Goal: Communication & Community: Answer question/provide support

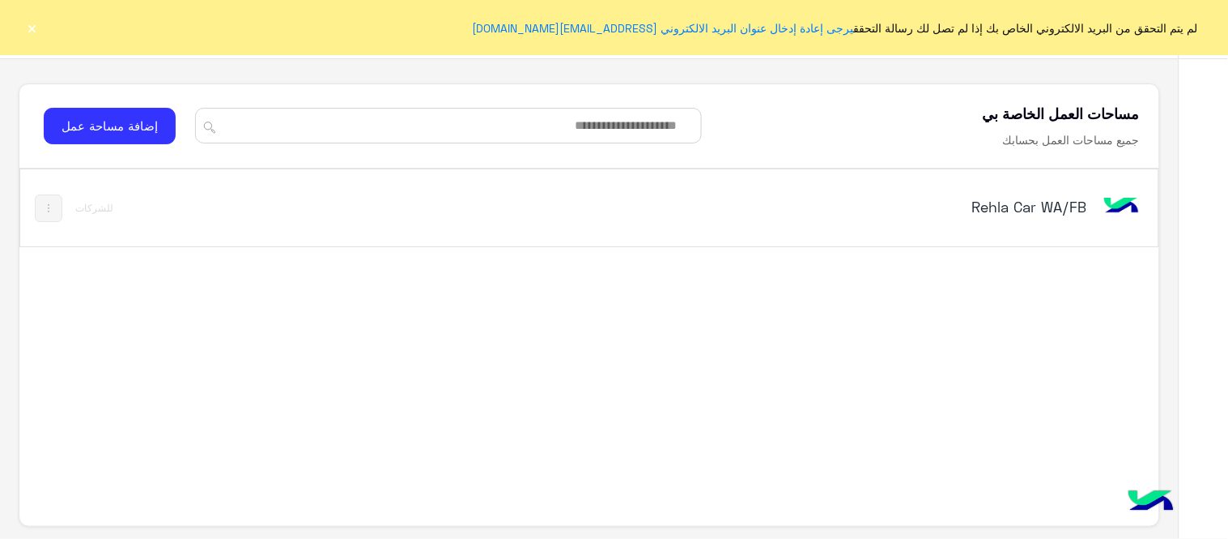
click at [1022, 190] on div "Rehla Car WA/FB" at bounding box center [811, 208] width 665 height 47
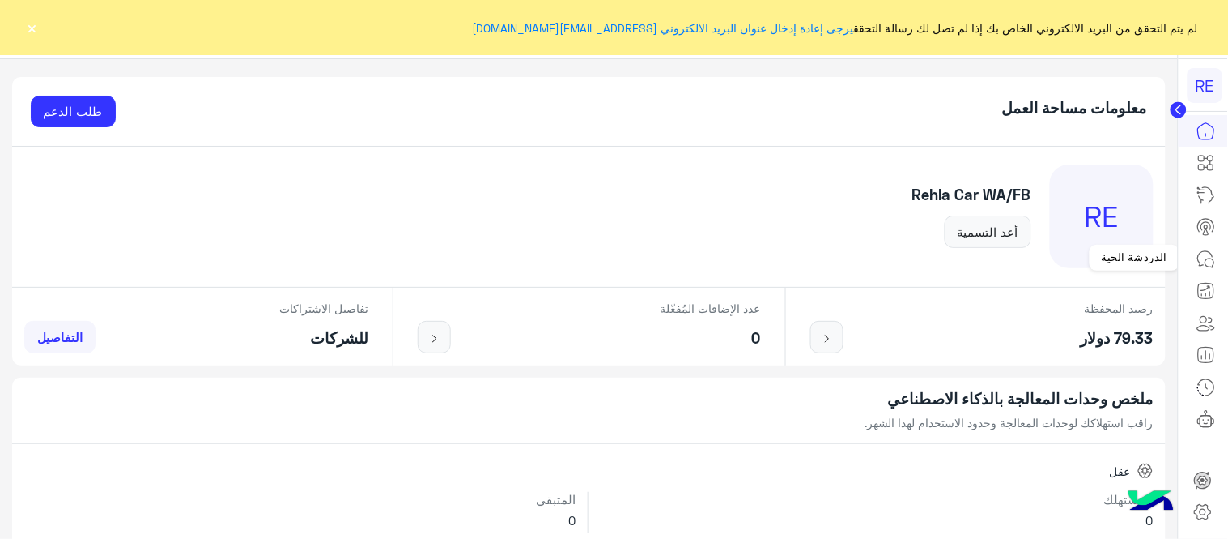
click at [1211, 251] on icon at bounding box center [1206, 258] width 15 height 15
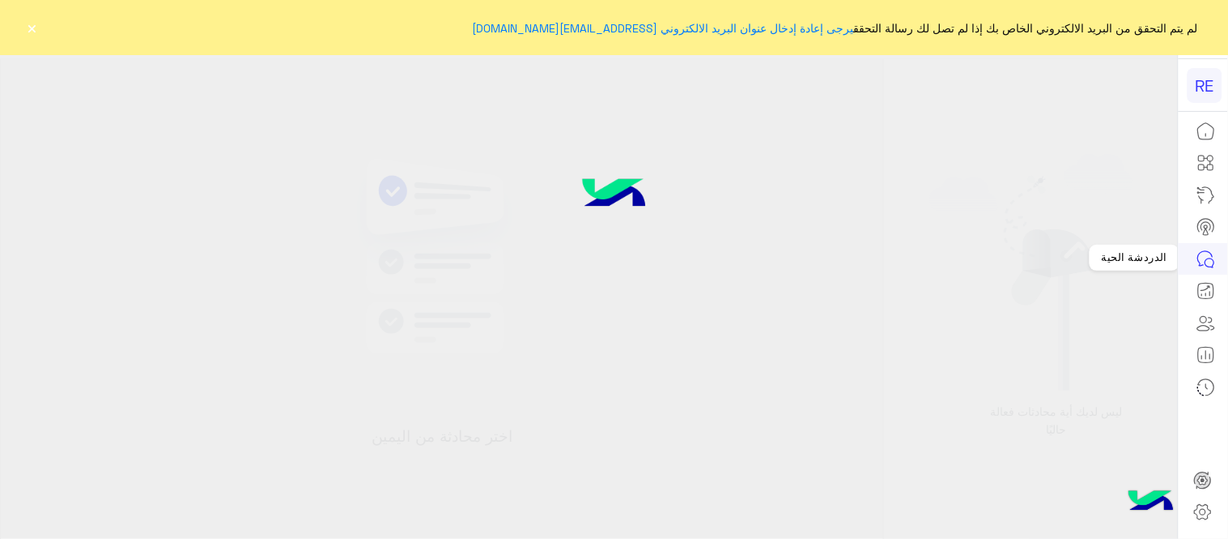
click at [1203, 261] on icon at bounding box center [1206, 258] width 19 height 19
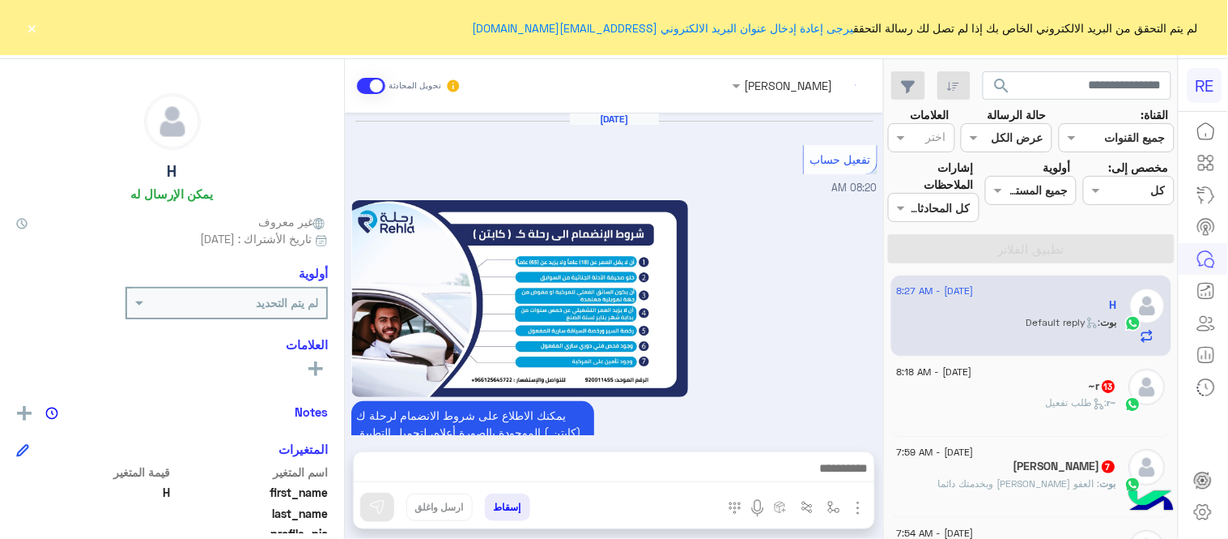
scroll to position [1122, 0]
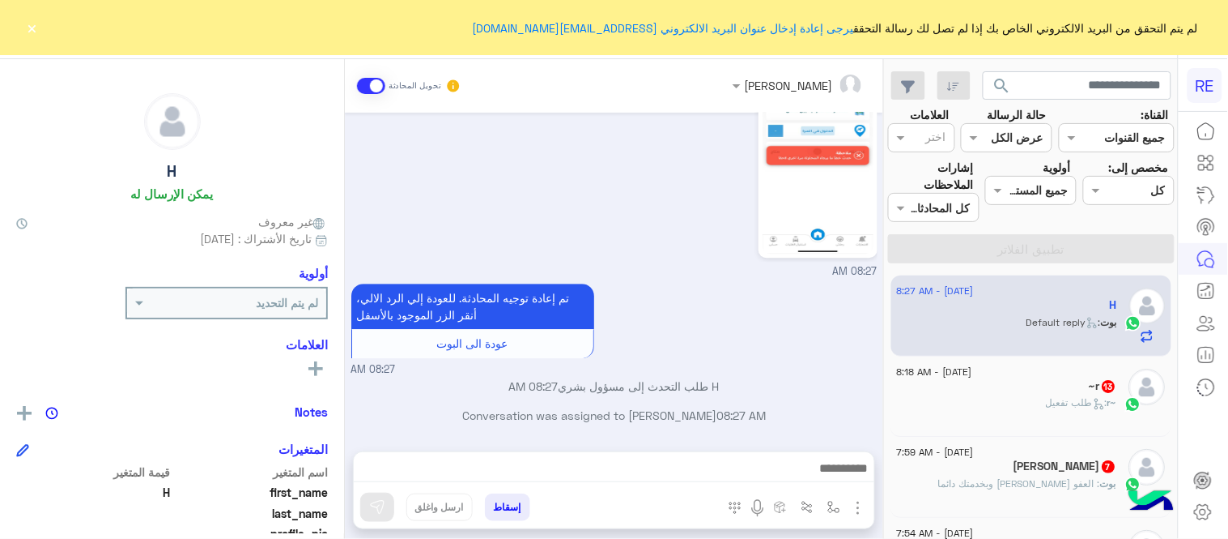
click at [36, 28] on button "×" at bounding box center [32, 27] width 16 height 16
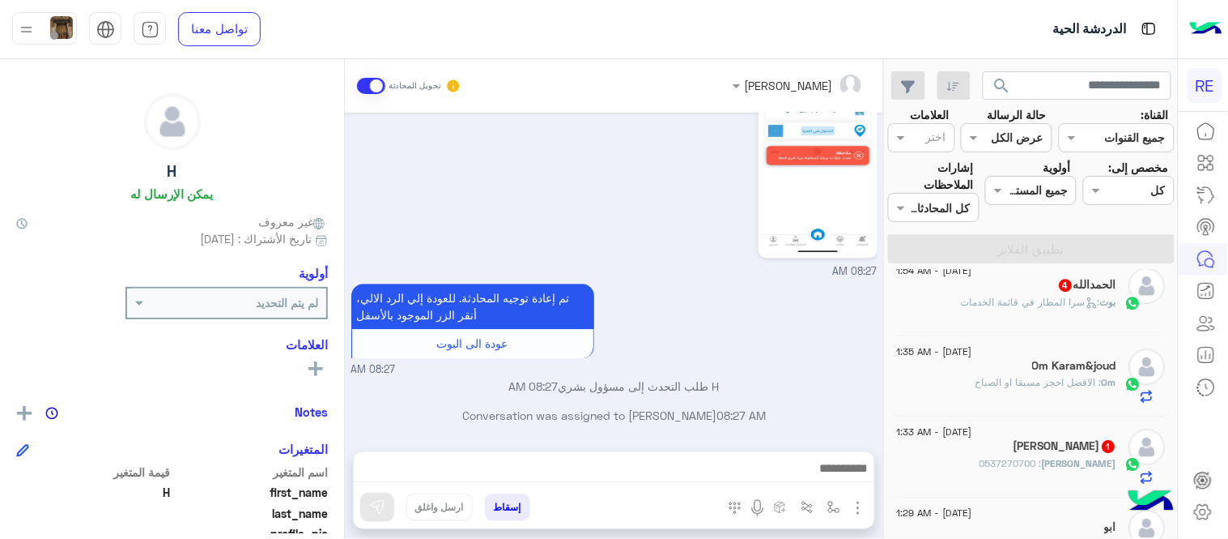
scroll to position [1301, 0]
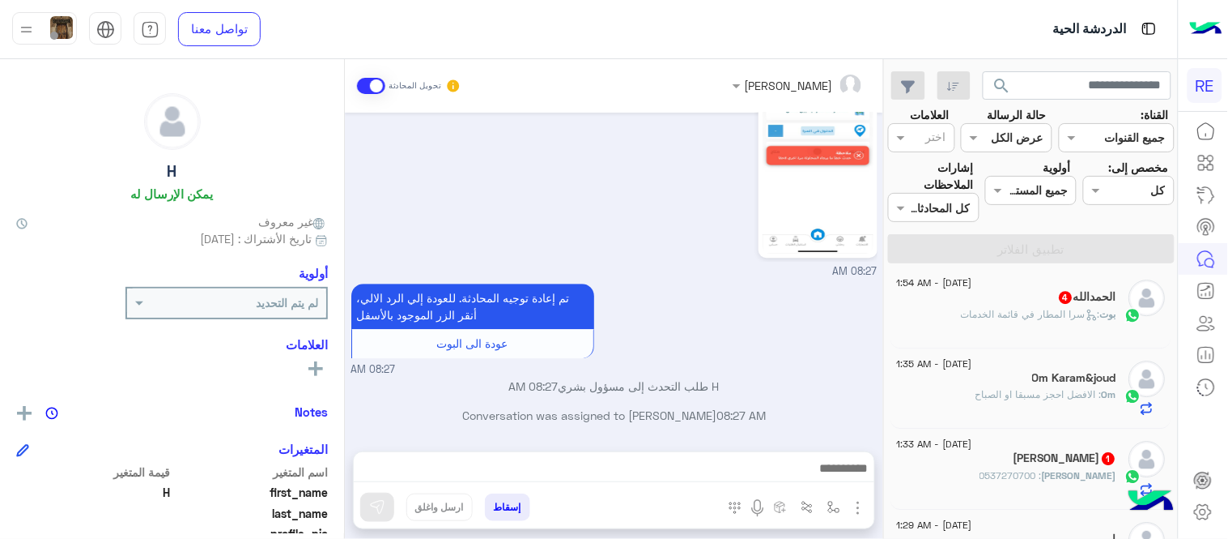
click at [1043, 473] on span ": 0537270700" at bounding box center [1012, 475] width 62 height 12
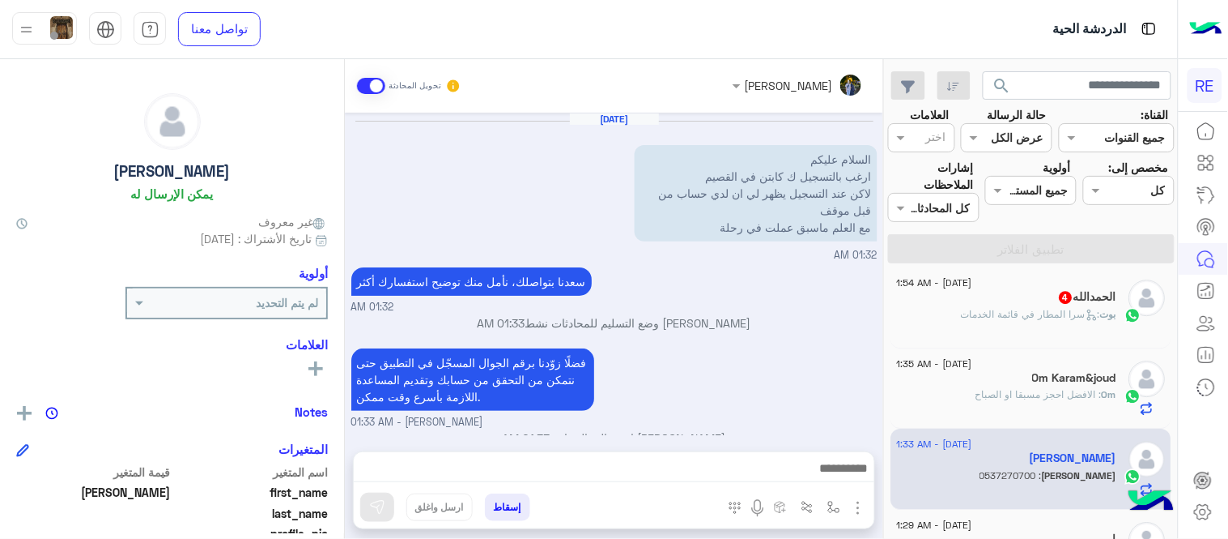
scroll to position [78, 0]
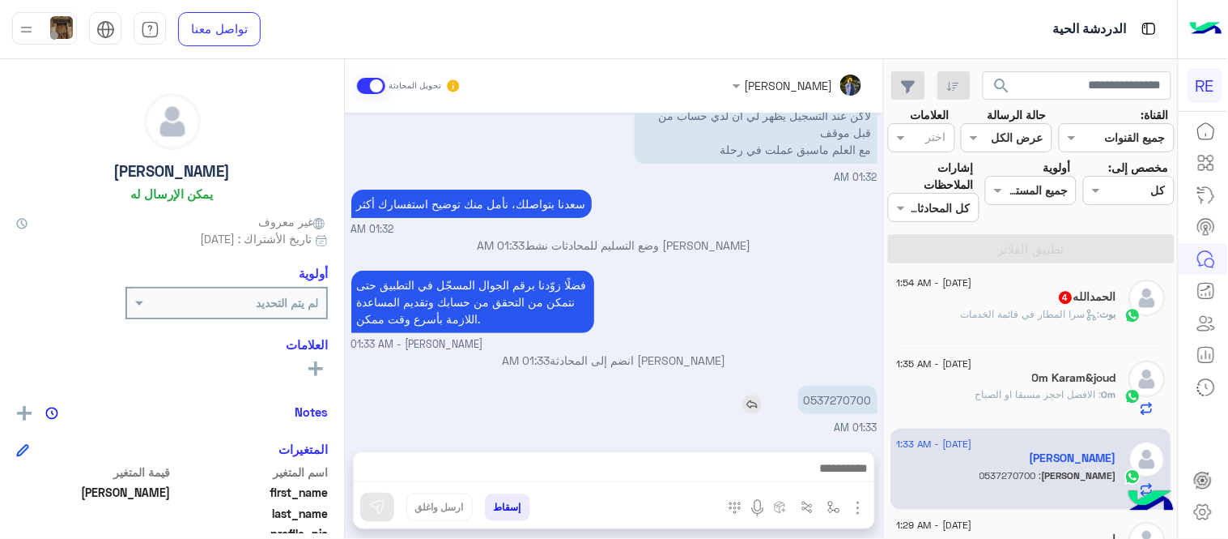
click at [847, 402] on p "0537270700" at bounding box center [837, 399] width 79 height 28
copy p "0537270700"
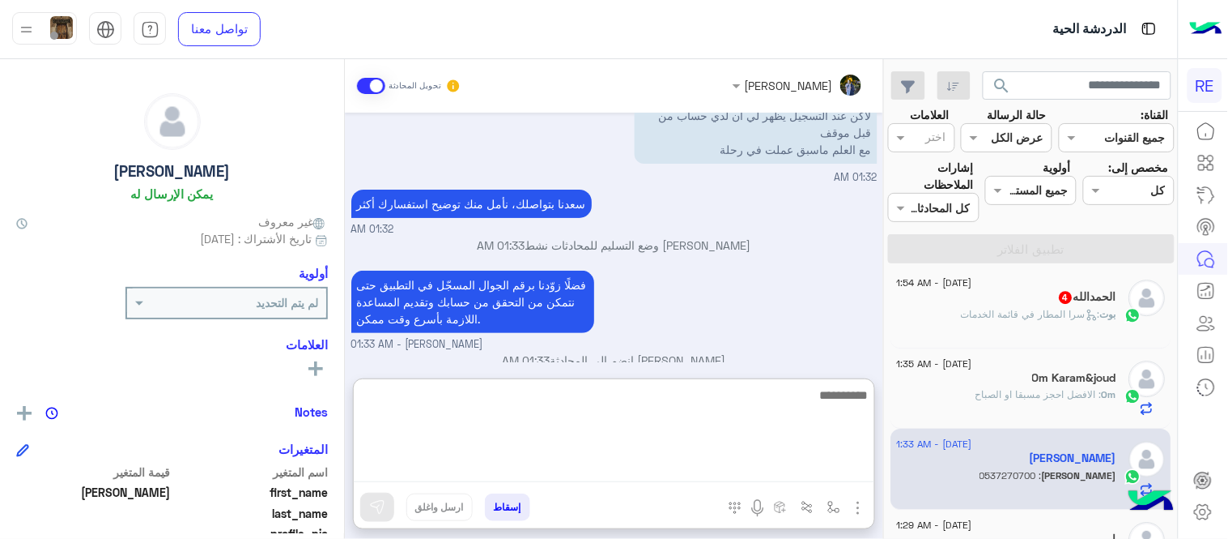
click at [743, 481] on textarea at bounding box center [614, 433] width 521 height 97
type textarea "**********"
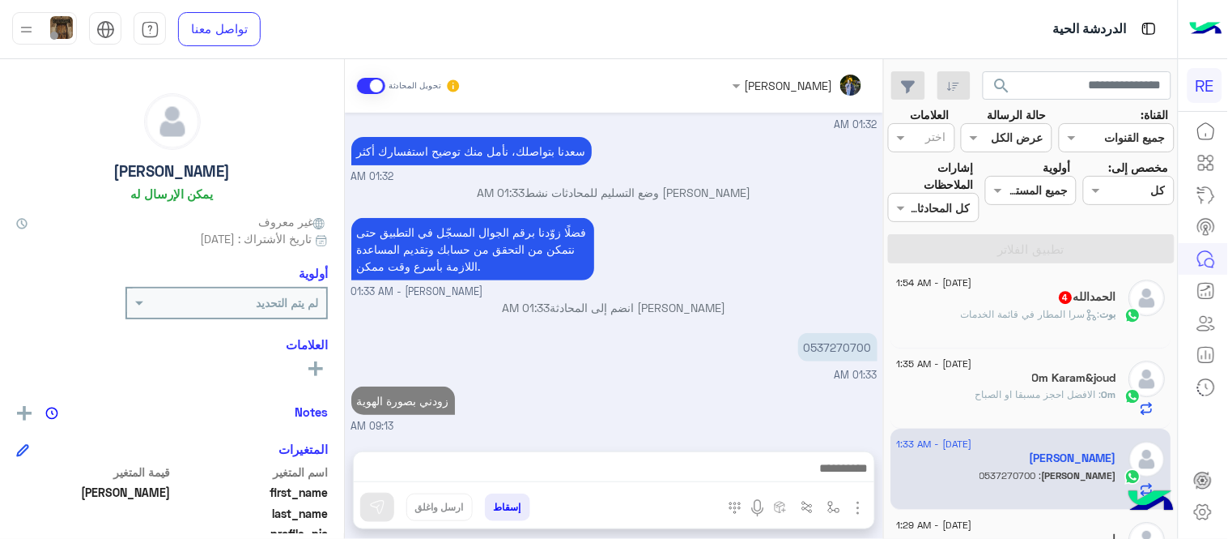
click at [795, 350] on div "Aug 22, 2025 السلام عليكم ارغب بالتسجيل ك كابتن في القصيم لاكن عند التسجيل يظهر…" at bounding box center [614, 274] width 539 height 322
click at [973, 401] on div "Om : الافضل احجز مسبقا او الصباح" at bounding box center [1007, 401] width 220 height 28
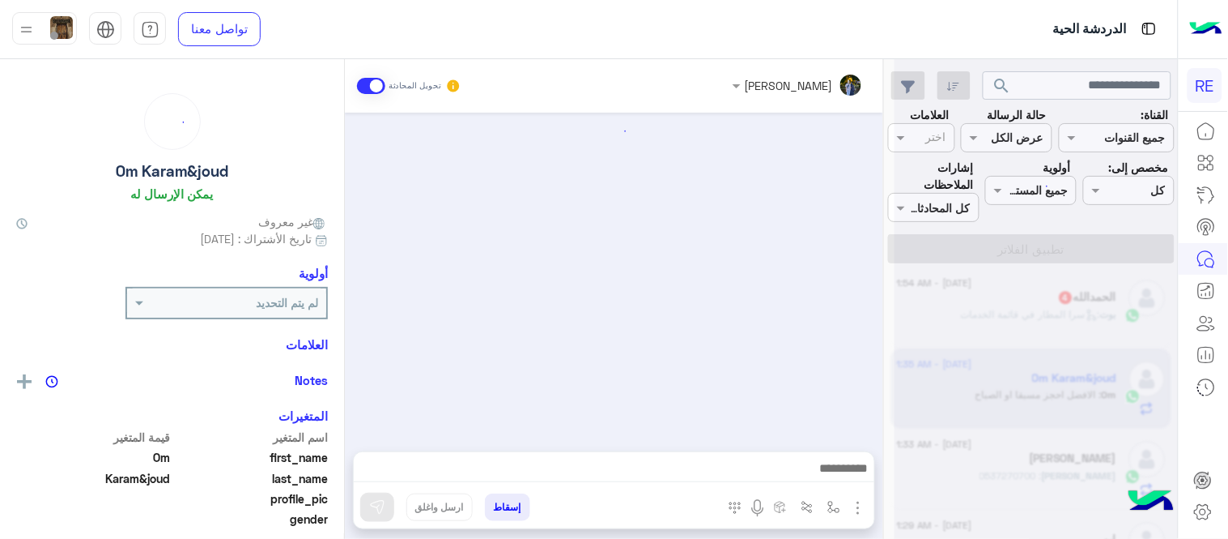
scroll to position [593, 0]
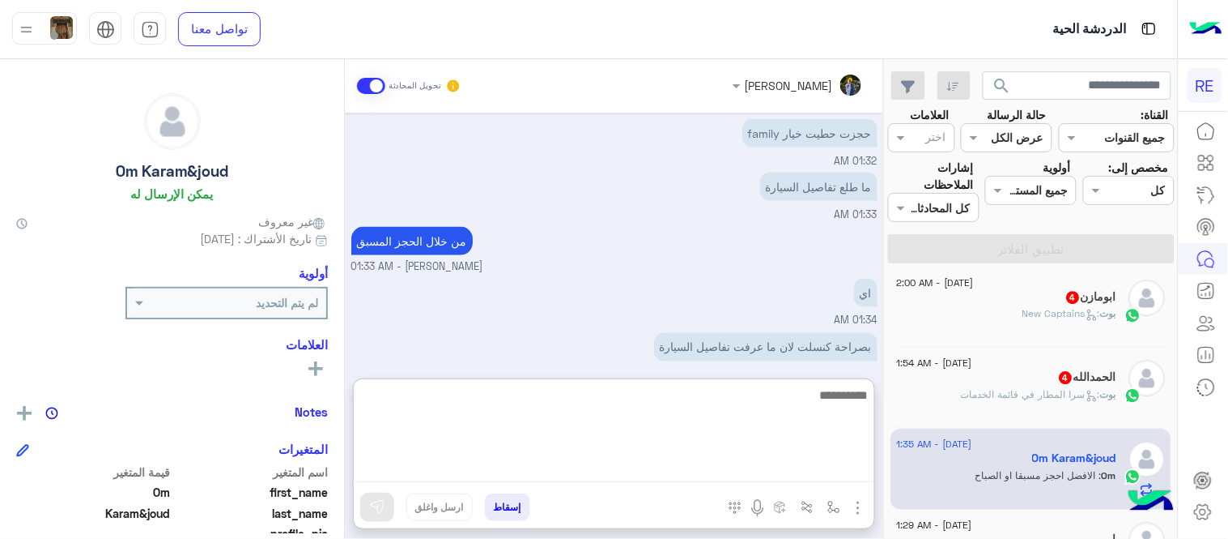
click at [620, 471] on textarea at bounding box center [614, 433] width 521 height 97
type textarea "**********"
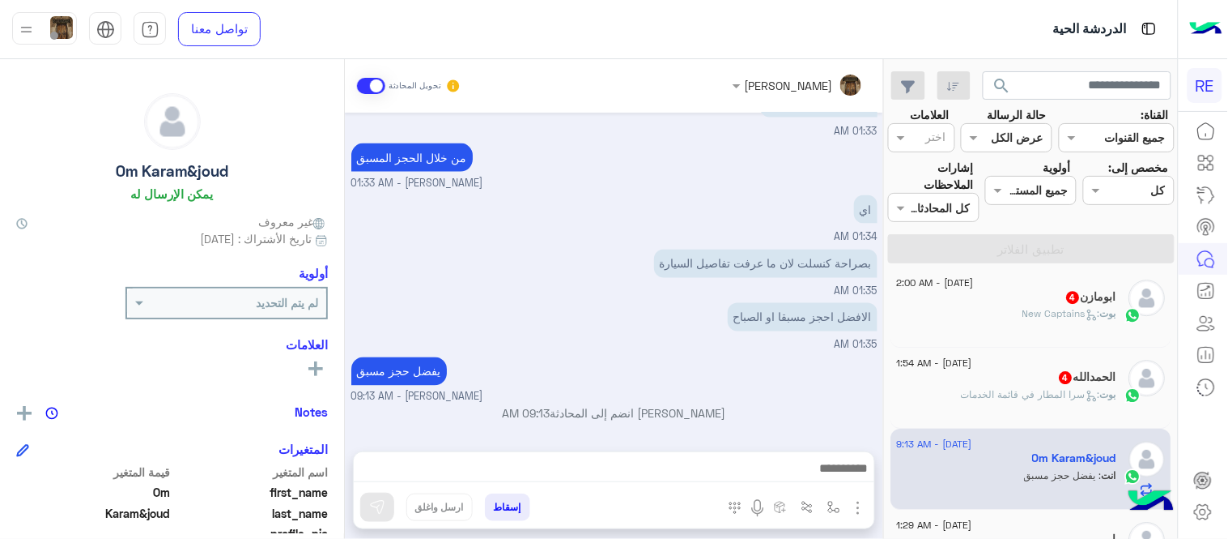
scroll to position [709, 0]
click at [991, 390] on span ": سرا المطار في قائمة الخدمات" at bounding box center [1031, 394] width 139 height 12
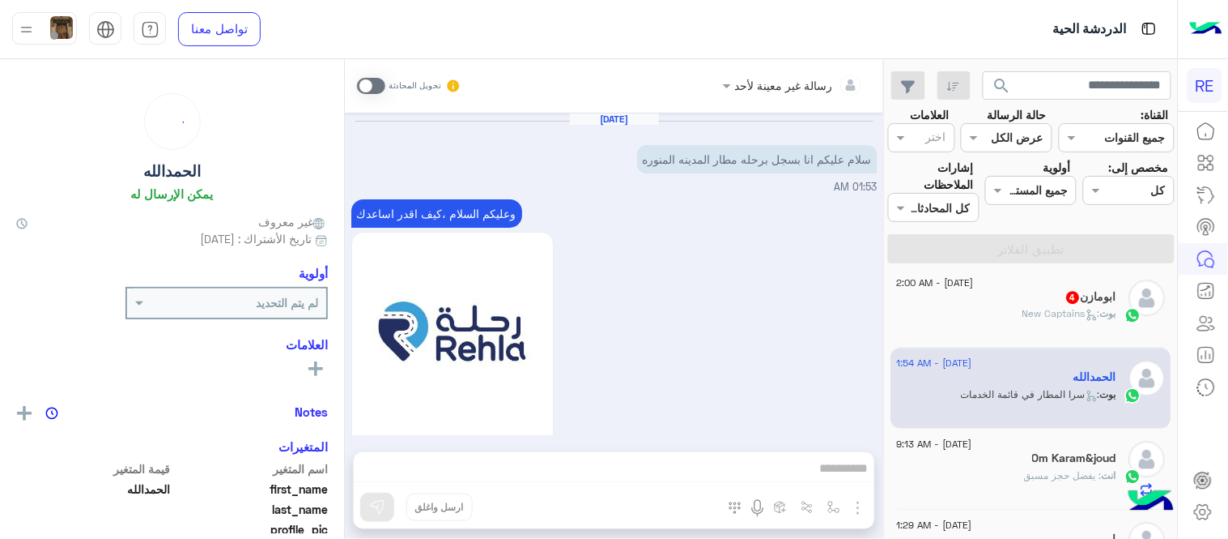
scroll to position [1231, 0]
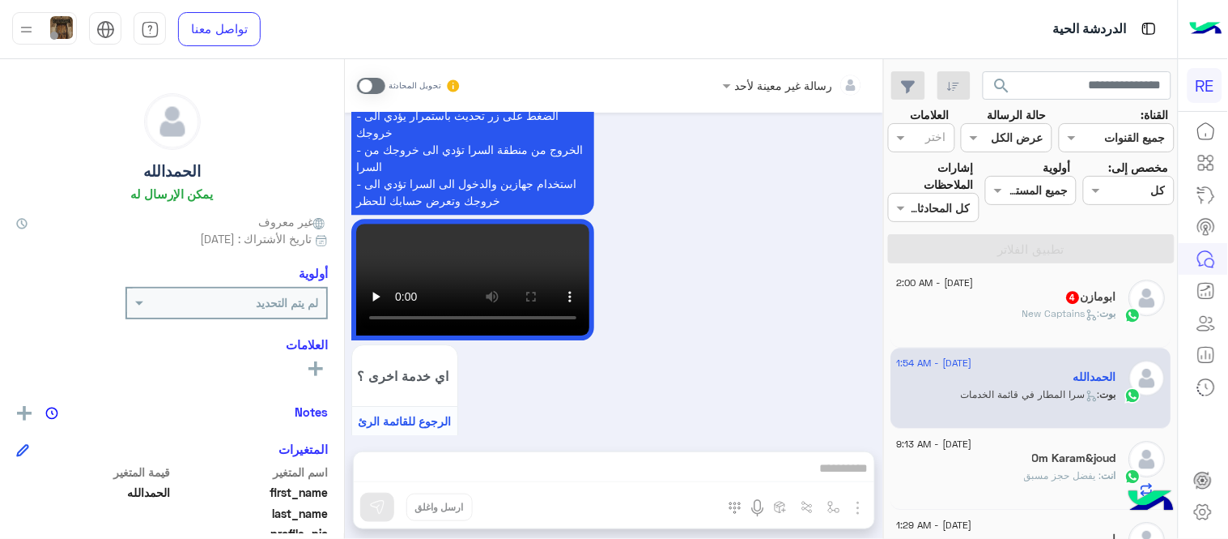
click at [366, 86] on span at bounding box center [371, 86] width 28 height 16
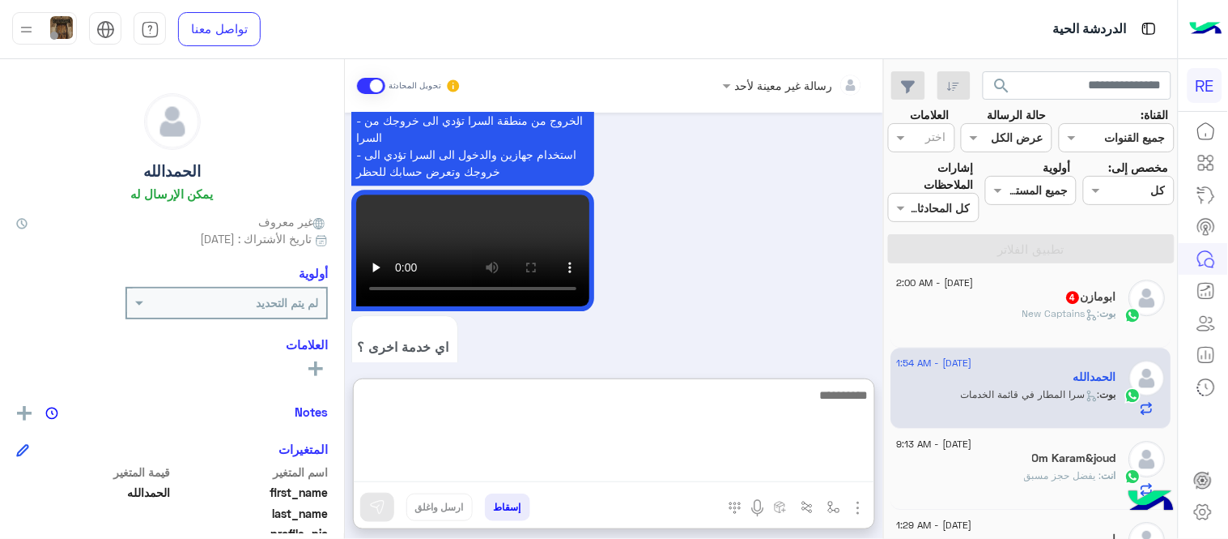
click at [653, 472] on textarea at bounding box center [614, 433] width 521 height 97
type textarea "*"
type textarea "**********"
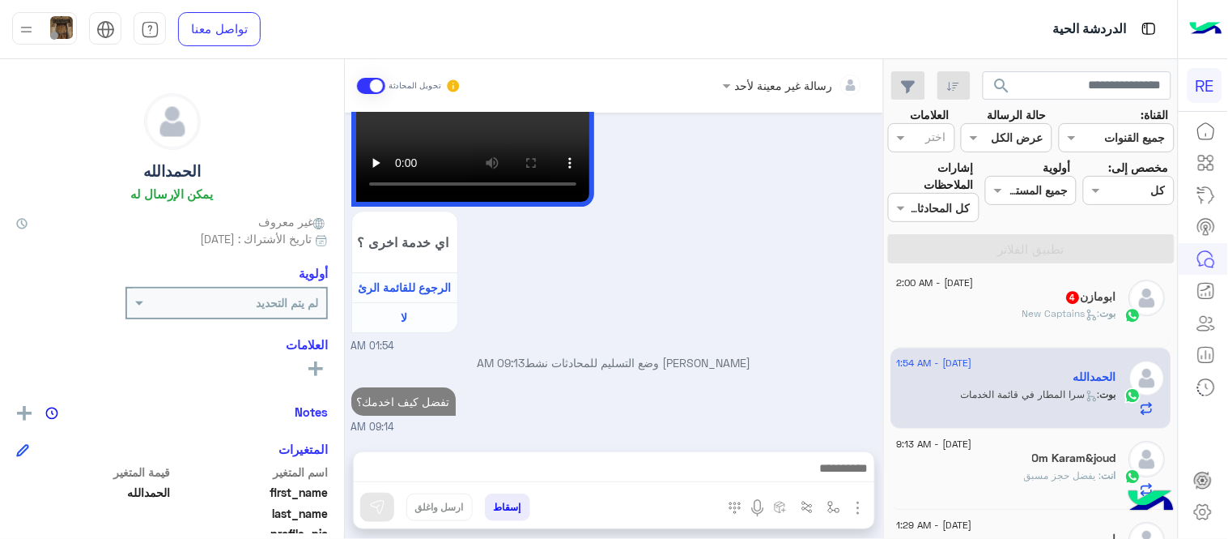
scroll to position [1341, 0]
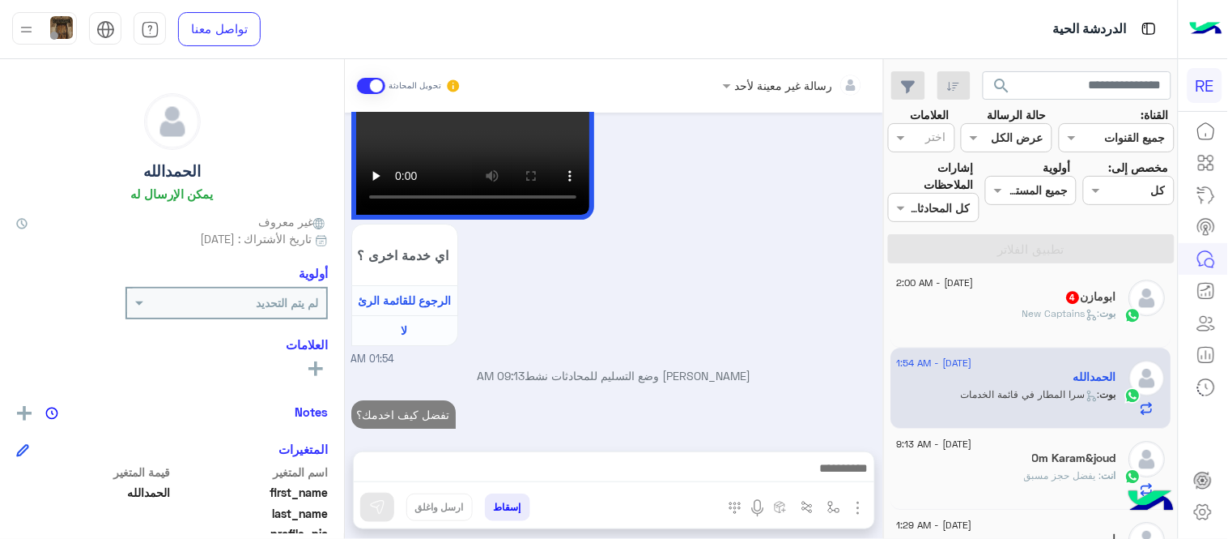
click at [696, 325] on div "Aug 22, 2025 سلام عليكم انا بسجل برحله مطار المدينه المنوره 01:53 AM وعليكم الس…" at bounding box center [614, 274] width 539 height 322
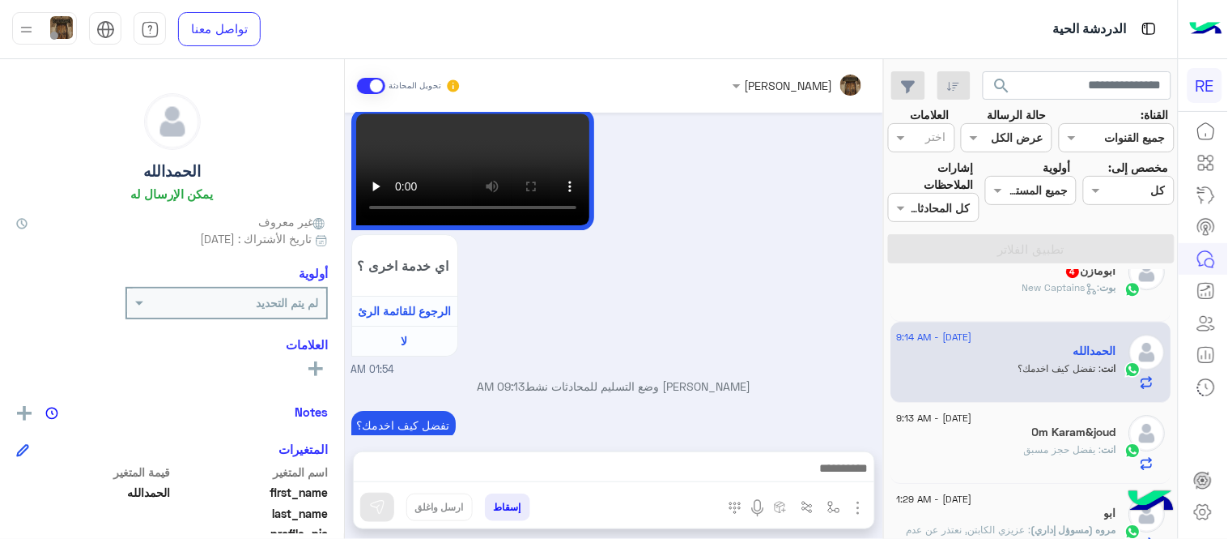
scroll to position [1237, 0]
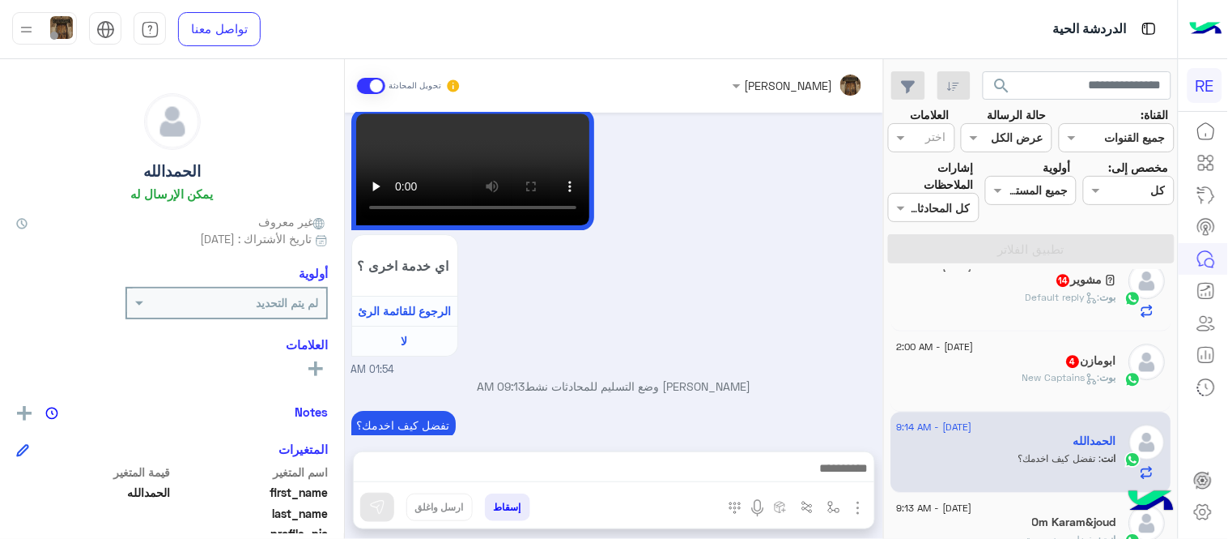
click at [997, 378] on div "بوت : New Captains" at bounding box center [1007, 384] width 220 height 28
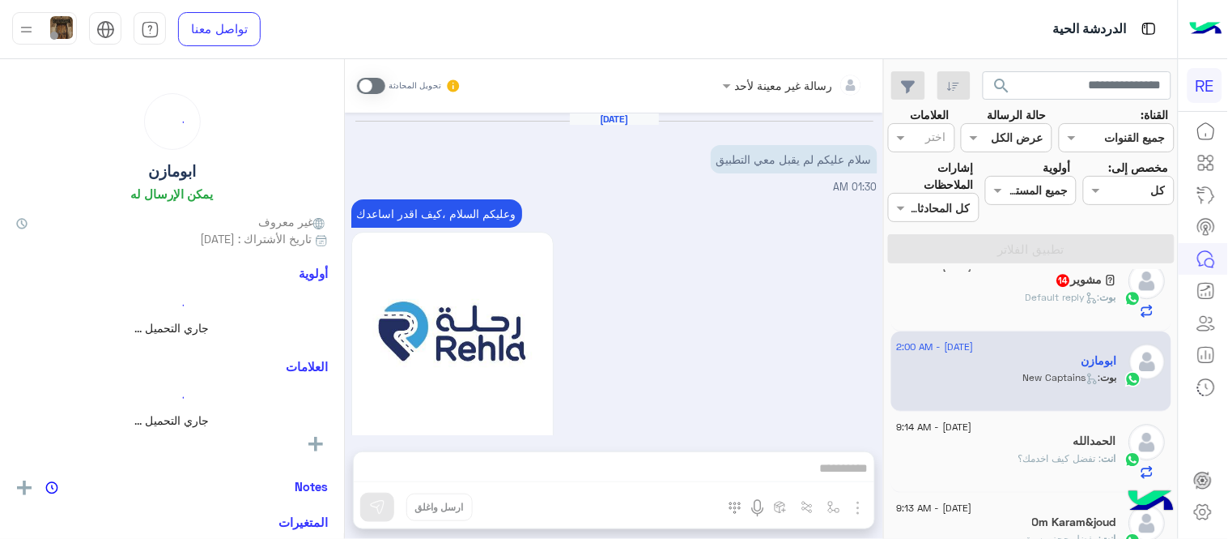
scroll to position [1333, 0]
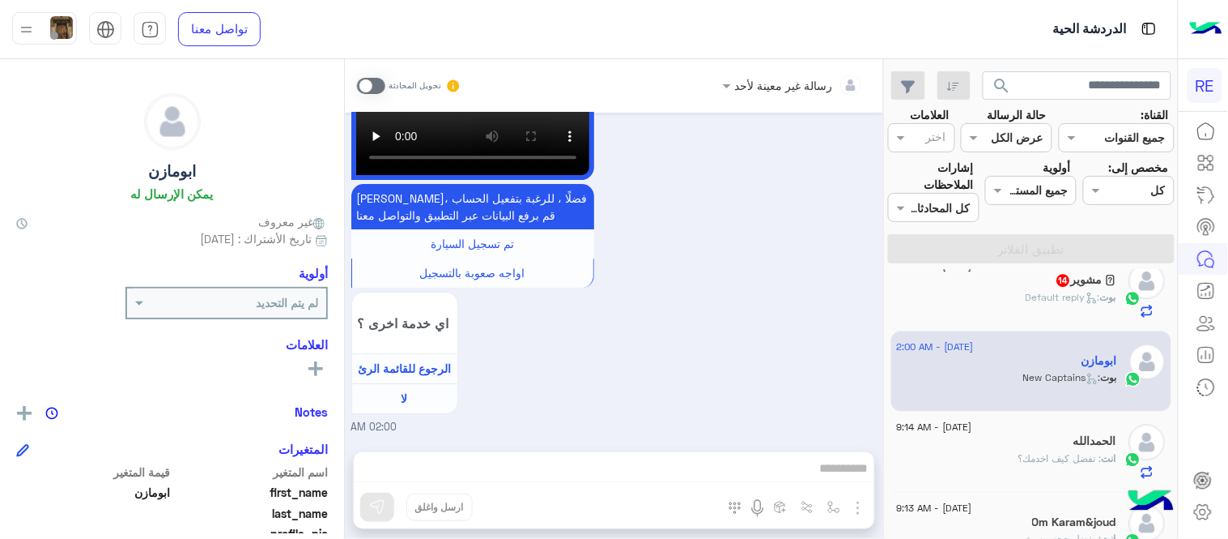
click at [376, 83] on span at bounding box center [371, 86] width 28 height 16
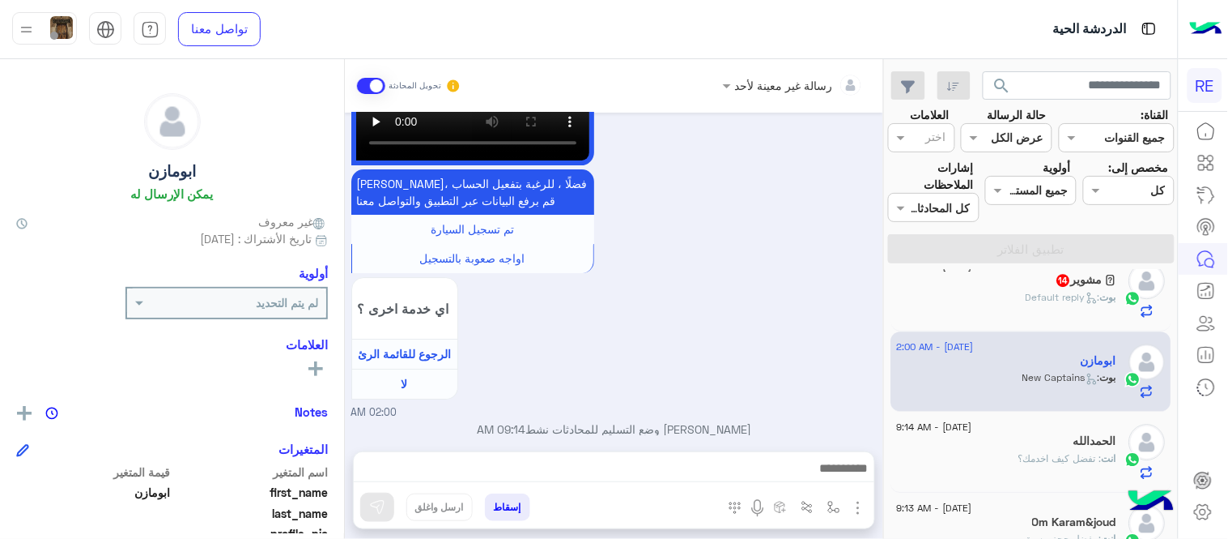
scroll to position [1363, 0]
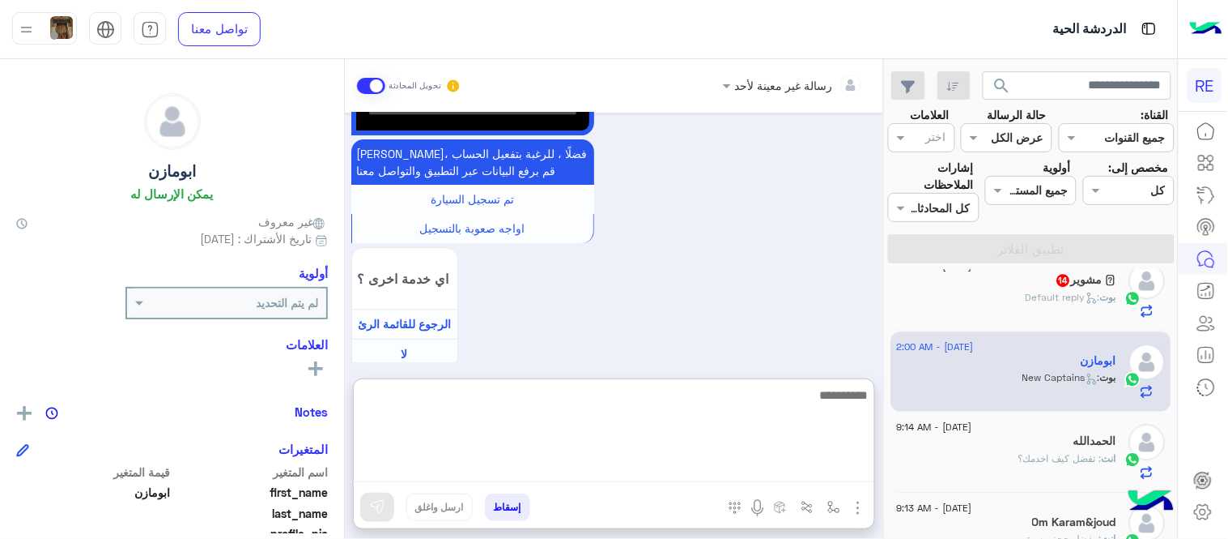
click at [599, 462] on textarea at bounding box center [614, 433] width 521 height 97
type textarea "**********"
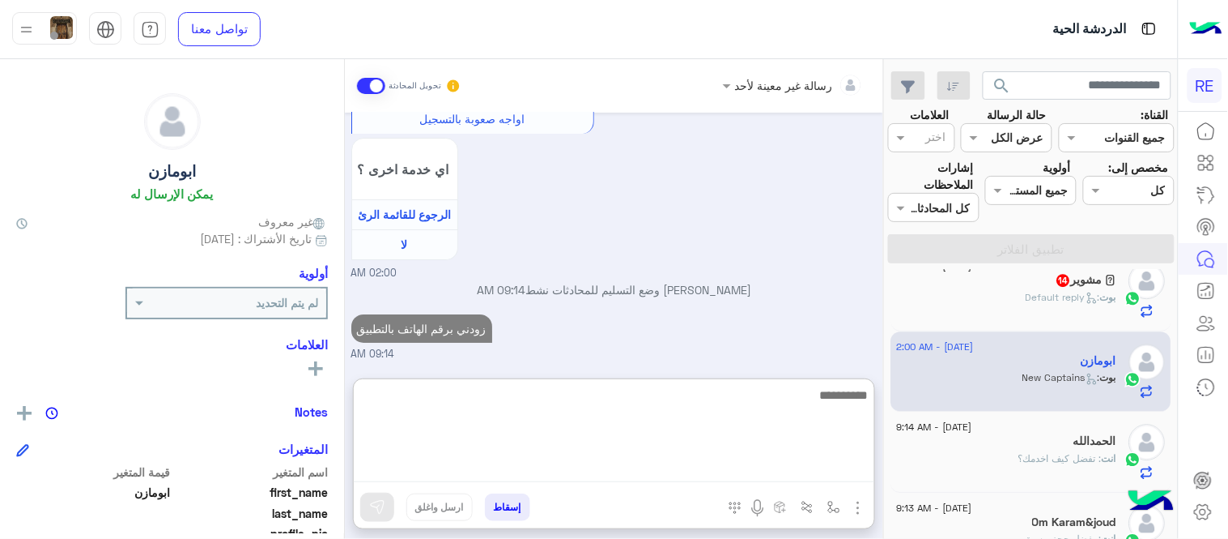
scroll to position [1517, 0]
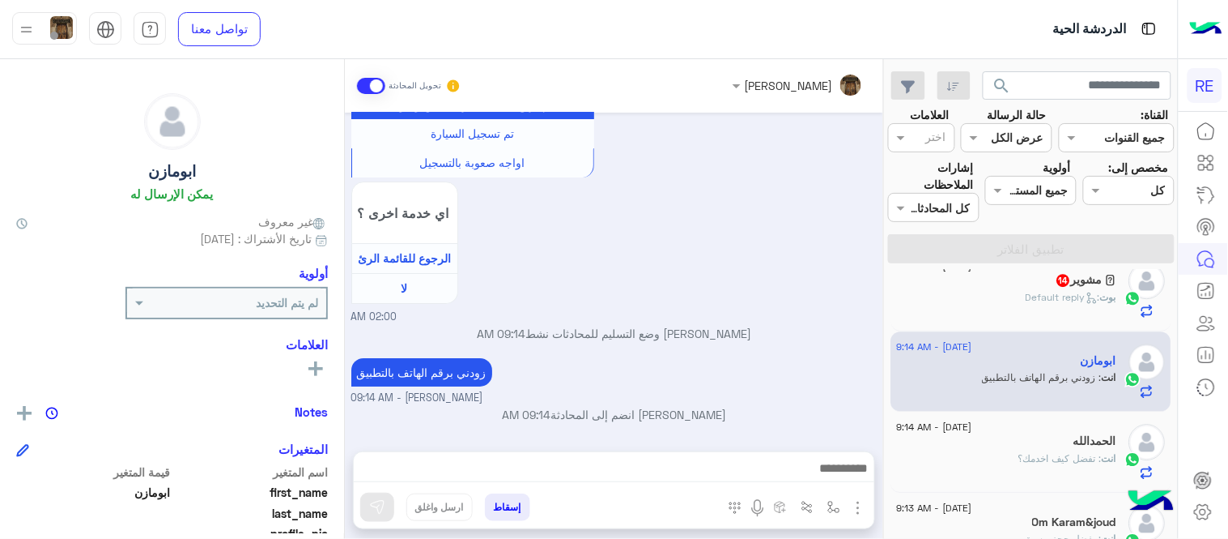
click at [614, 317] on div "Aug 22, 2025 سلام عليكم لم يقبل معي التطبيق 01:30 AM وعليكم السلام ،كيف اقدر اس…" at bounding box center [614, 274] width 539 height 322
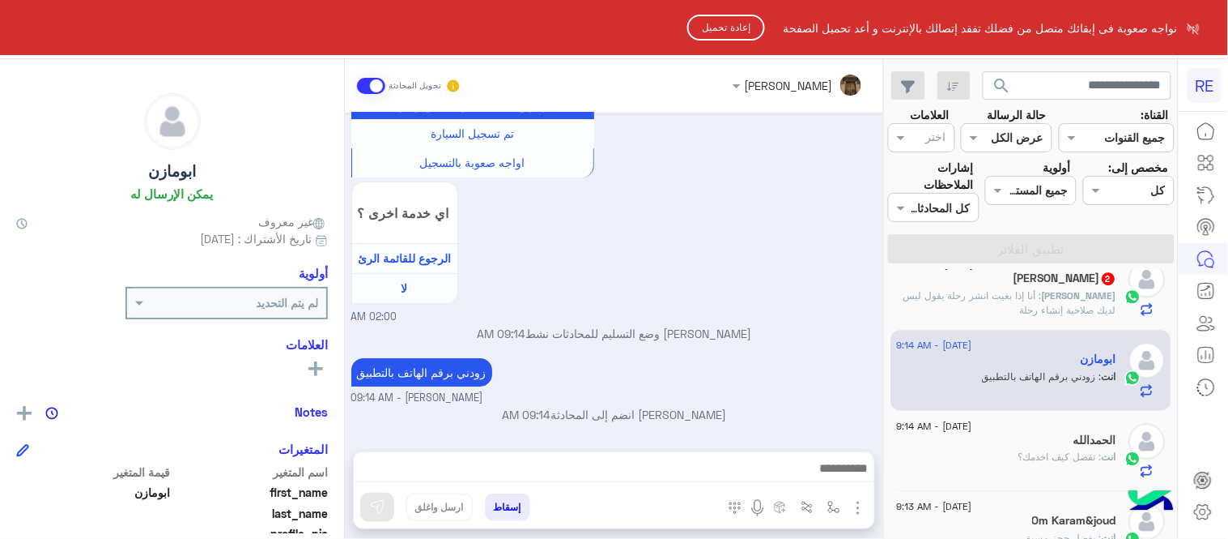
scroll to position [1235, 0]
click at [721, 16] on button "إعادة تحميل" at bounding box center [727, 28] width 78 height 26
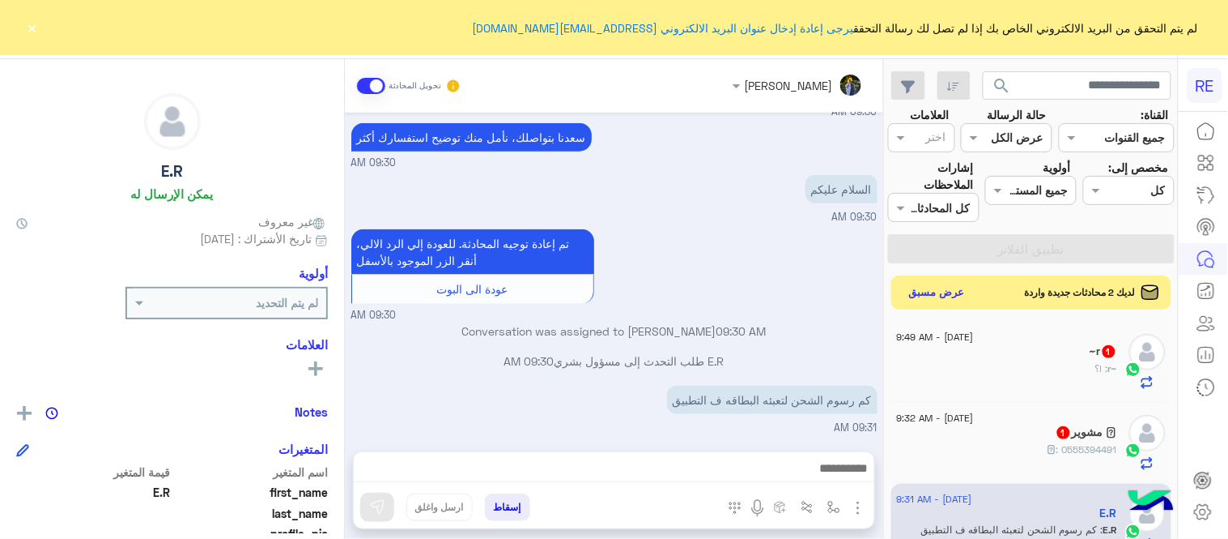
click at [952, 298] on button "عرض مسبق" at bounding box center [938, 293] width 68 height 22
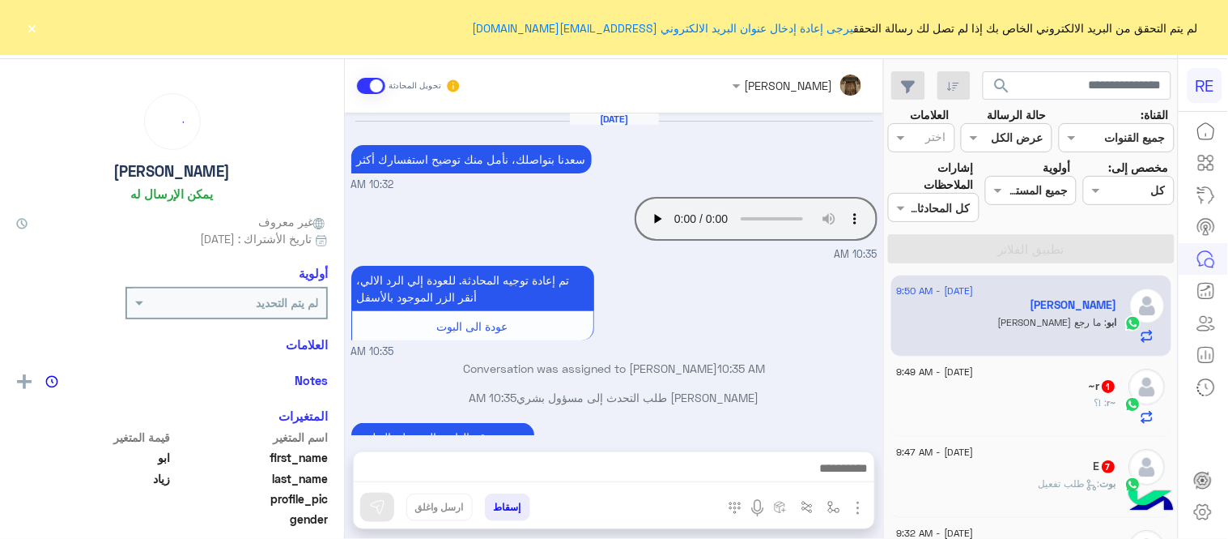
scroll to position [280, 0]
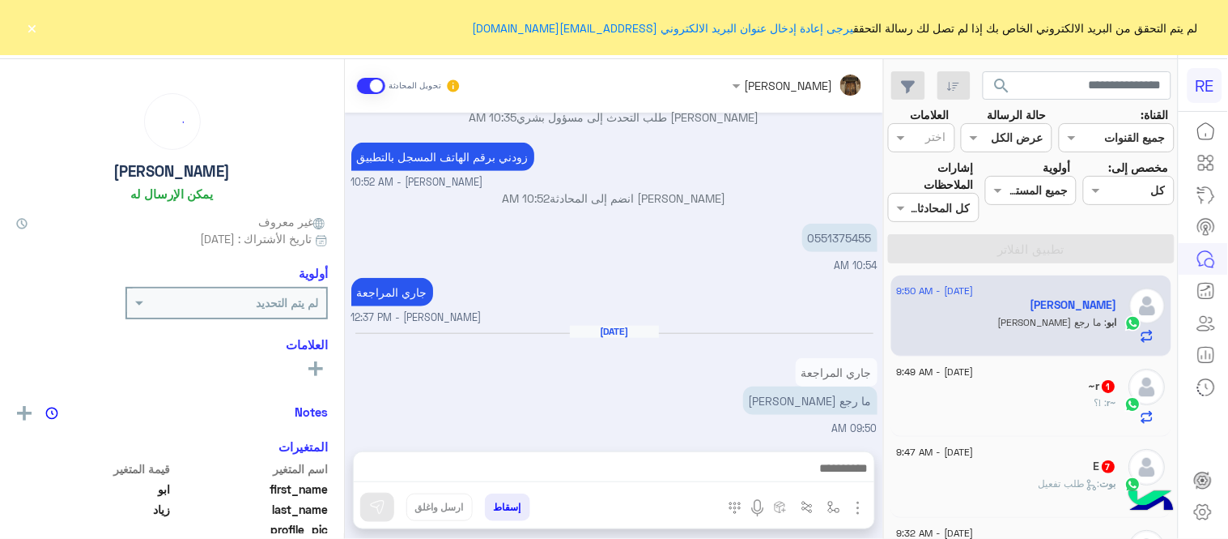
click at [34, 25] on button "×" at bounding box center [32, 27] width 16 height 16
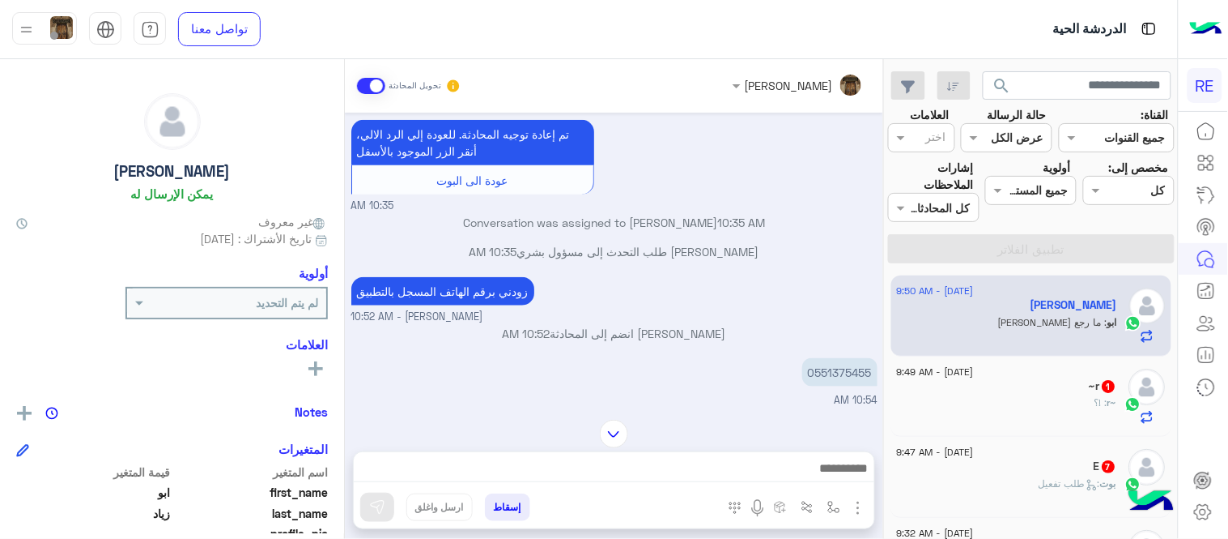
scroll to position [2091, 0]
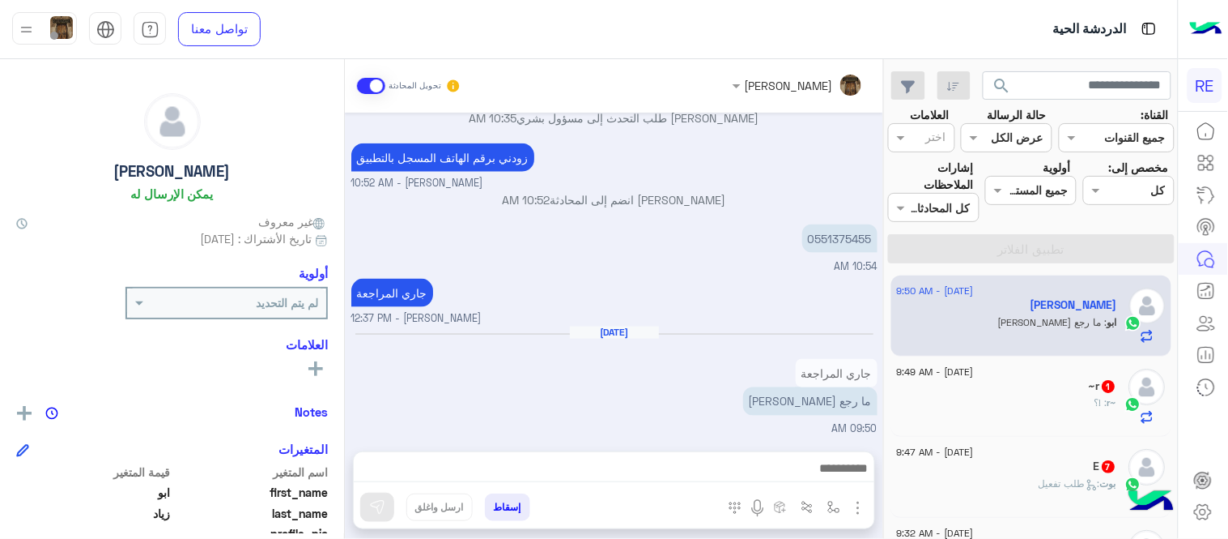
drag, startPoint x: 892, startPoint y: 300, endPoint x: 852, endPoint y: 298, distance: 39.8
click at [852, 298] on mat-drawer-container "search القناة: القناه جميع القنوات حالة الرسالة القناه عرض الكل العلامات اختر م…" at bounding box center [589, 302] width 1178 height 486
click at [852, 298] on div "جاري المراجعة [PERSON_NAME] - 12:37 PM" at bounding box center [614, 301] width 526 height 52
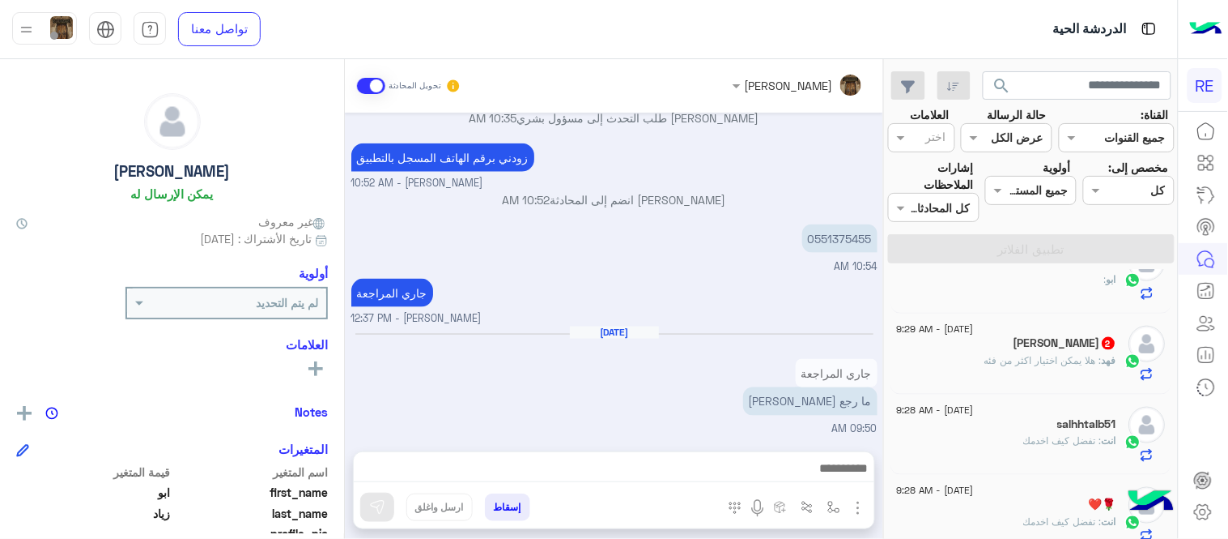
scroll to position [531, 0]
click at [990, 365] on div "فهد : هلا يمكن اختيار اكثر من فئه" at bounding box center [1007, 363] width 220 height 28
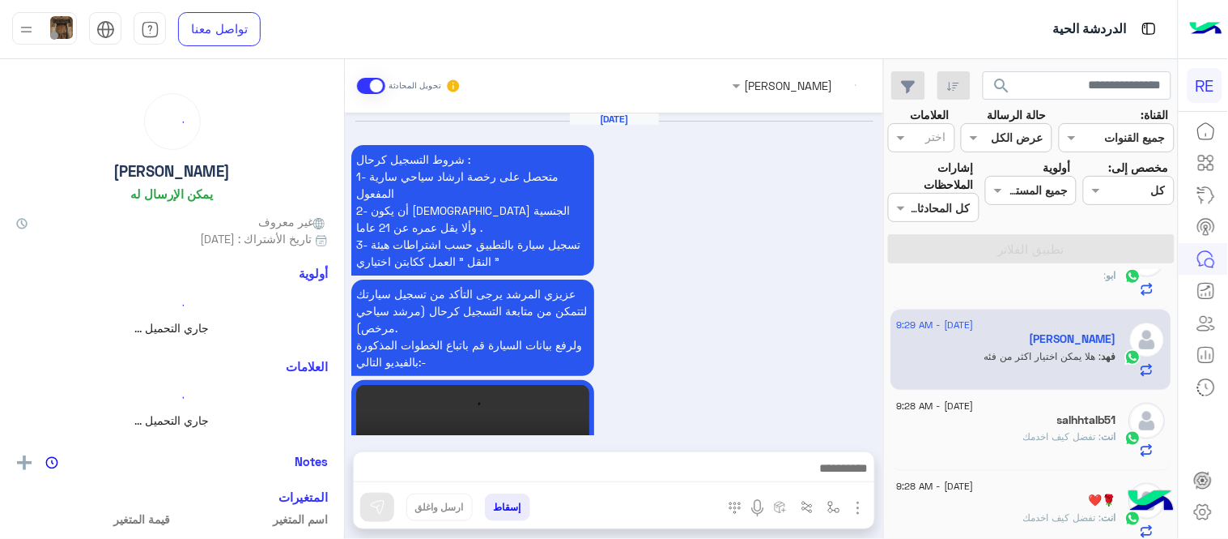
scroll to position [730, 0]
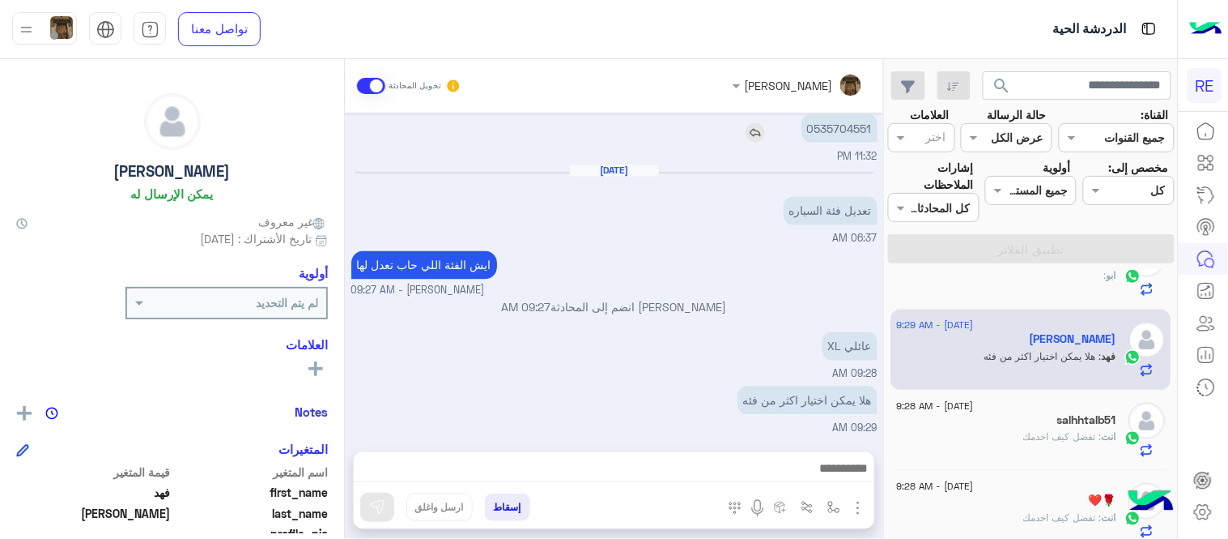
click at [838, 130] on p "0535704551" at bounding box center [840, 128] width 76 height 28
copy p "0535704551"
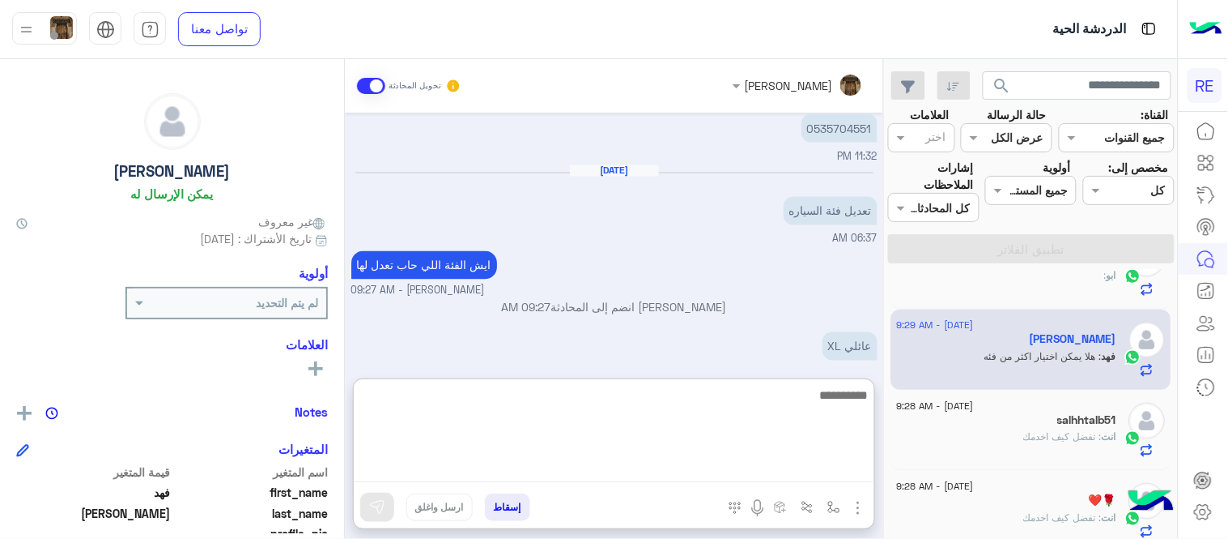
click at [731, 470] on textarea at bounding box center [614, 433] width 521 height 97
type textarea "*"
type textarea "**********"
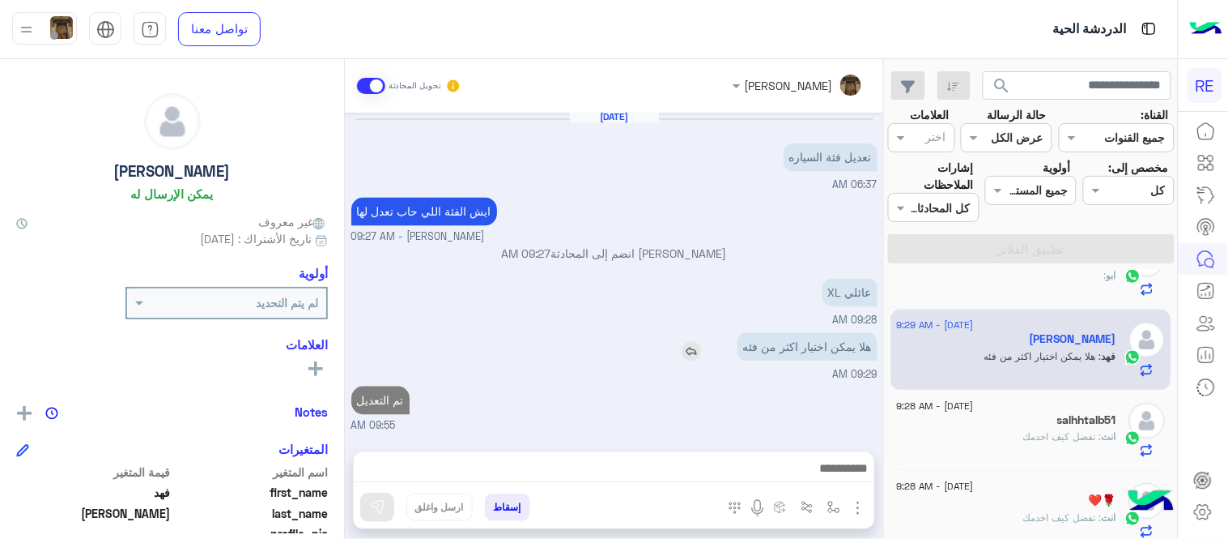
scroll to position [781, 0]
click at [687, 280] on div "[DATE] شروط التسجيل كرحال : 1- متحصل على رخصة ارشاد سياحي سارية المفعول 2- أن ي…" at bounding box center [614, 274] width 539 height 322
click at [692, 348] on img at bounding box center [691, 352] width 19 height 19
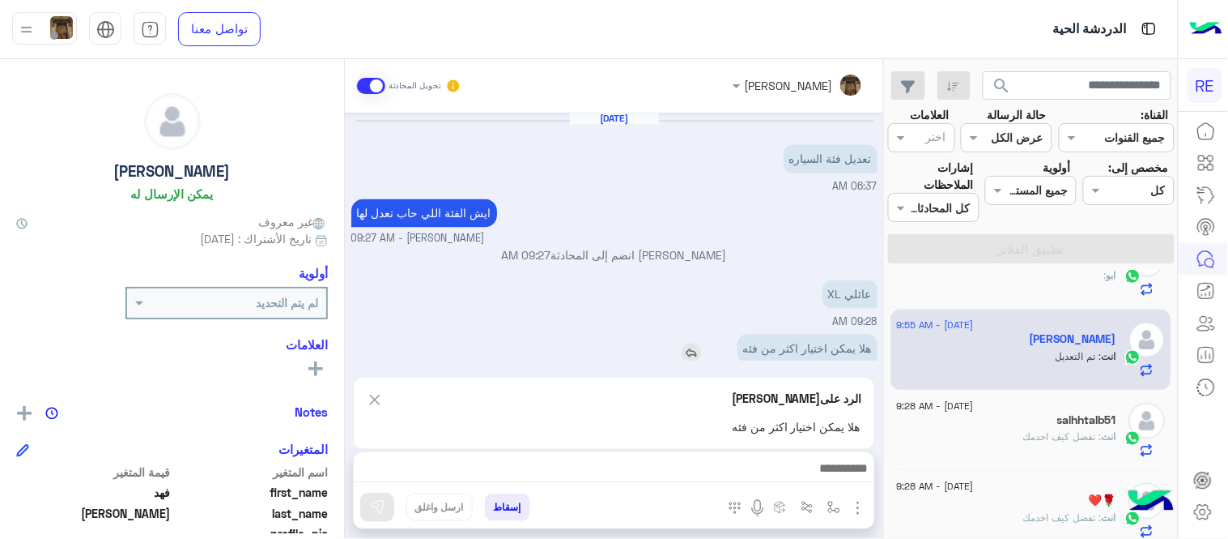
scroll to position [854, 0]
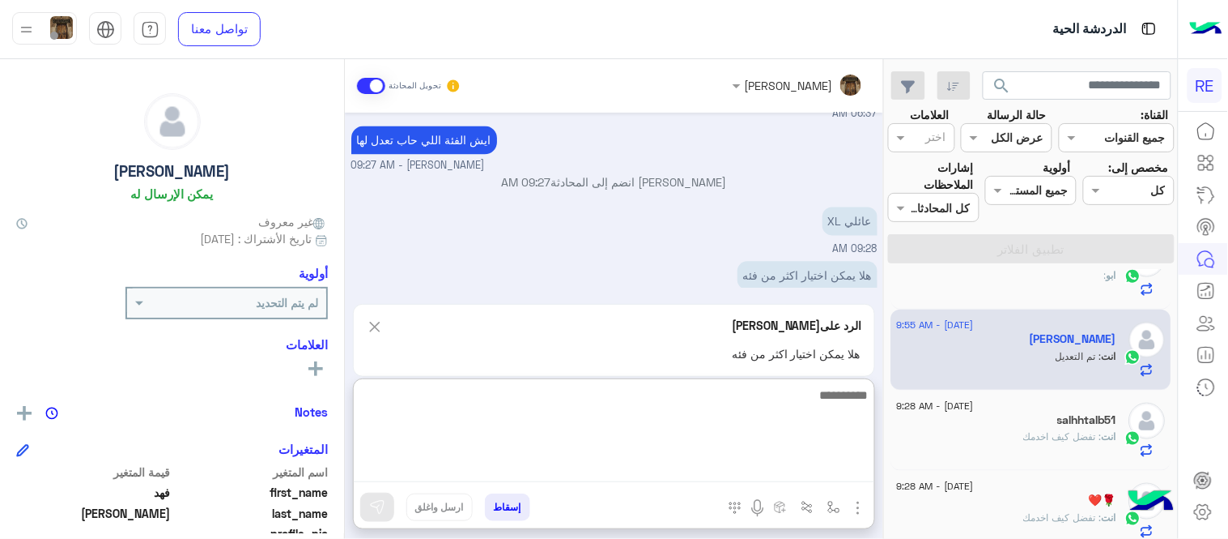
click at [746, 475] on textarea at bounding box center [614, 433] width 521 height 97
type textarea "********"
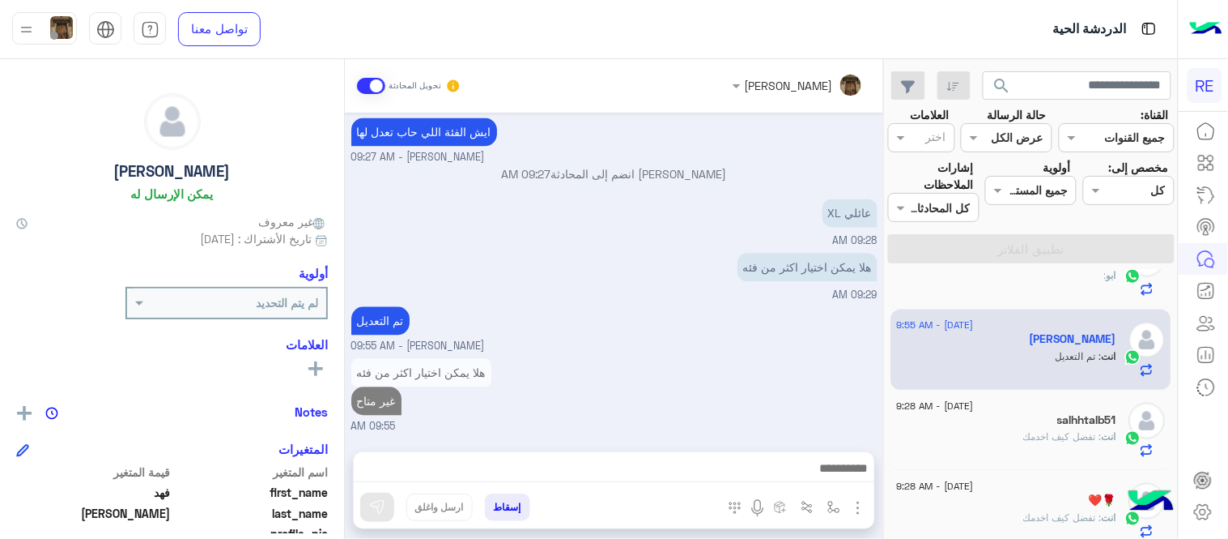
scroll to position [862, 0]
click at [788, 355] on div "هلا يمكن اختيار اكثر من فئه غير متاح 09:55 AM" at bounding box center [614, 395] width 526 height 80
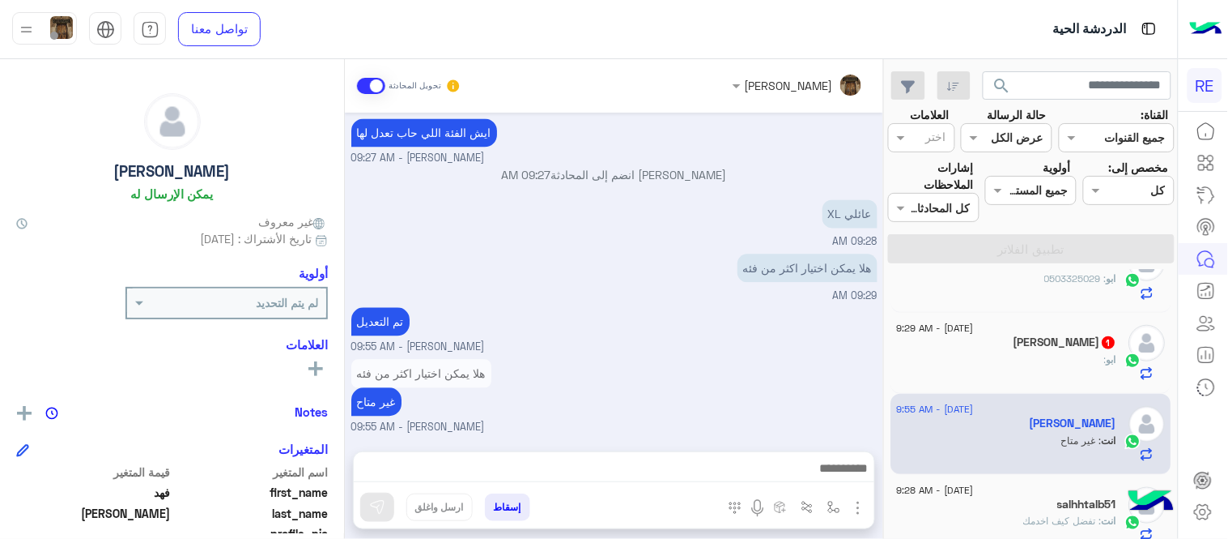
click at [964, 365] on div "ابو :" at bounding box center [1007, 366] width 220 height 28
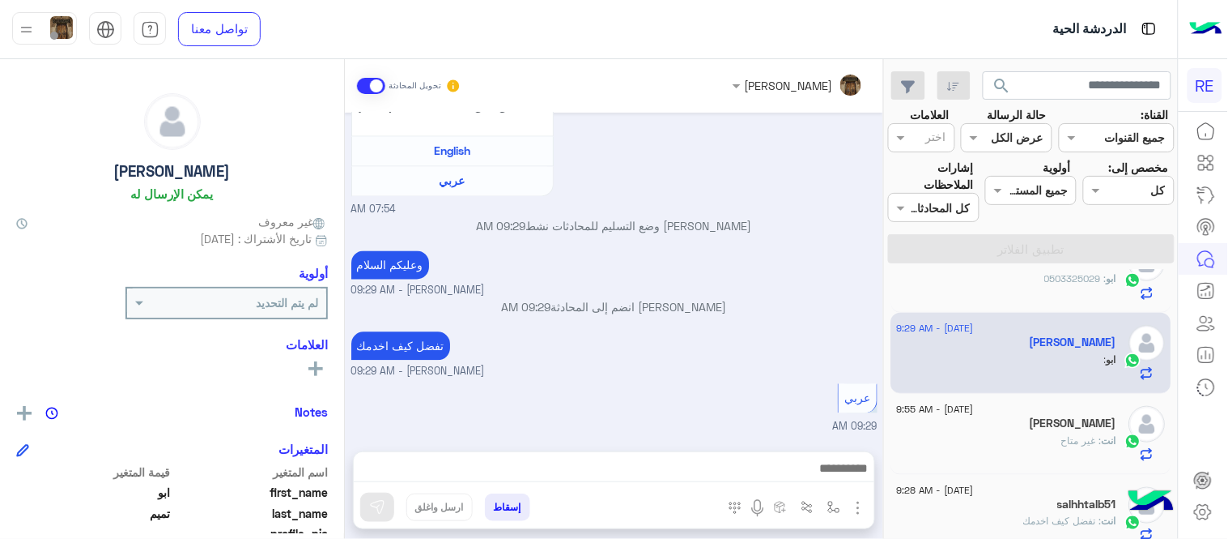
scroll to position [356, 0]
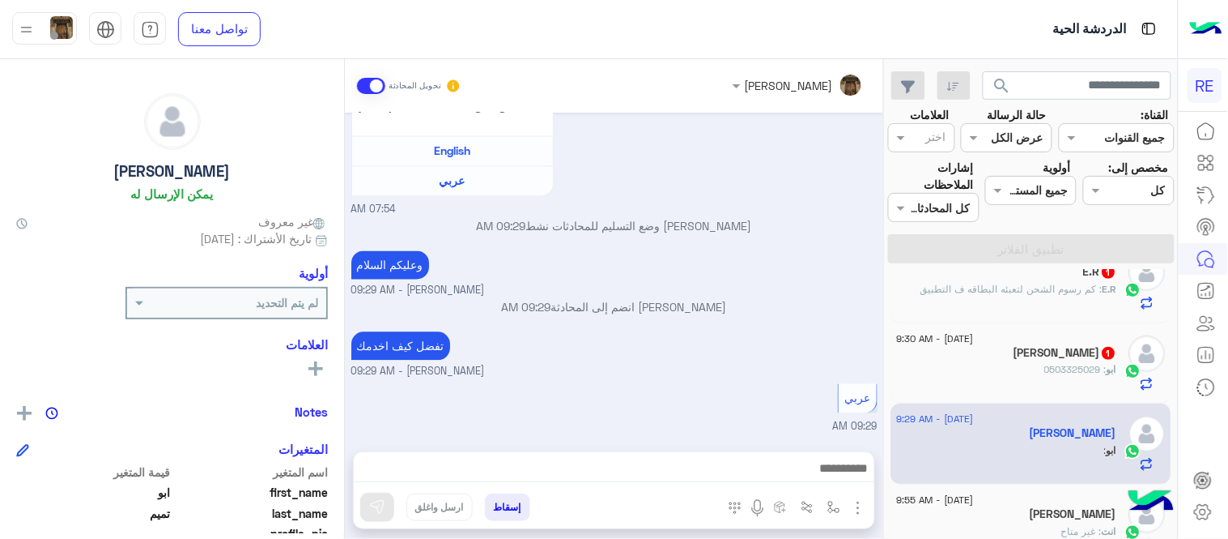
click at [1004, 377] on div "ابو : 0503325029" at bounding box center [1007, 376] width 220 height 28
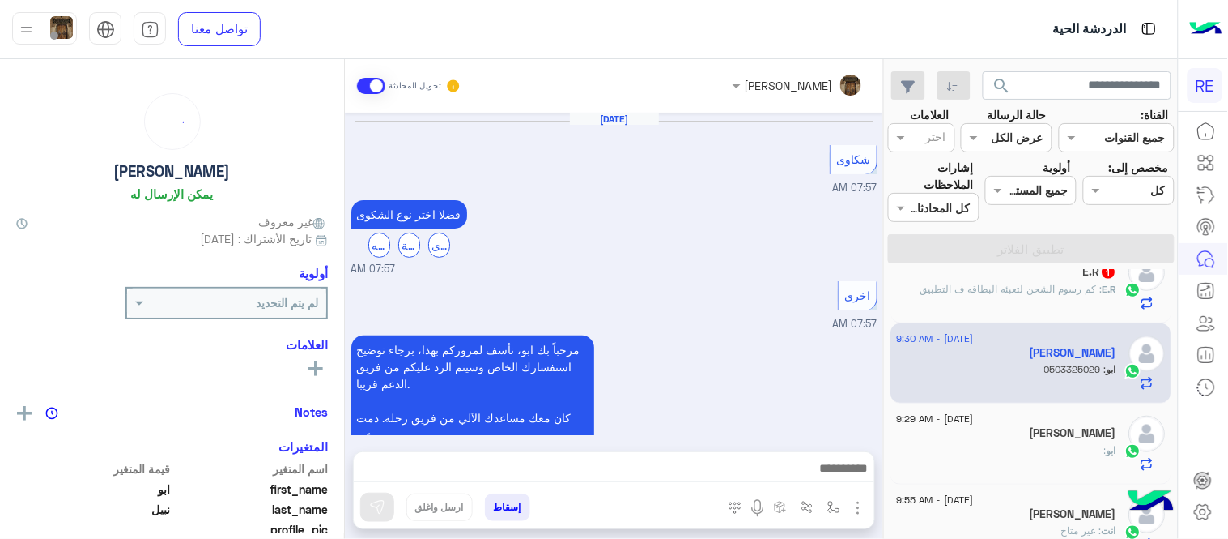
scroll to position [476, 0]
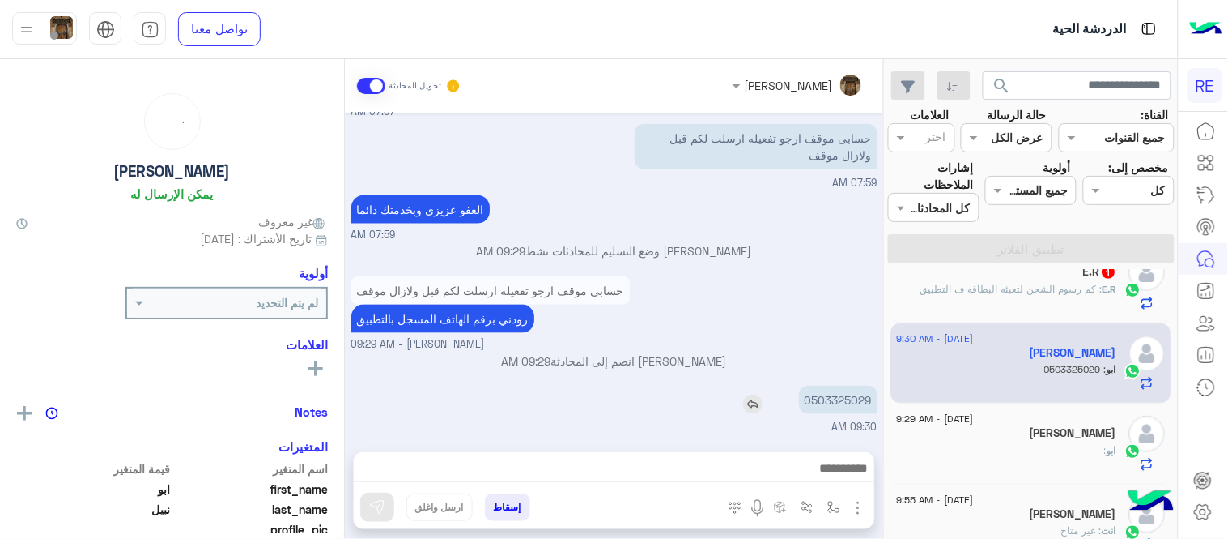
click at [834, 410] on p "0503325029" at bounding box center [838, 399] width 79 height 28
copy p "0503325029"
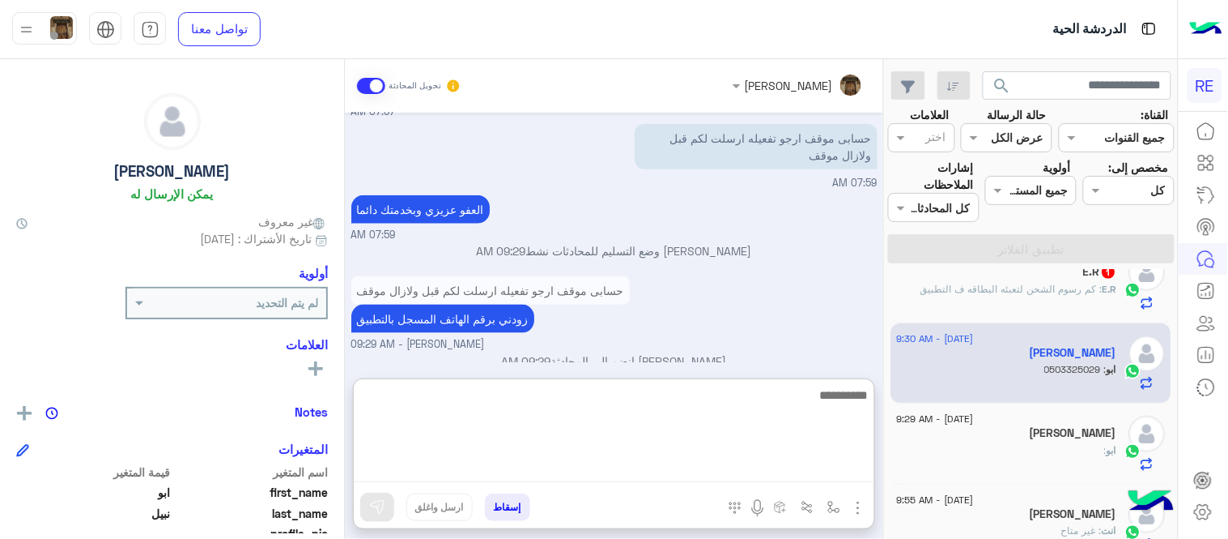
click at [625, 462] on textarea at bounding box center [614, 433] width 521 height 97
type textarea "**********"
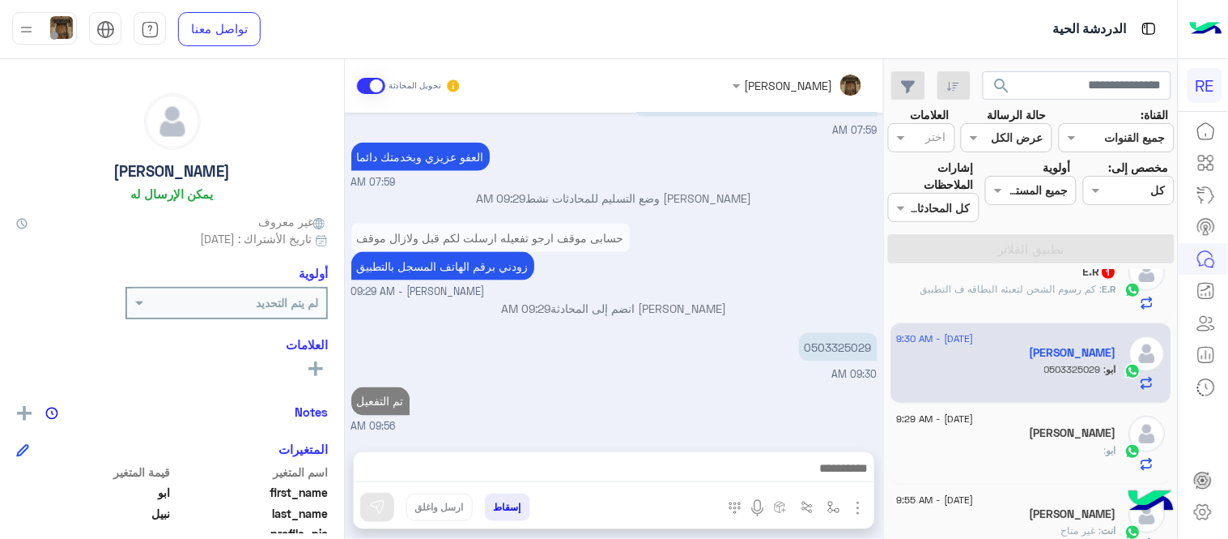
scroll to position [528, 0]
click at [689, 328] on div "[DATE] شكاوى 07:57 AM فضلا اختر نوع الشكوى ماليه تقنية اخرى 07:57 AM اخرى 07:57…" at bounding box center [614, 274] width 539 height 322
click at [969, 298] on div "E.R : كم رسوم الشحن لتعبئه البطاقه ف التطبيق" at bounding box center [1007, 296] width 220 height 28
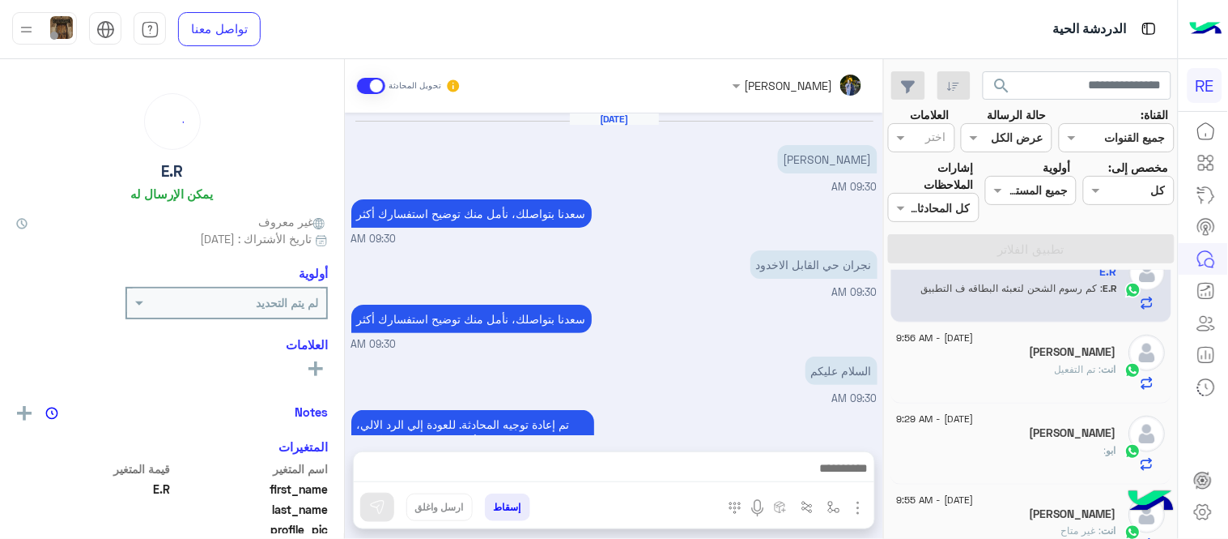
scroll to position [181, 0]
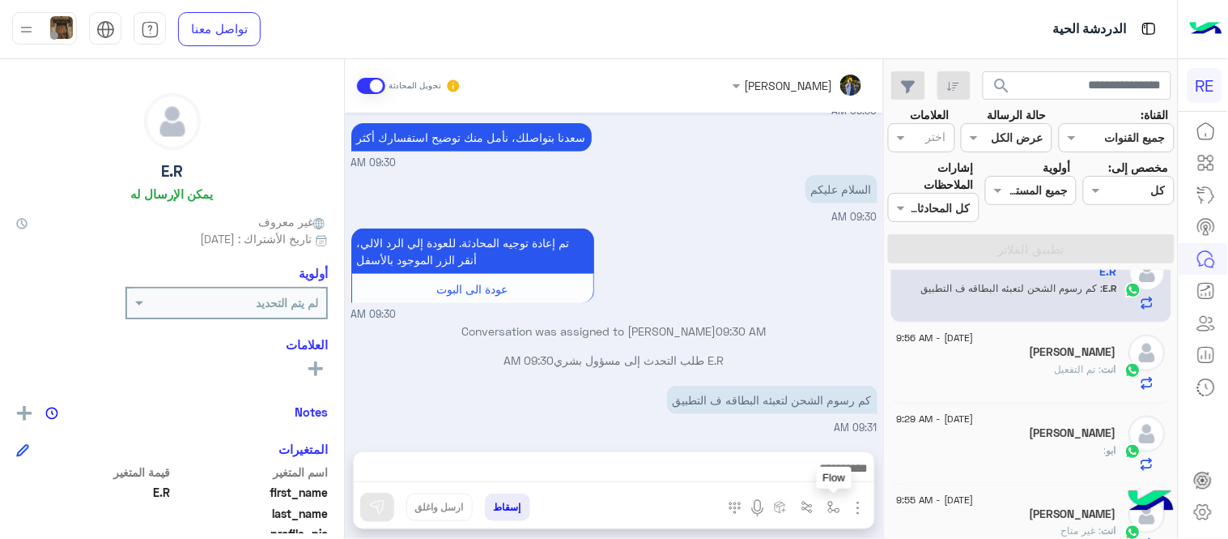
click at [832, 510] on img "button" at bounding box center [834, 506] width 13 height 13
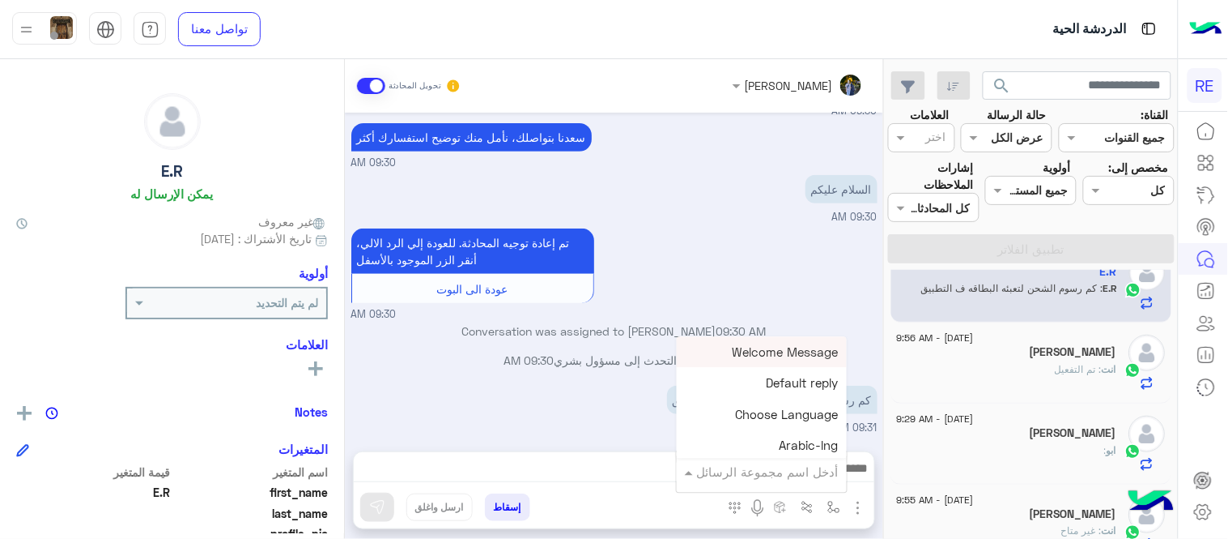
click at [761, 473] on input "text" at bounding box center [784, 471] width 109 height 19
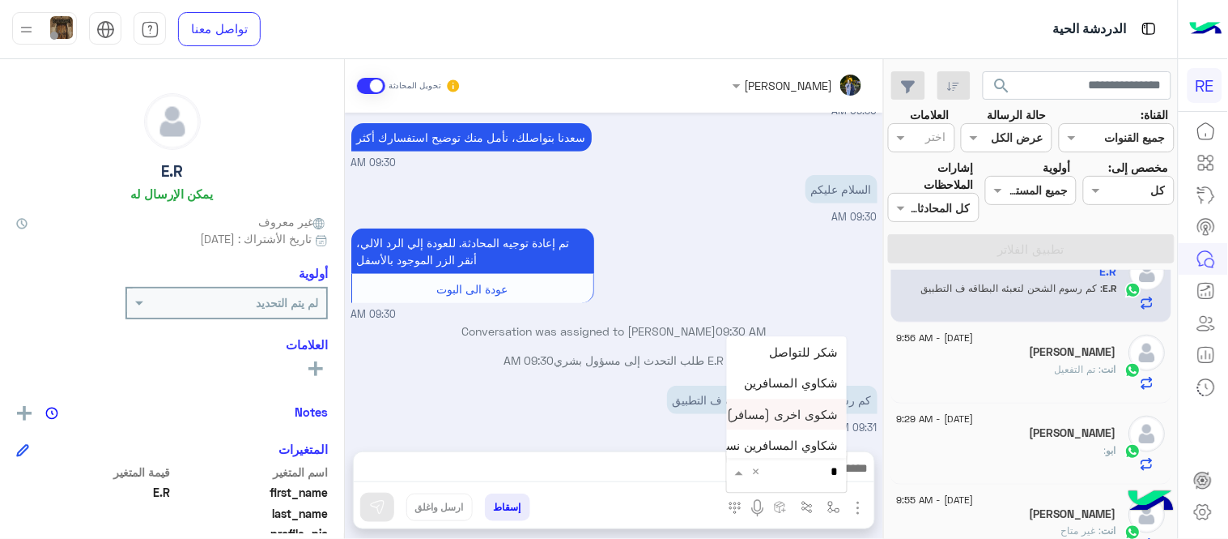
type input "**"
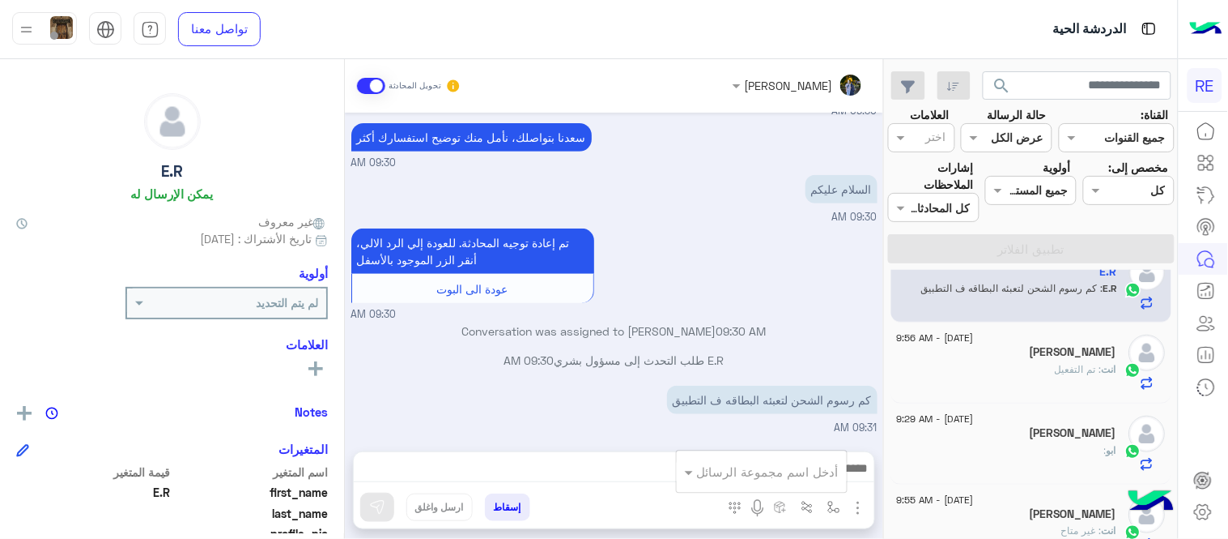
click at [781, 334] on p "Conversation was assigned to [PERSON_NAME] 09:30 AM" at bounding box center [614, 330] width 526 height 17
click at [832, 505] on img "button" at bounding box center [834, 506] width 13 height 13
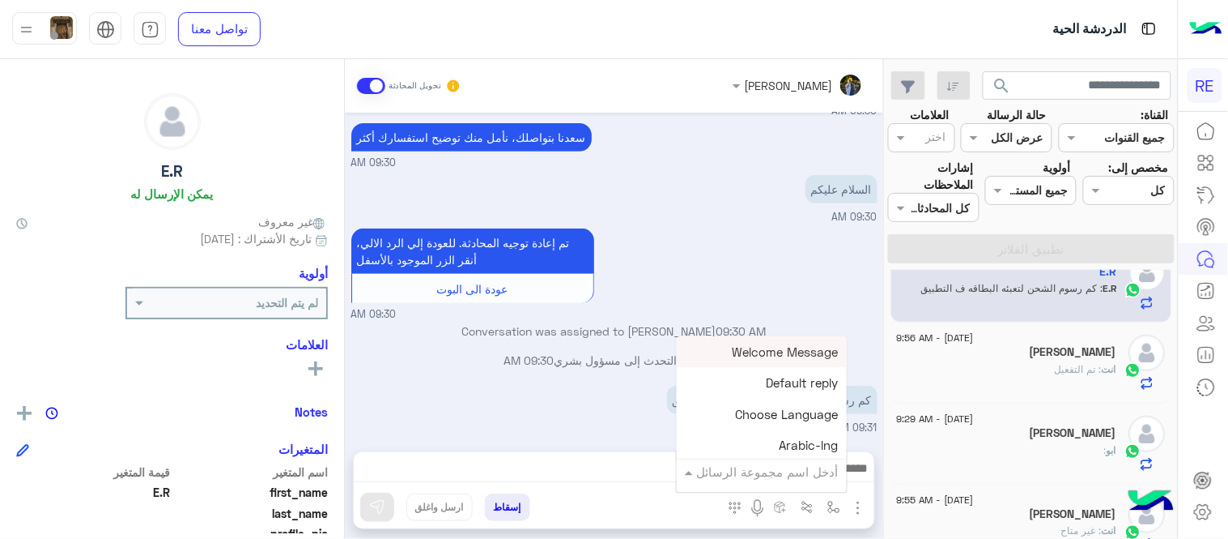
click at [806, 475] on input "text" at bounding box center [784, 471] width 109 height 19
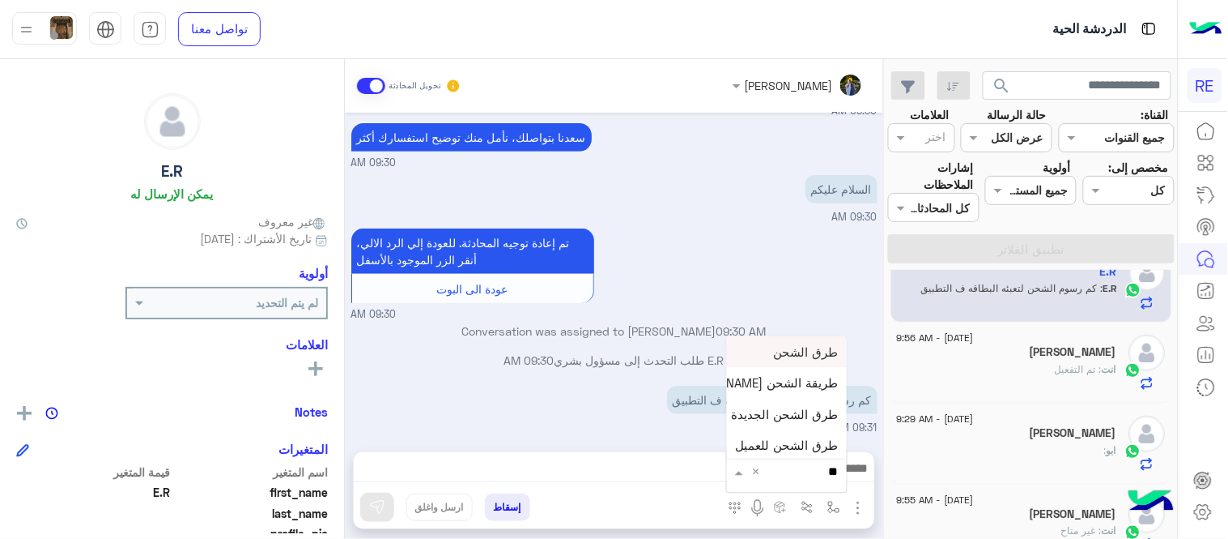
type input "***"
click at [803, 347] on span "طرق الشحن" at bounding box center [806, 351] width 65 height 15
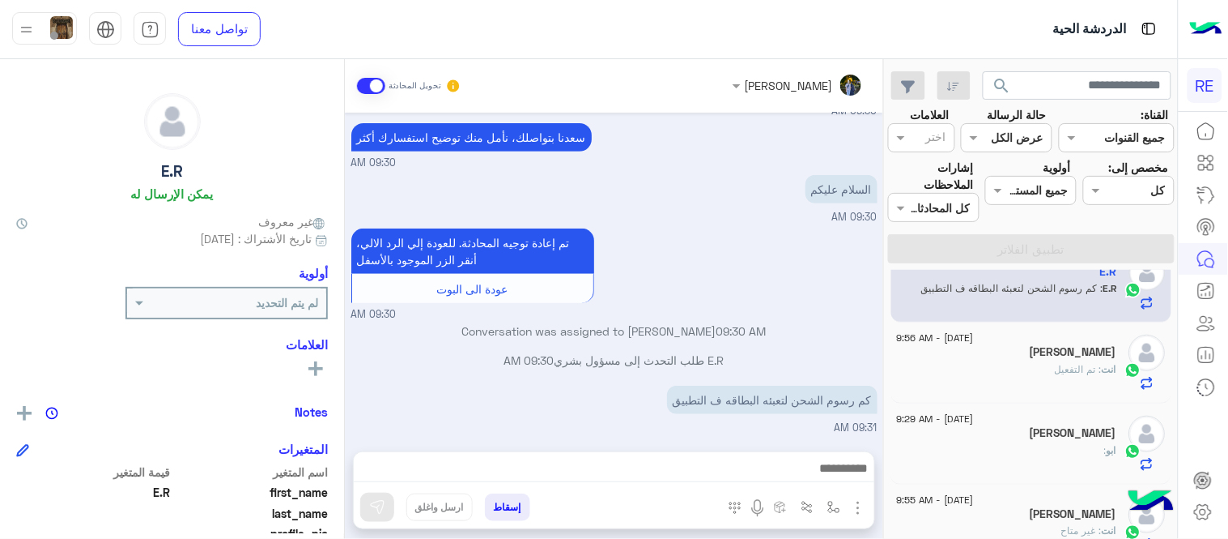
type textarea "*********"
click at [373, 499] on img at bounding box center [377, 507] width 16 height 16
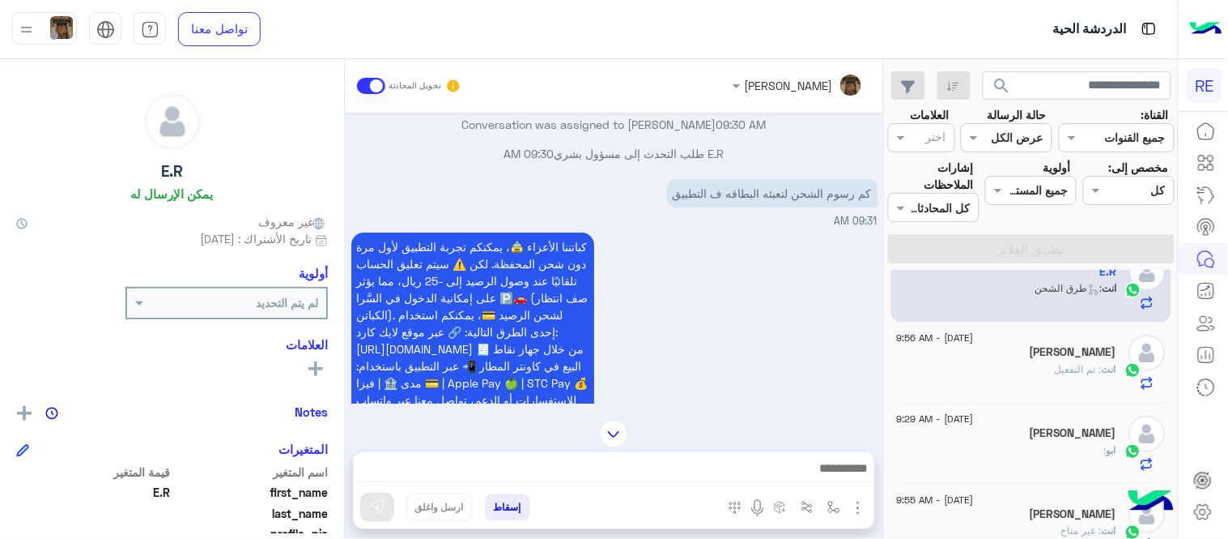
scroll to position [1426, 0]
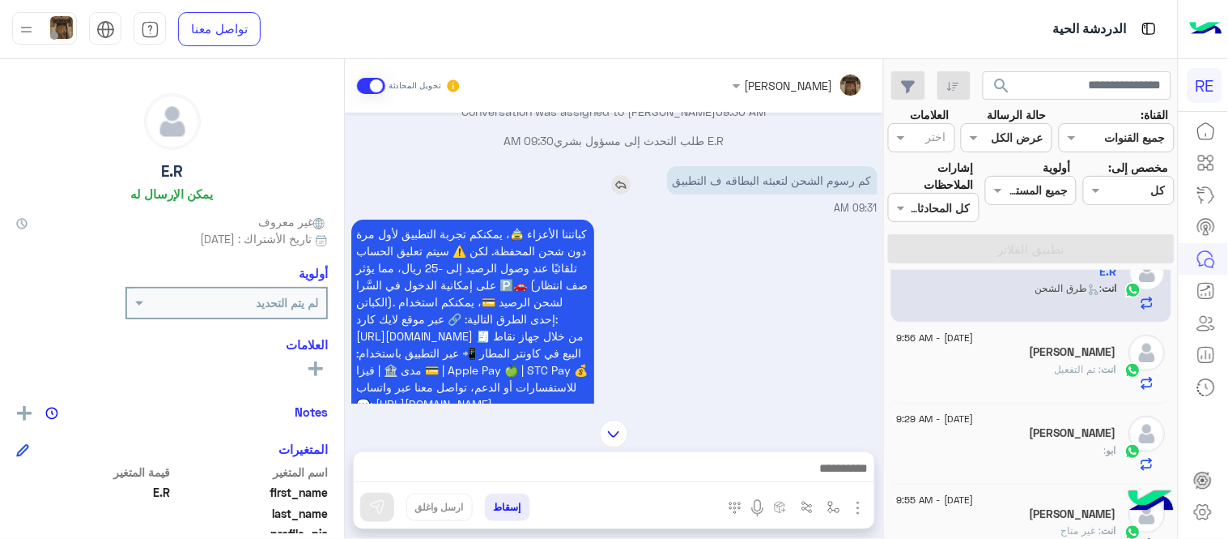
click at [618, 176] on img at bounding box center [620, 184] width 19 height 19
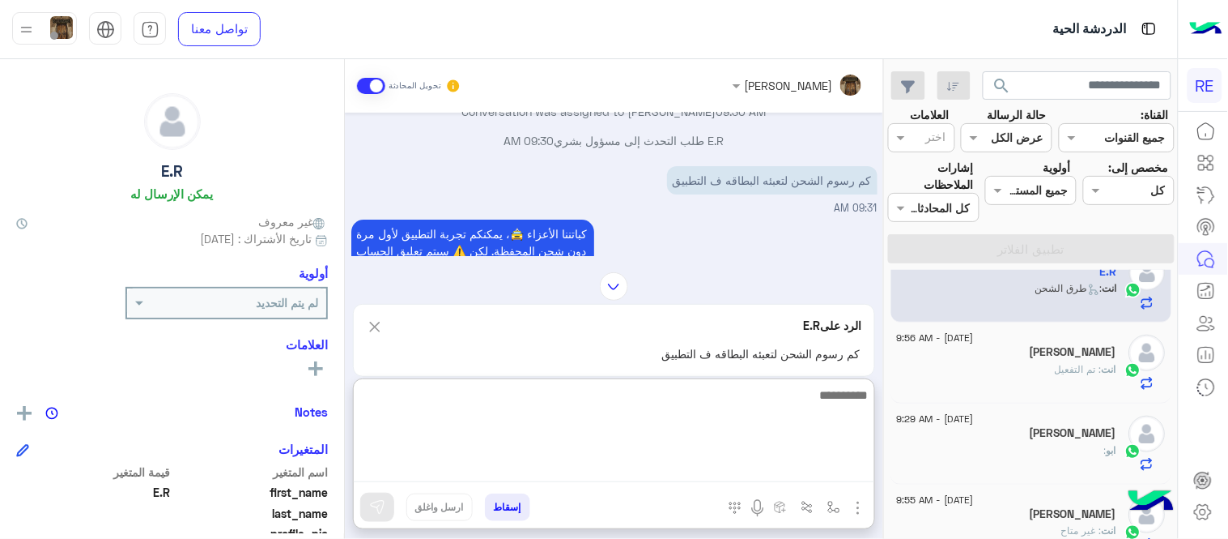
click at [612, 471] on textarea at bounding box center [614, 433] width 521 height 97
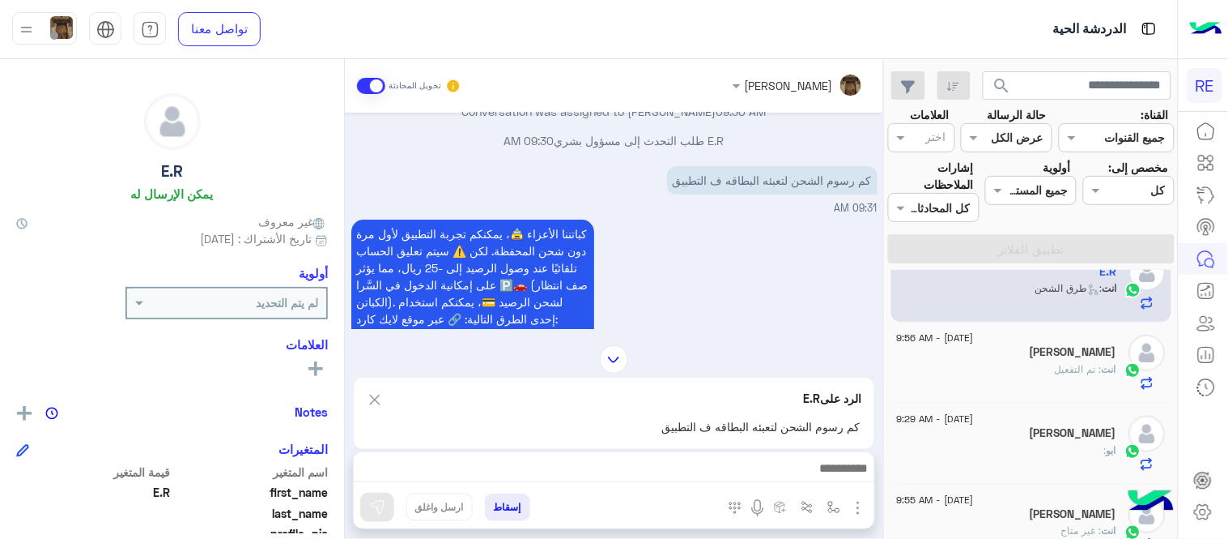
click at [381, 326] on div "[PERSON_NAME] تحويل المحادثة [DATE] E.R طلب التحدث إلى مسؤول بشري 03:48 PM Conv…" at bounding box center [614, 302] width 539 height 486
click at [377, 394] on img at bounding box center [375, 400] width 18 height 20
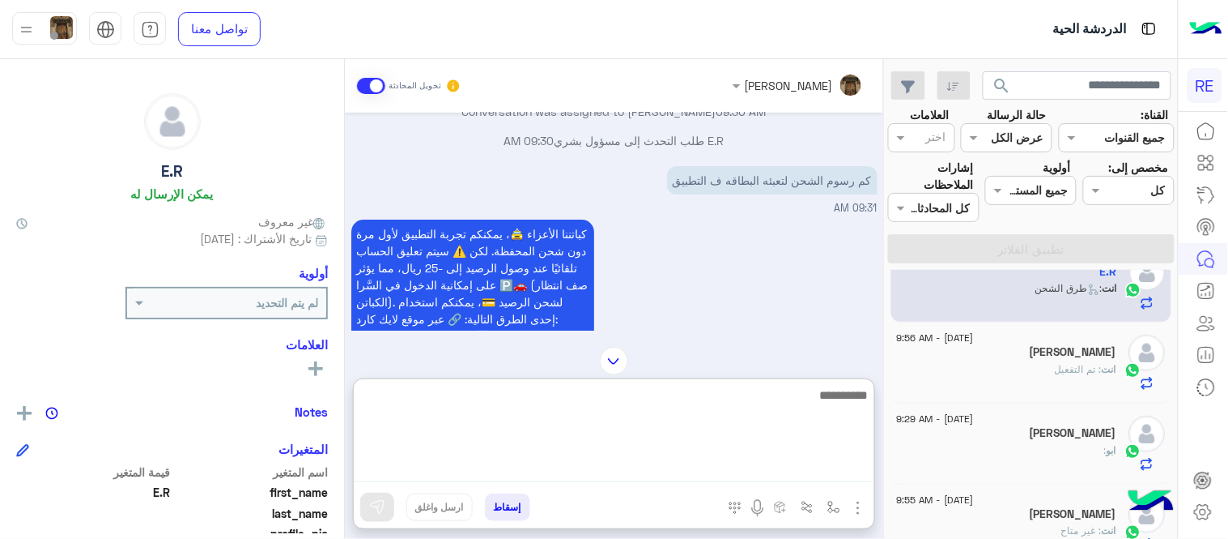
click at [594, 462] on textarea at bounding box center [614, 433] width 521 height 97
type textarea "**********"
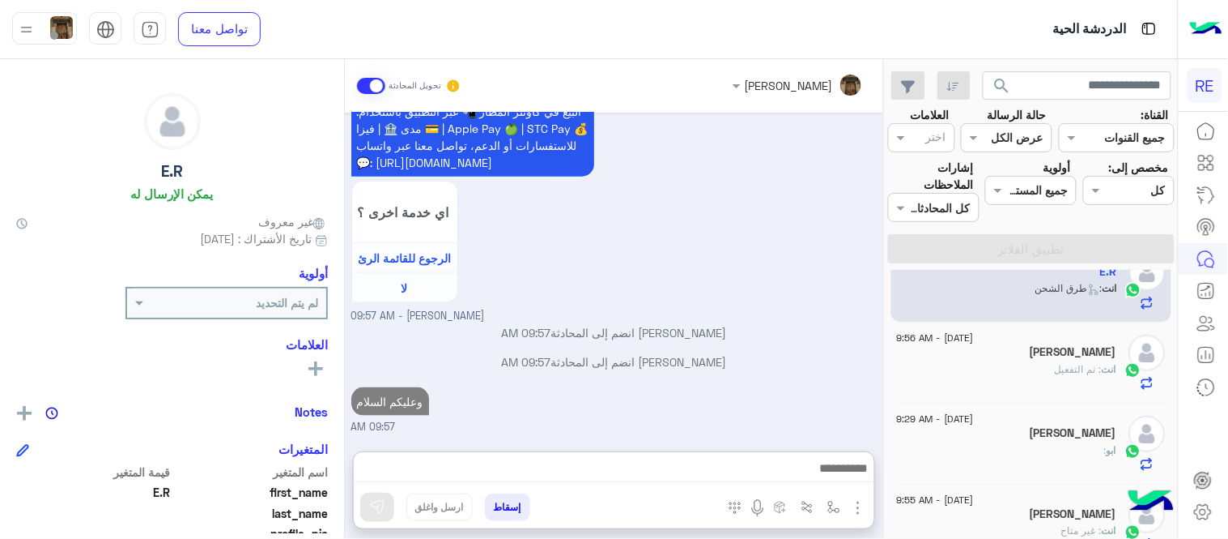
click at [564, 264] on div "[DATE] E.R طلب التحدث إلى مسؤول بشري 03:48 PM Conversation was assigned to [PER…" at bounding box center [614, 274] width 539 height 322
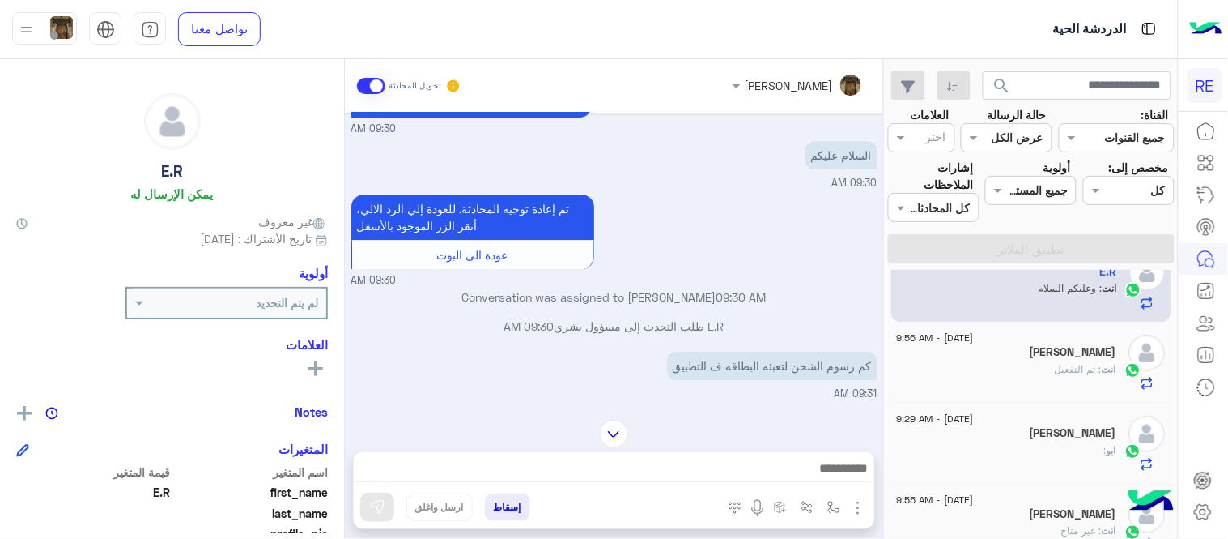
scroll to position [1233, 0]
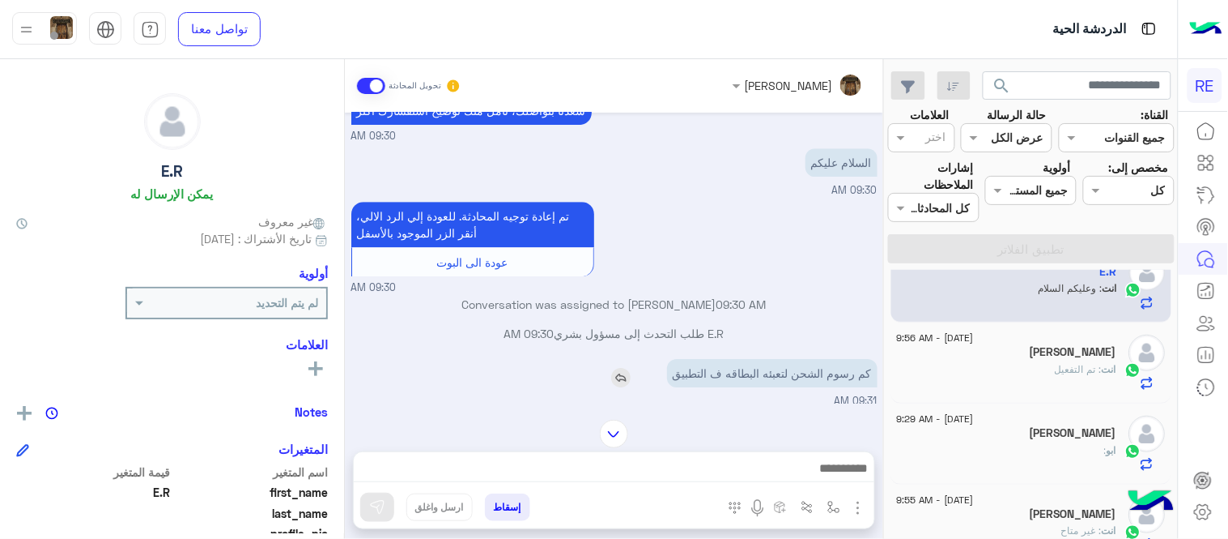
click at [619, 368] on img at bounding box center [620, 377] width 19 height 19
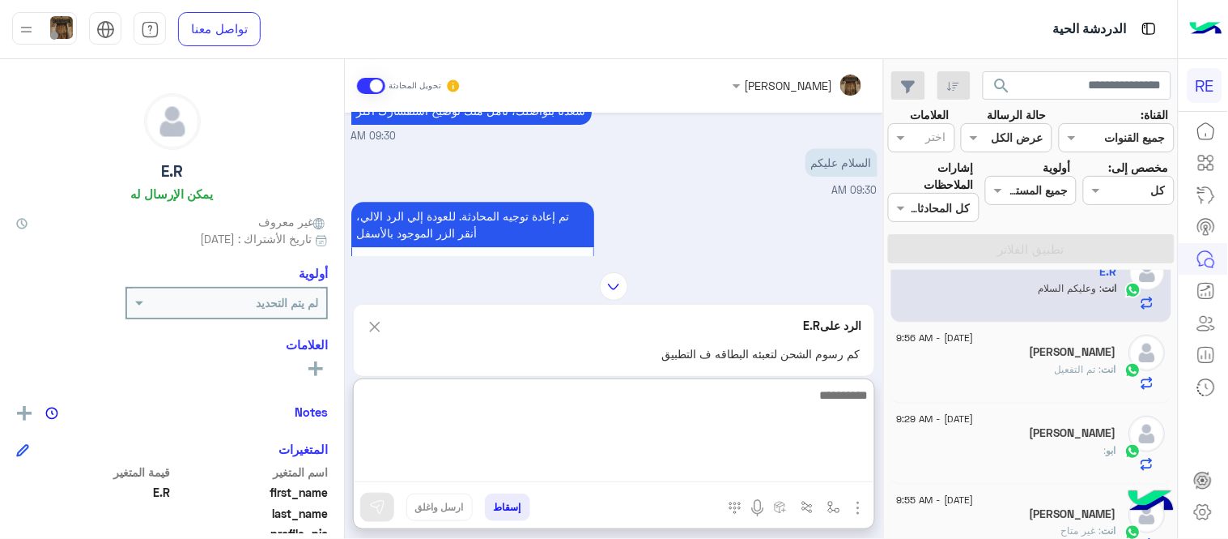
click at [650, 475] on textarea at bounding box center [614, 433] width 521 height 97
type textarea "**********"
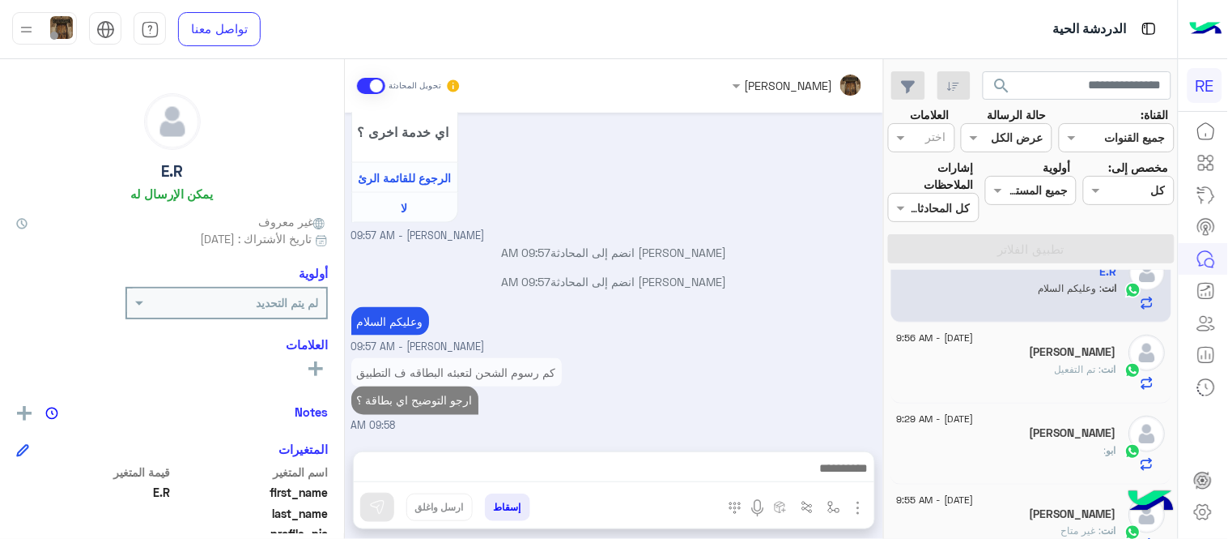
scroll to position [2094, 0]
click at [754, 259] on div "[DATE] E.R طلب التحدث إلى مسؤول بشري 03:48 PM Conversation was assigned to [PER…" at bounding box center [614, 274] width 539 height 322
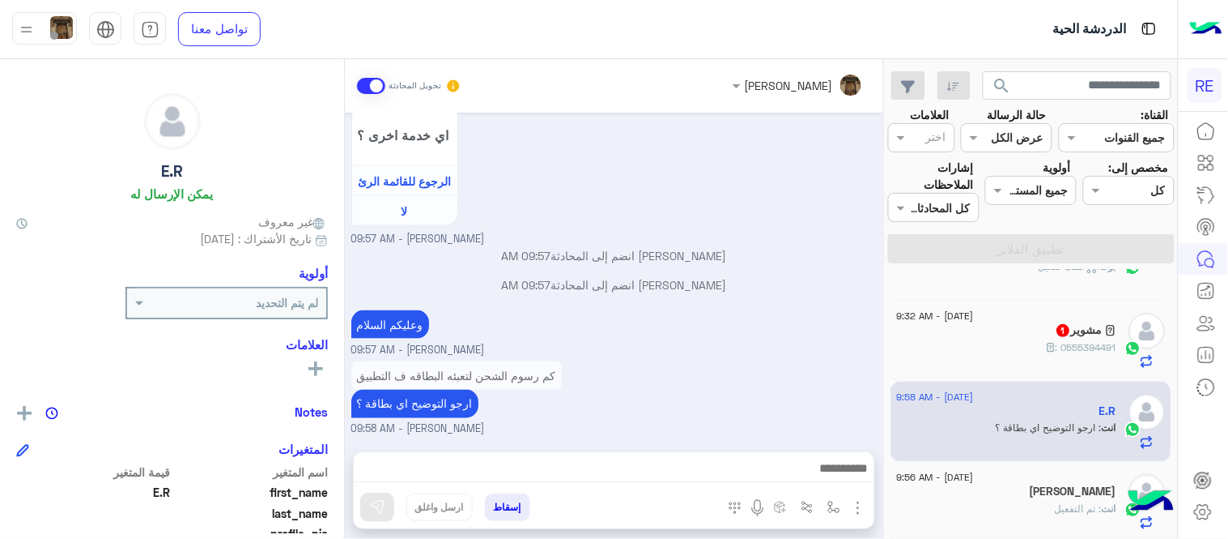
scroll to position [207, 0]
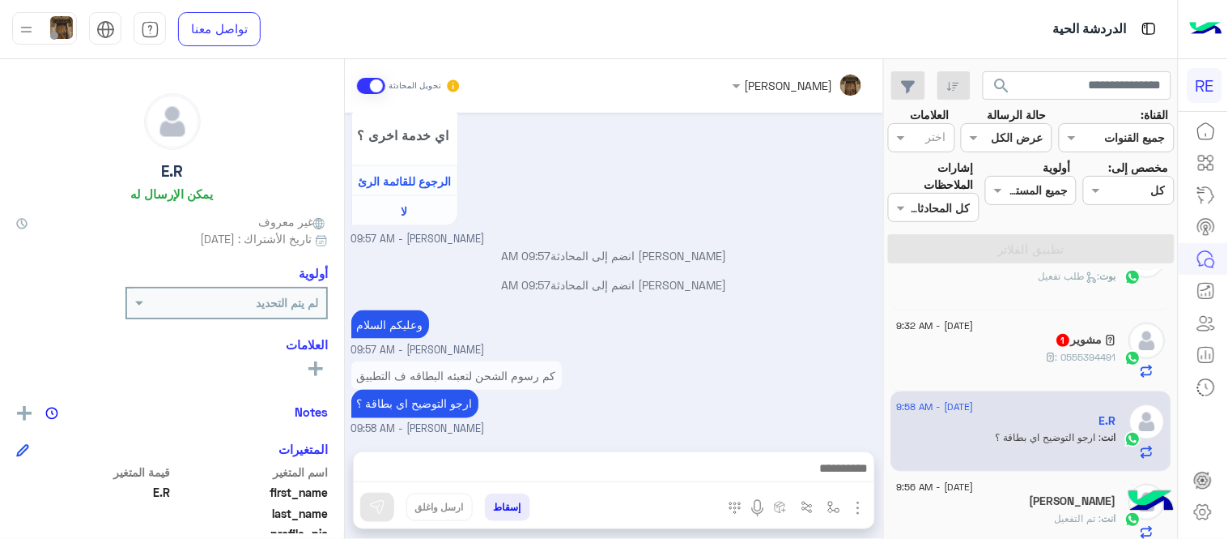
click at [1020, 340] on div "‏𓃵 مشوير 1" at bounding box center [1007, 341] width 220 height 17
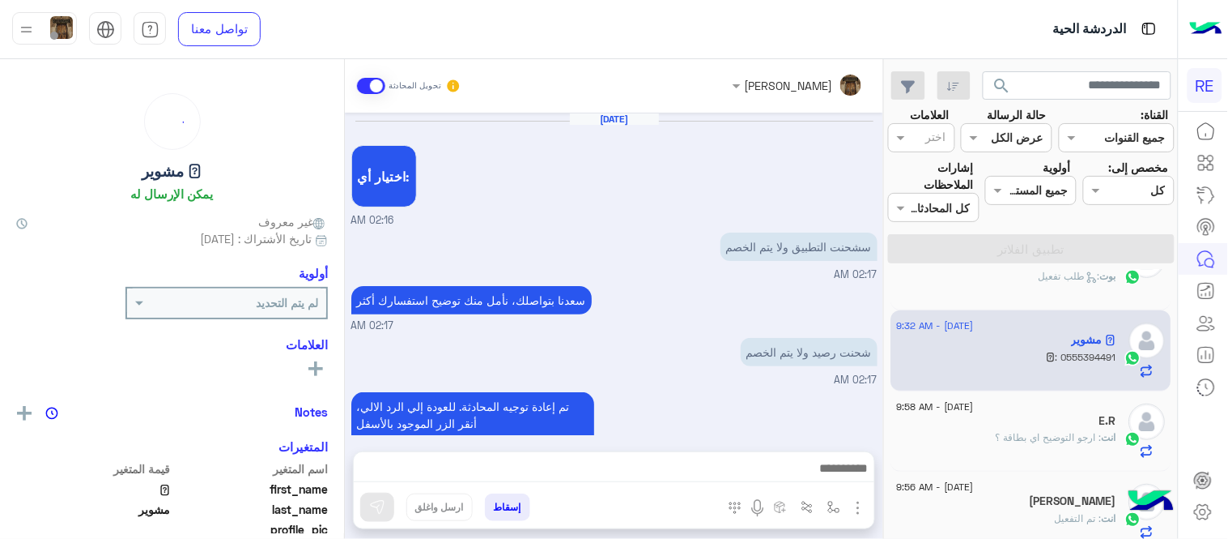
scroll to position [245, 0]
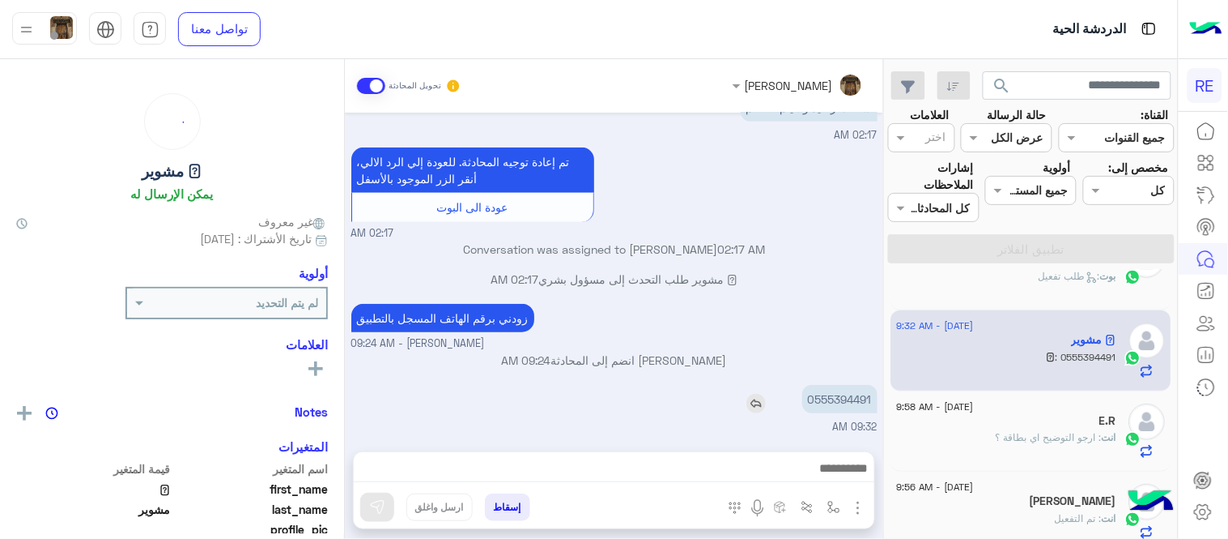
click at [852, 390] on p "0555394491" at bounding box center [840, 399] width 75 height 28
copy p "0555394491"
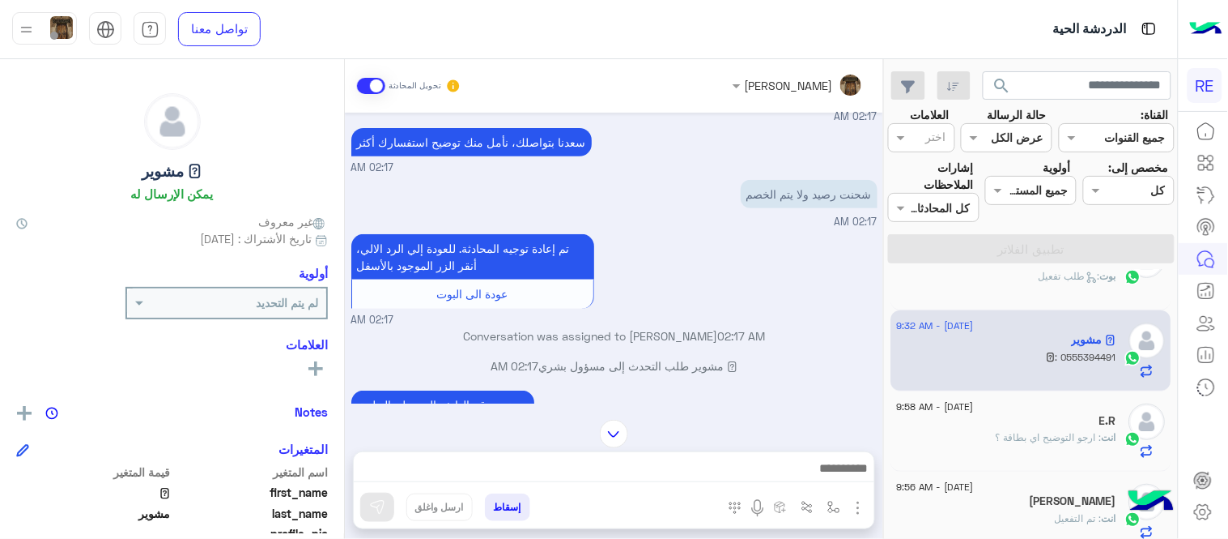
scroll to position [156, 0]
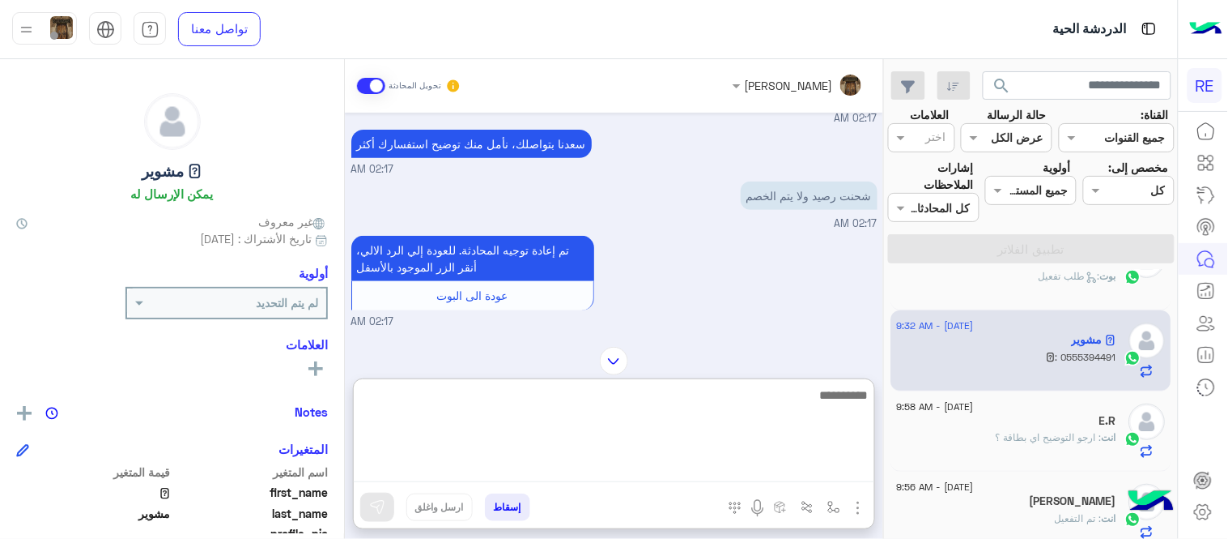
click at [662, 475] on textarea at bounding box center [614, 433] width 521 height 97
type textarea "**********"
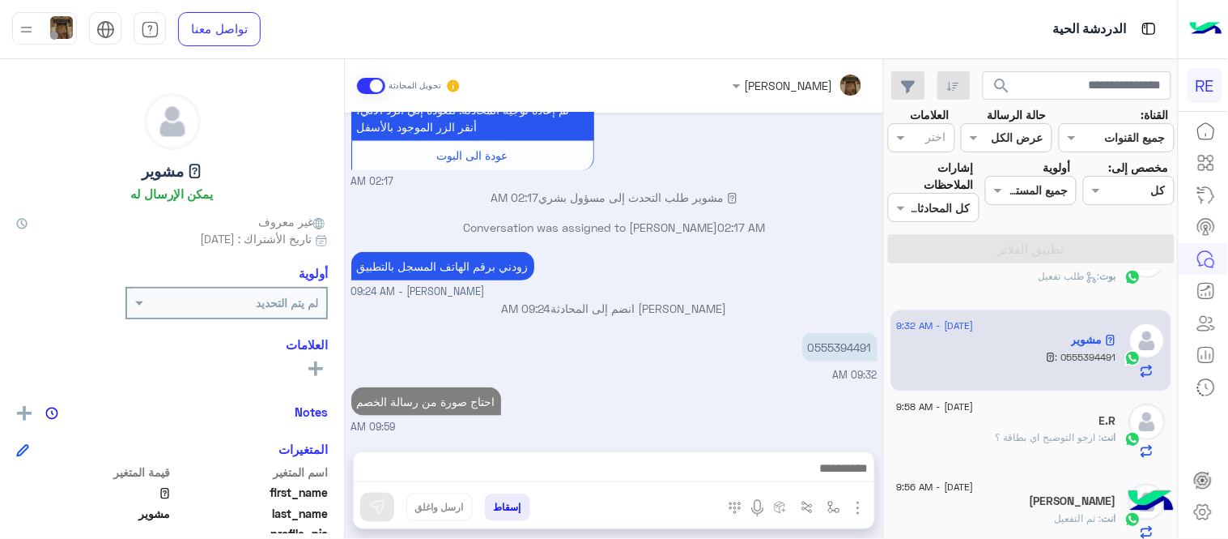
click at [723, 373] on div "[PERSON_NAME] تحويل المحادثة [DATE] اختيار أي: 02:16 AM سشحنت التطبيق ولا يتم ا…" at bounding box center [614, 302] width 539 height 486
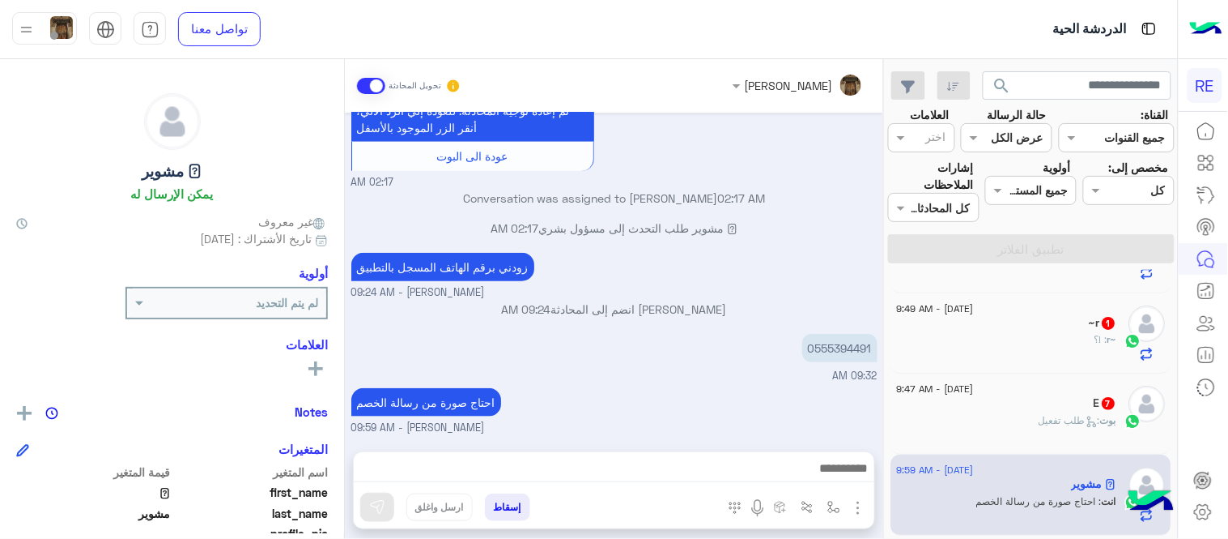
scroll to position [69, 0]
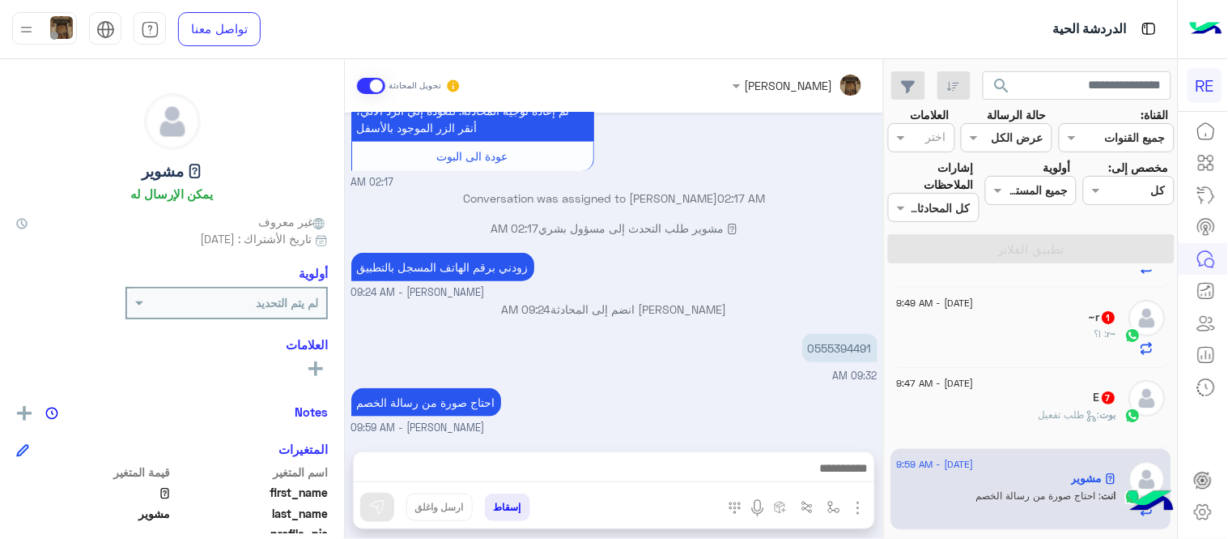
click at [1028, 408] on div "بوت : طلب تفعيل" at bounding box center [1007, 421] width 220 height 28
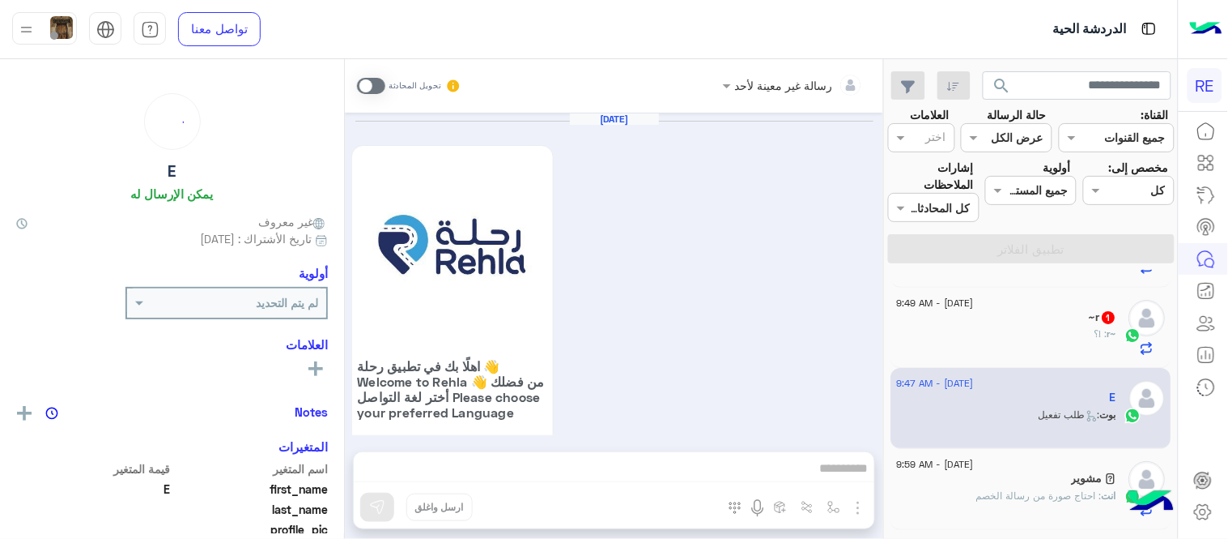
scroll to position [1450, 0]
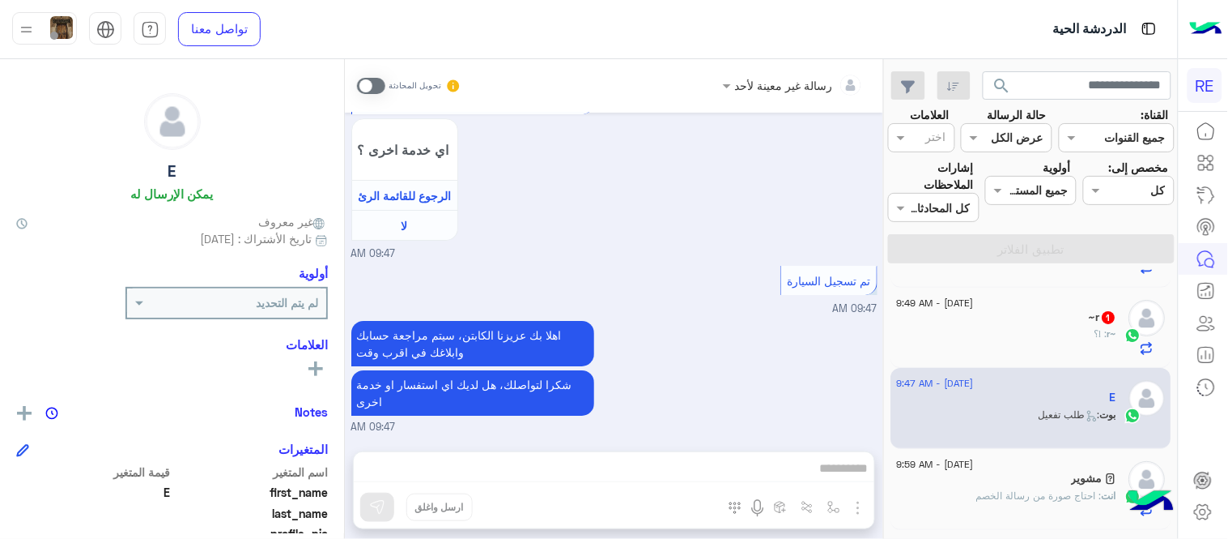
click at [371, 82] on span at bounding box center [371, 86] width 28 height 16
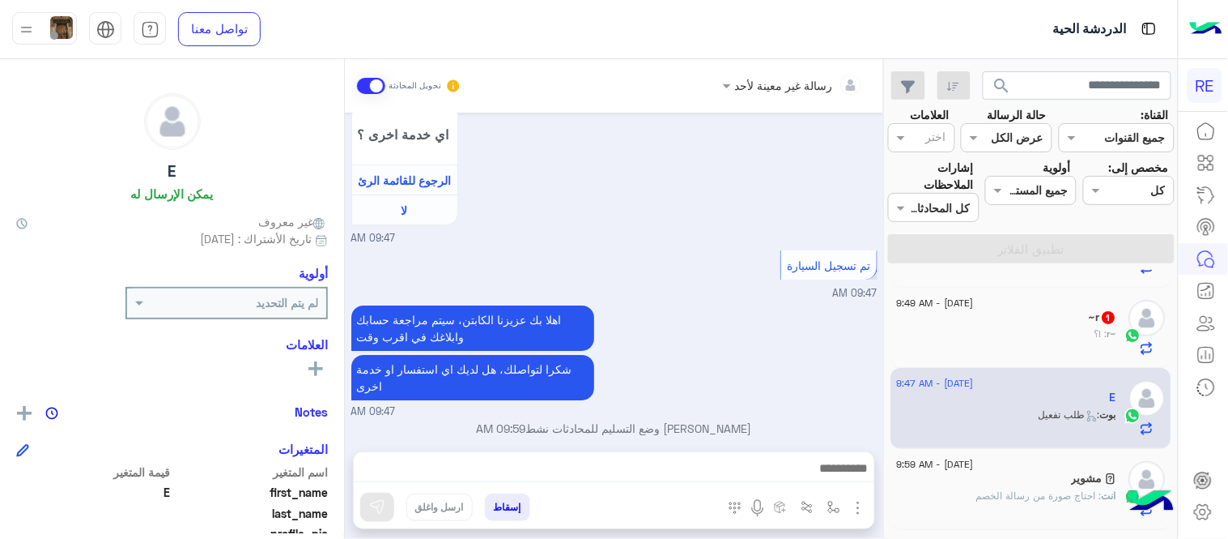
scroll to position [1479, 0]
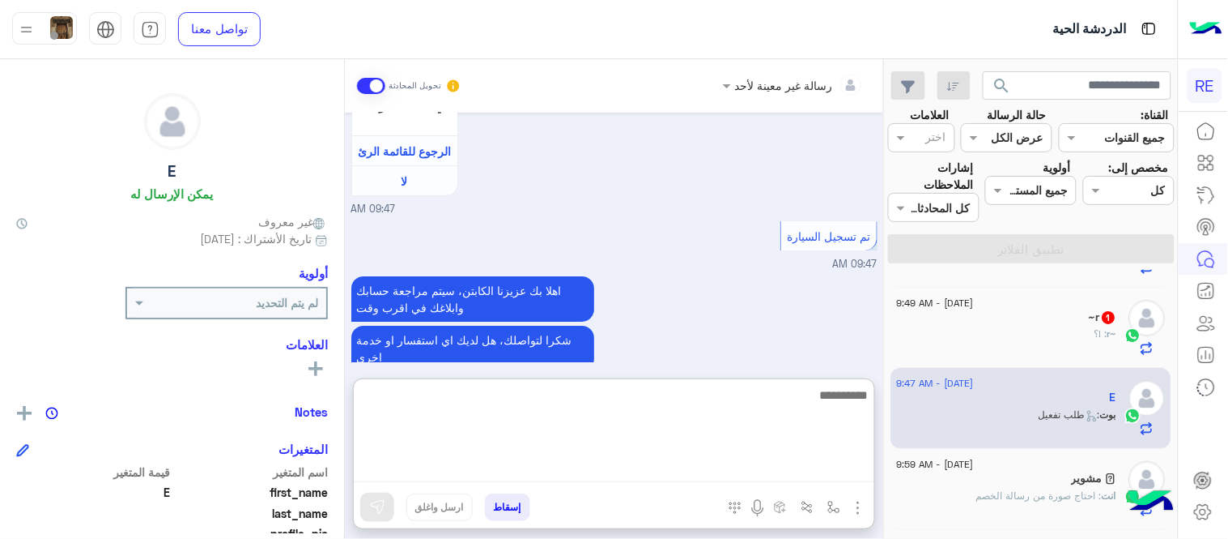
click at [606, 478] on textarea at bounding box center [614, 433] width 521 height 97
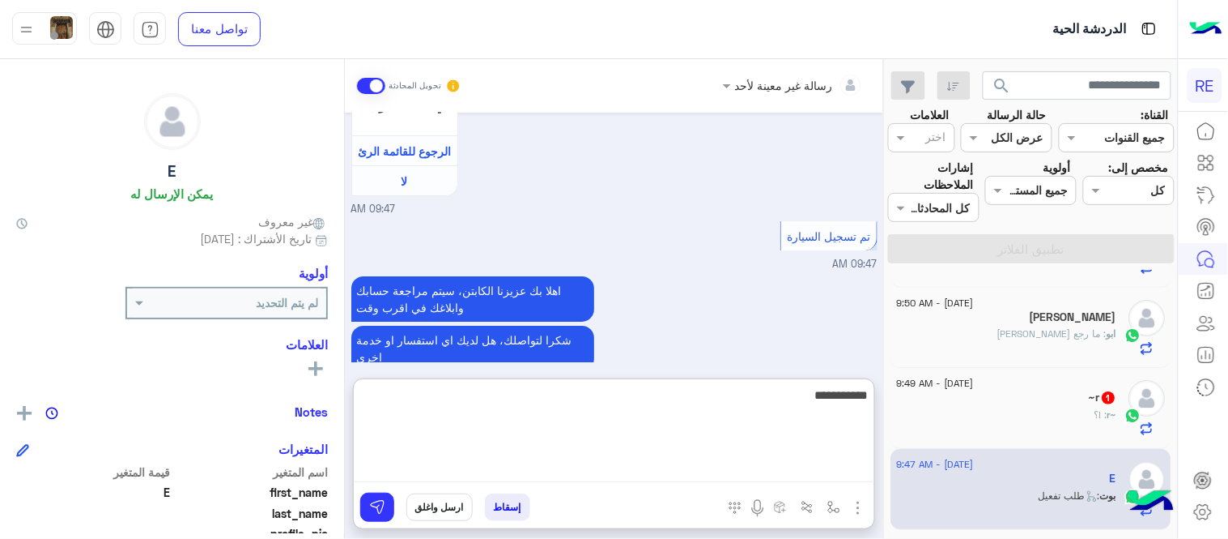
scroll to position [70, 0]
type textarea "**********"
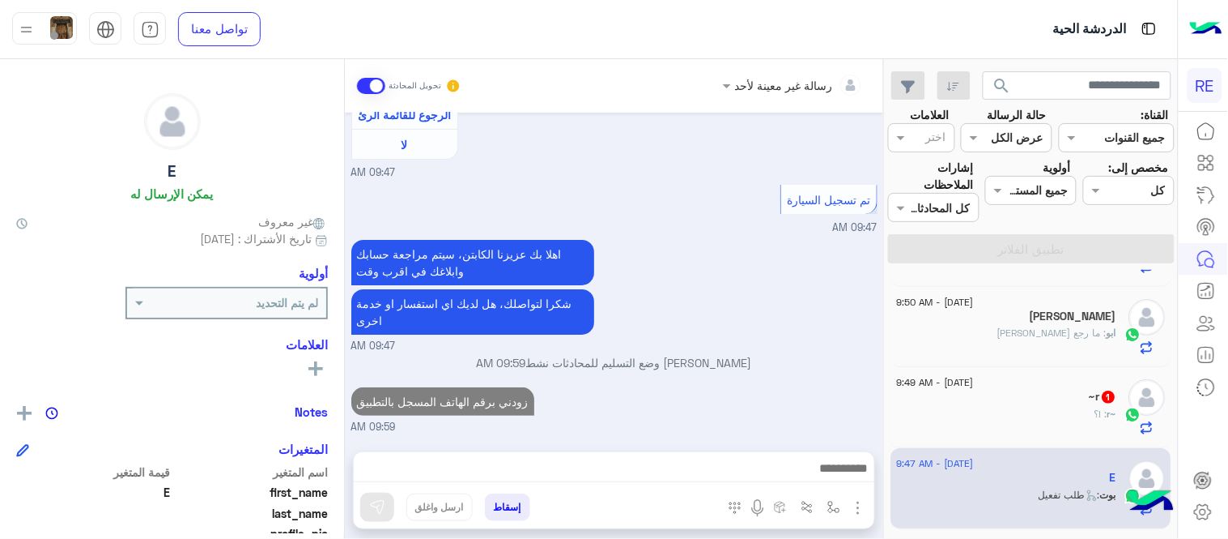
click at [727, 300] on div "[DATE] اهلًا بك في تطبيق رحلة 👋 Welcome to [GEOGRAPHIC_DATA] 👋 من فضلك أختر لغة…" at bounding box center [614, 274] width 539 height 322
click at [994, 419] on div "~r : !؟" at bounding box center [1007, 421] width 220 height 28
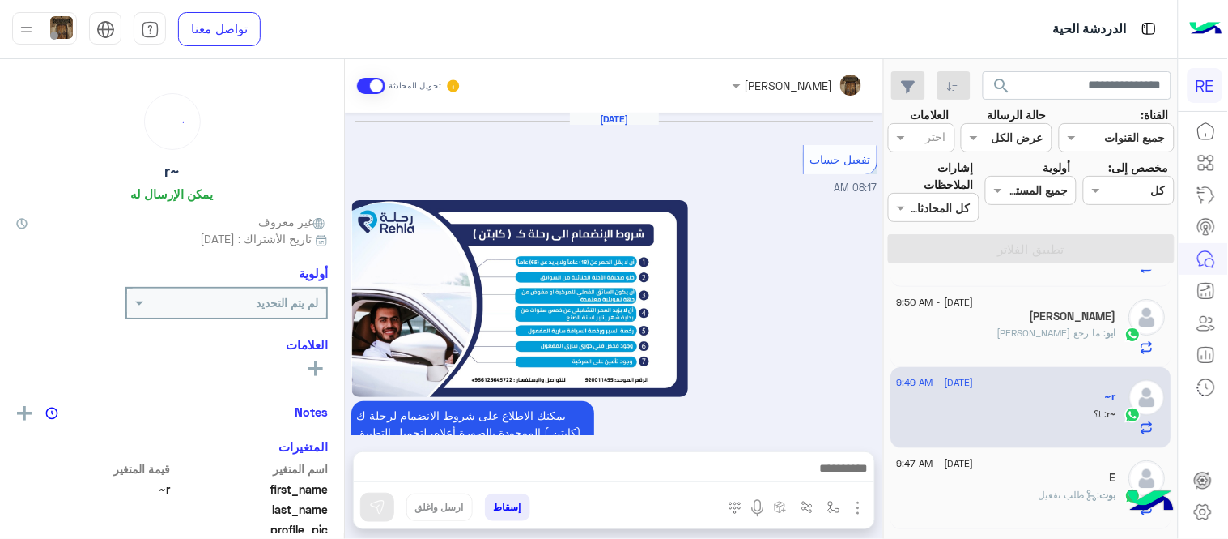
scroll to position [919, 0]
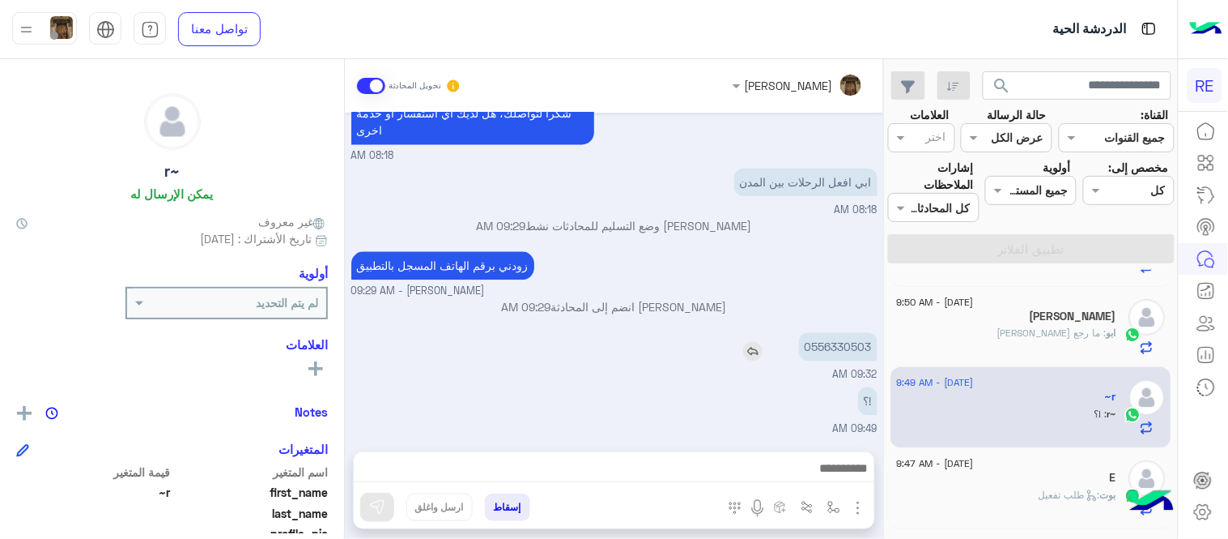
click at [842, 344] on p "0556330503" at bounding box center [838, 346] width 79 height 28
copy p "0556330503"
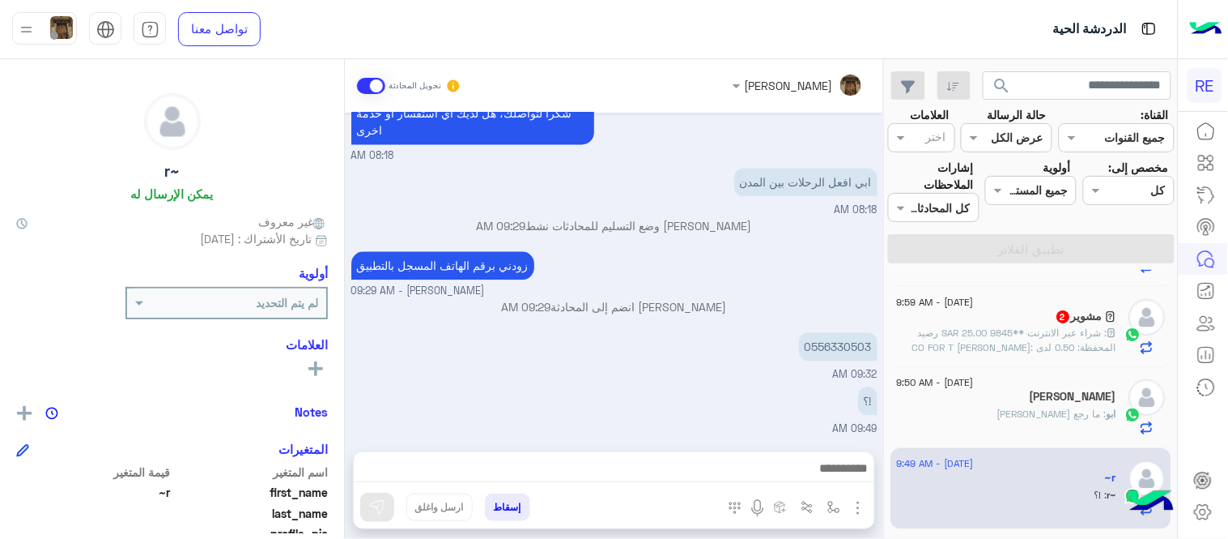
scroll to position [69, 0]
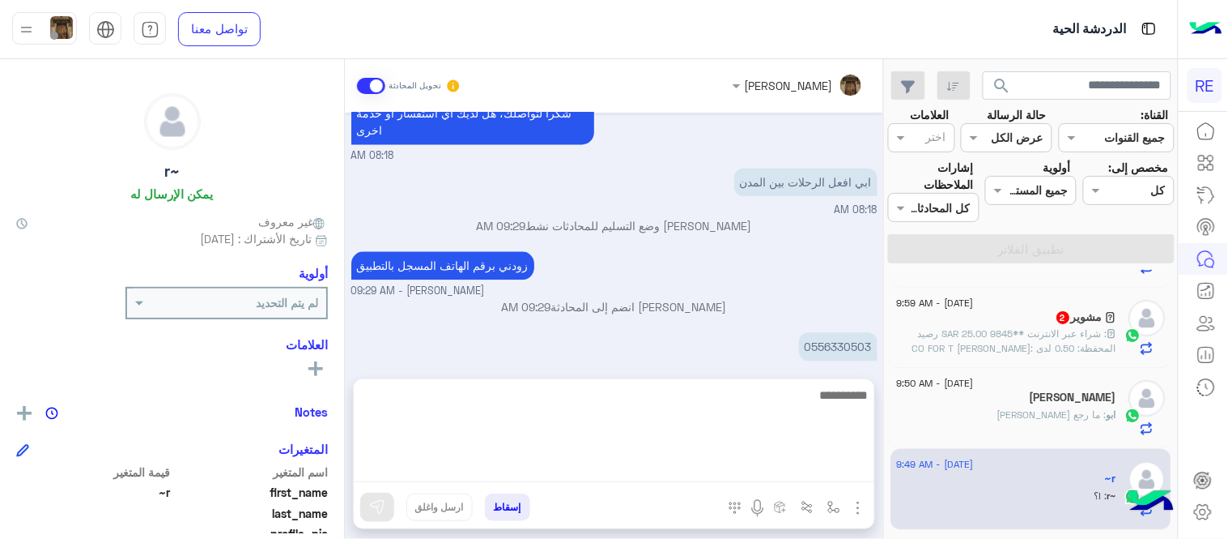
click at [688, 468] on textarea at bounding box center [614, 433] width 521 height 97
type textarea "**********"
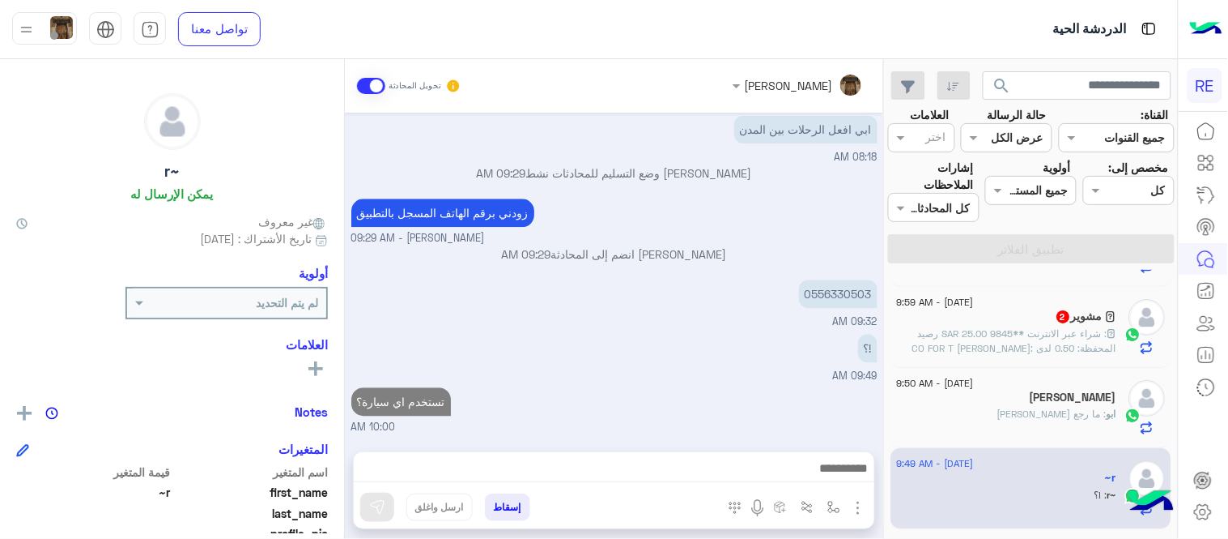
scroll to position [970, 0]
click at [753, 290] on div "[DATE] تفعيل حساب 08:17 AM يمكنك الاطلاع على شروط الانضمام لرحلة ك (كابتن ) الم…" at bounding box center [614, 274] width 539 height 322
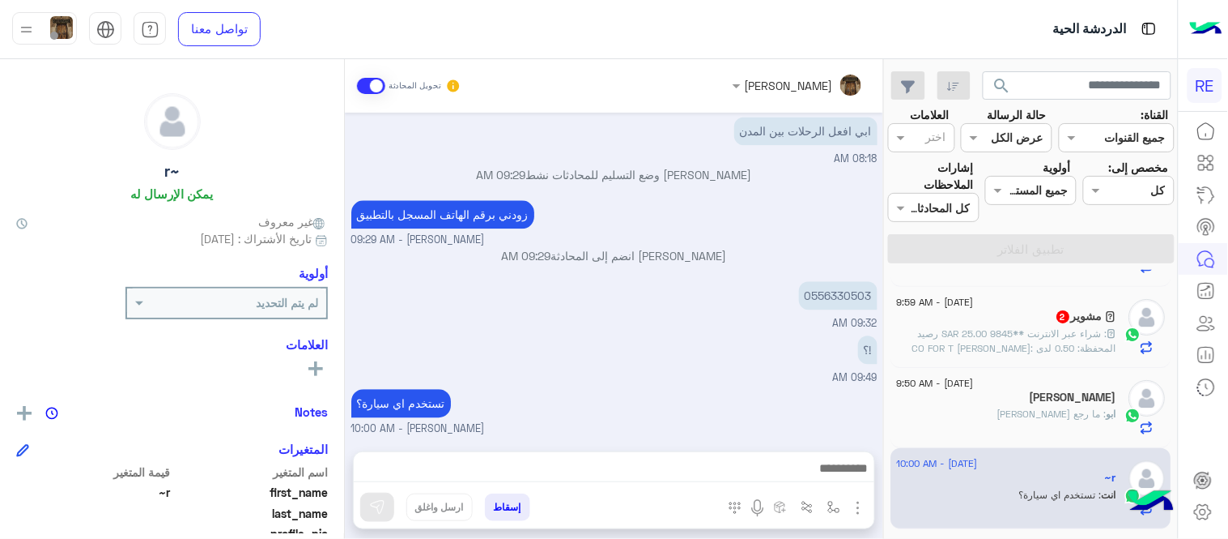
scroll to position [0, 0]
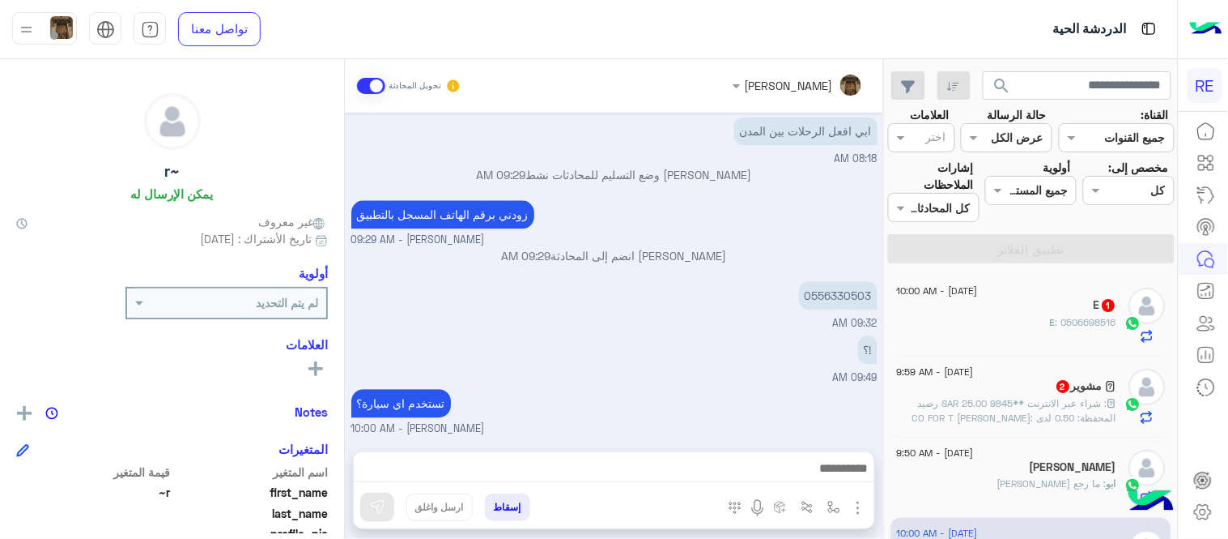
click at [974, 377] on span "[DATE] - 9:59 AM" at bounding box center [935, 371] width 77 height 15
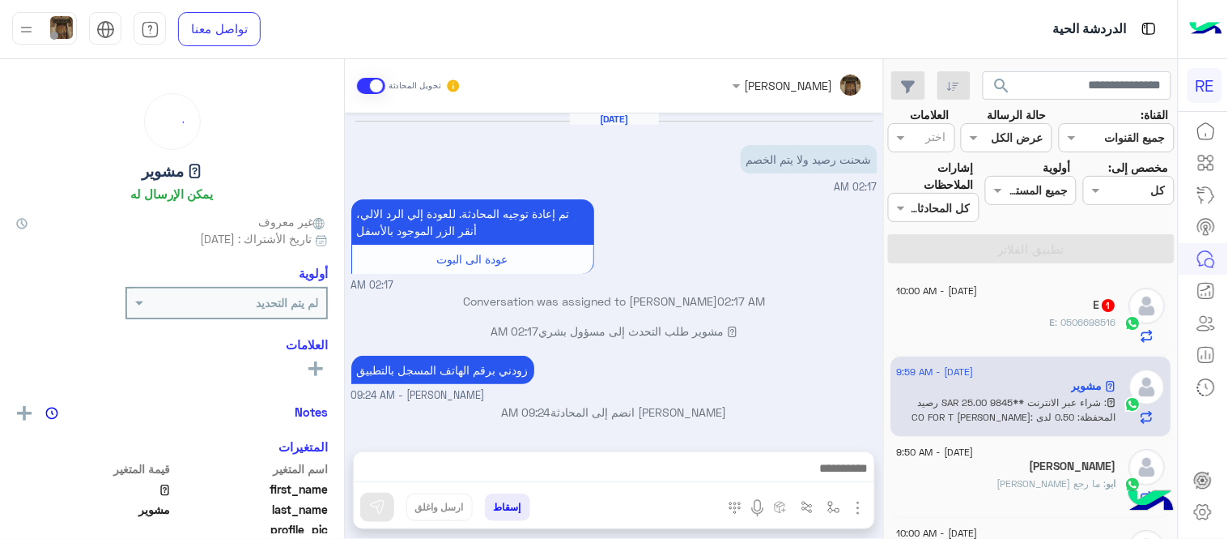
scroll to position [472, 0]
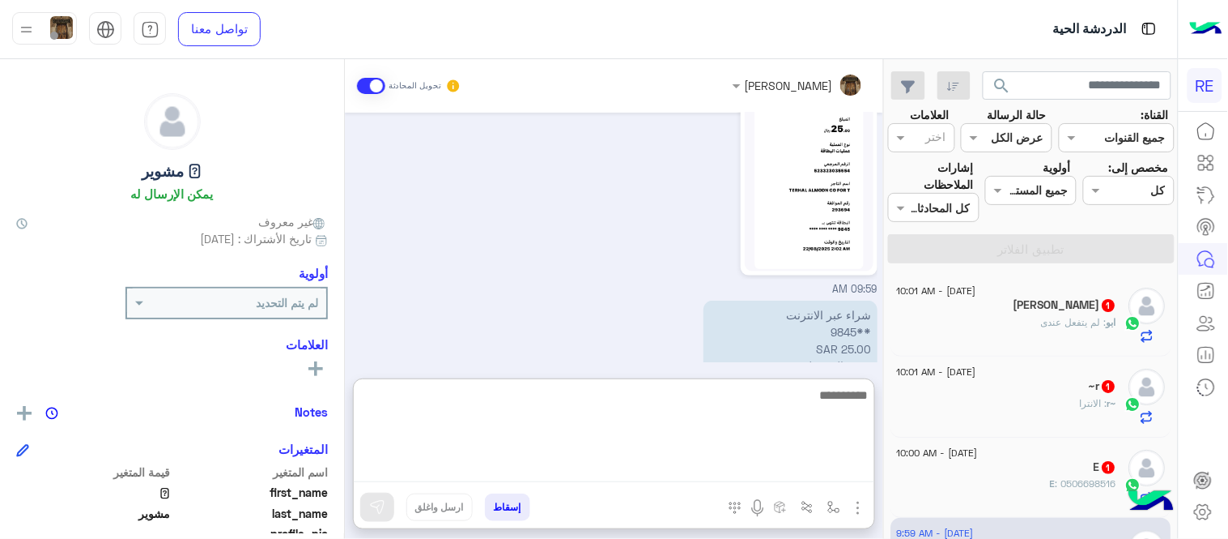
click at [701, 463] on textarea at bounding box center [614, 433] width 521 height 97
type textarea "********"
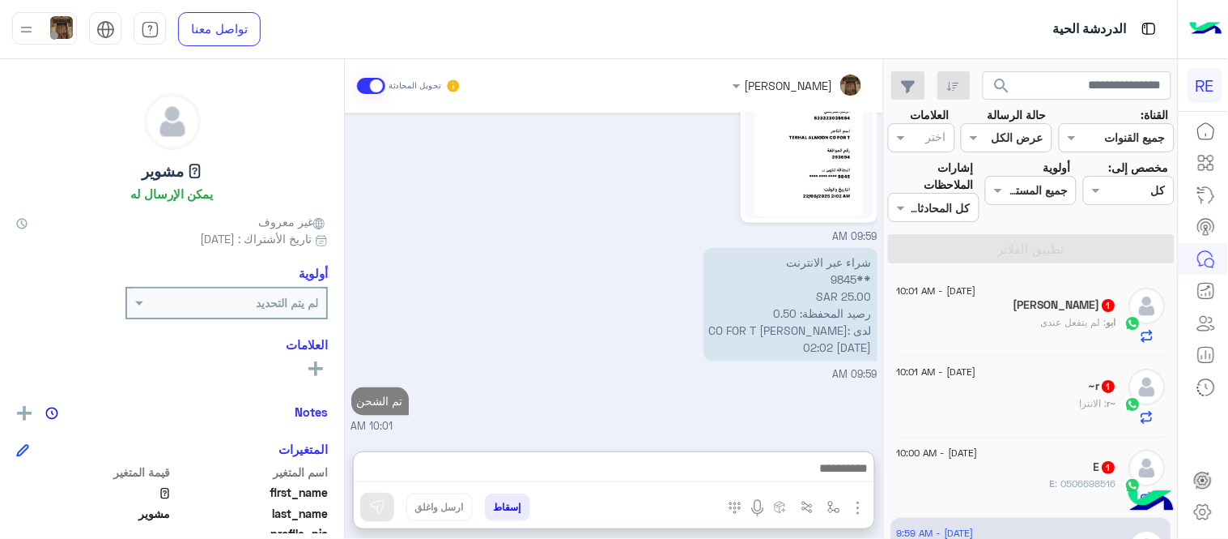
click at [816, 343] on div "[DATE] شحنت رصيد ولا يتم الخصم 02:17 AM تم إعادة توجيه المحادثة. للعودة إلي الر…" at bounding box center [614, 274] width 539 height 322
click at [974, 492] on div "E : 0506698516" at bounding box center [1007, 490] width 220 height 28
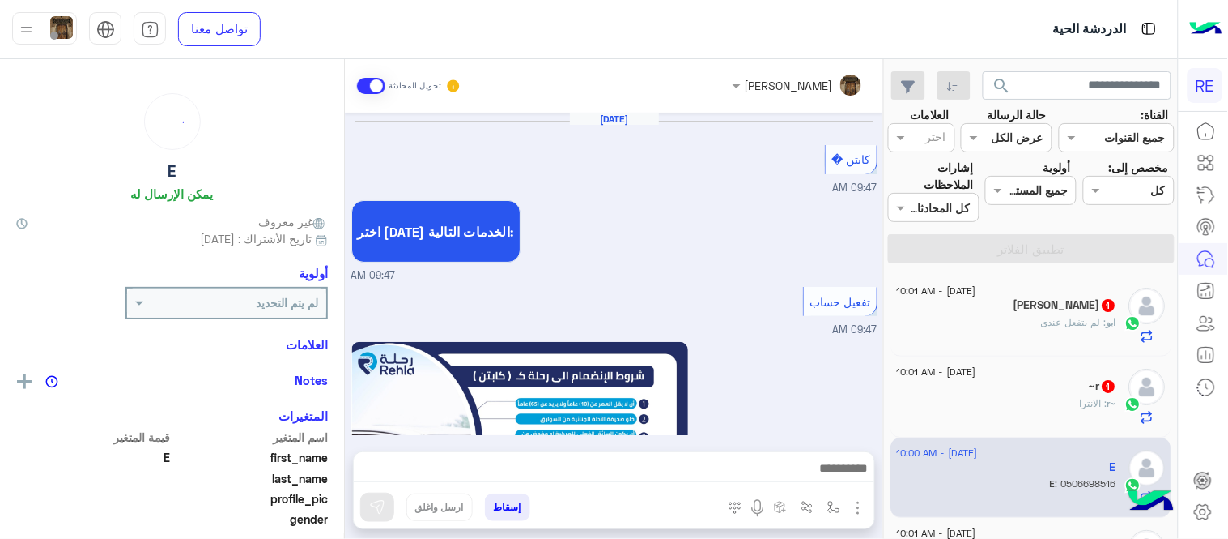
scroll to position [953, 0]
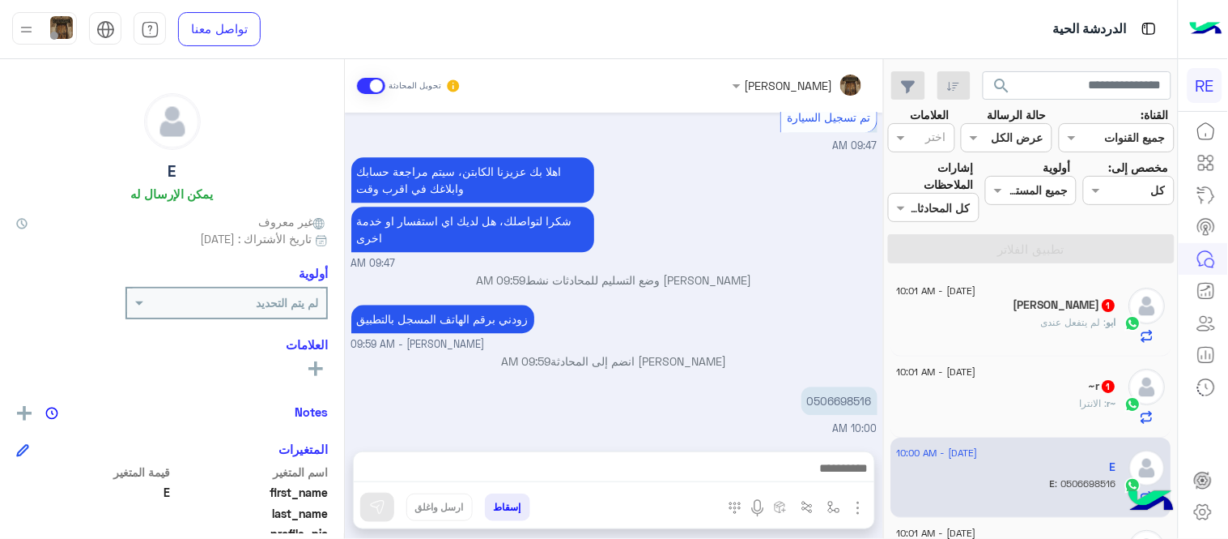
click at [1031, 387] on div "~r 1" at bounding box center [1007, 387] width 220 height 17
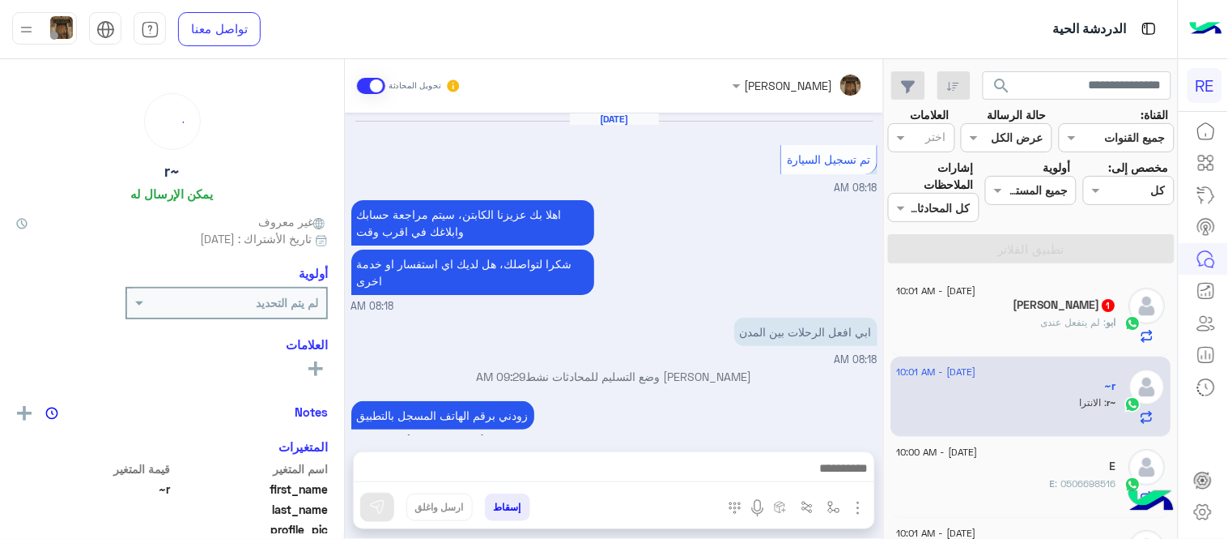
scroll to position [256, 0]
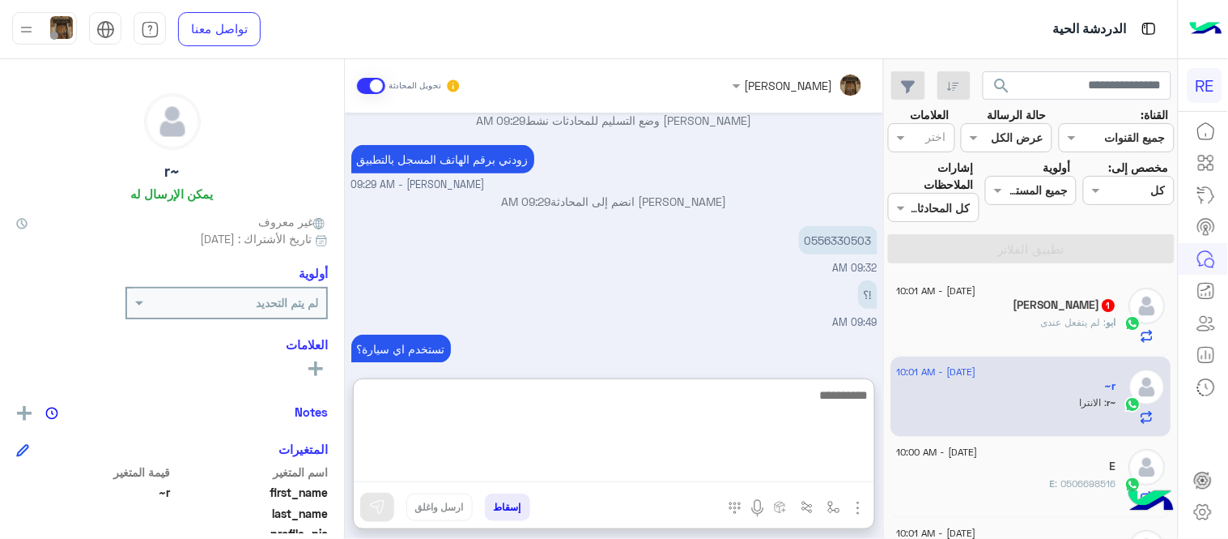
click at [614, 474] on textarea at bounding box center [614, 433] width 521 height 97
type textarea "**********"
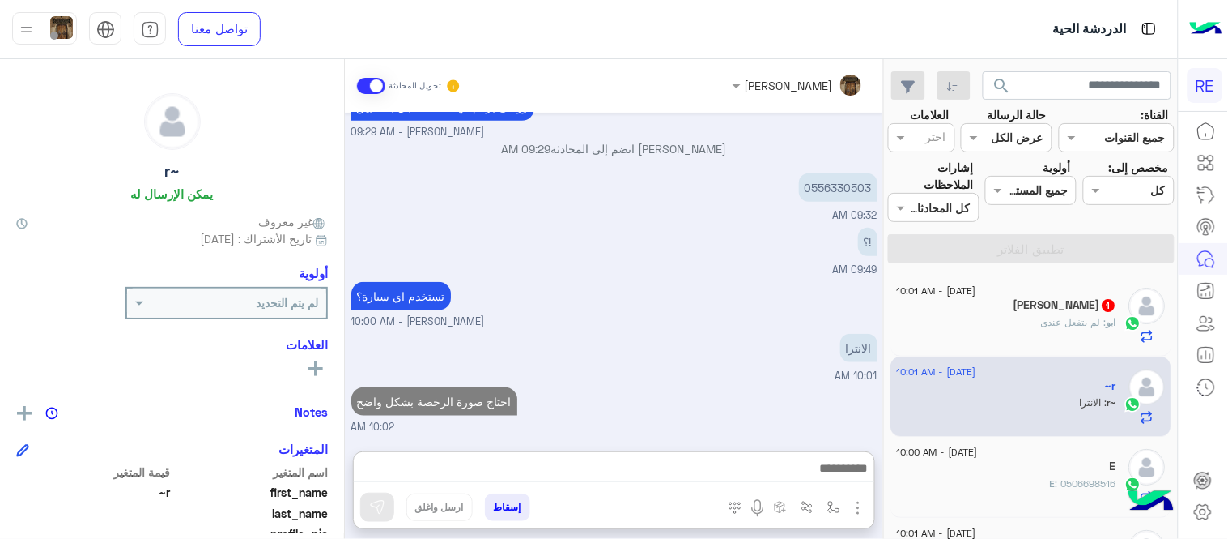
scroll to position [351, 0]
click at [965, 322] on div "ابو : لم يتفعل عندى" at bounding box center [1007, 329] width 220 height 28
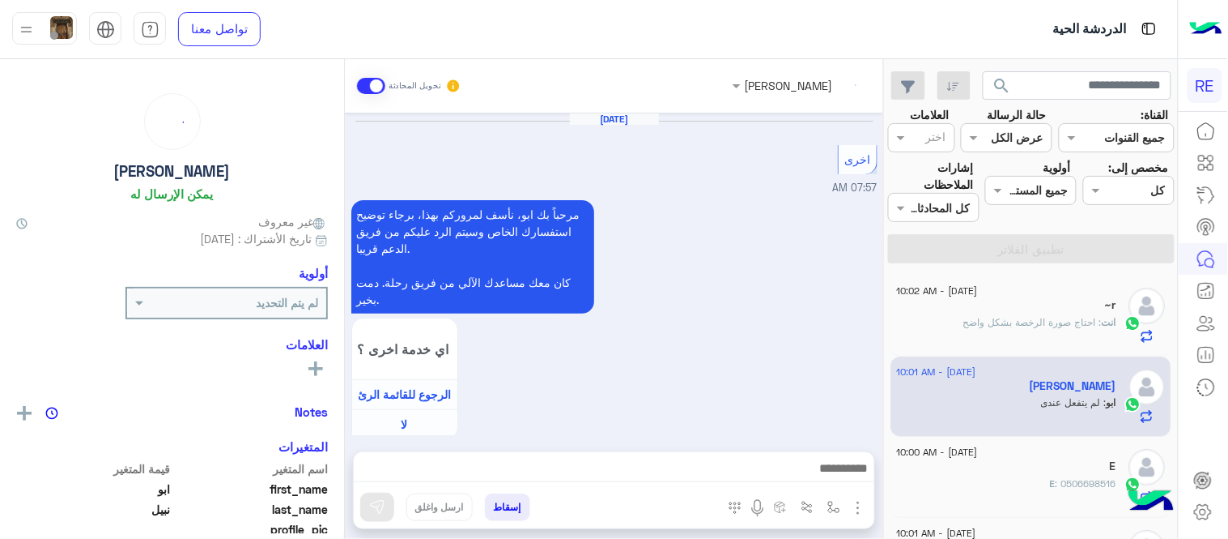
scroll to position [446, 0]
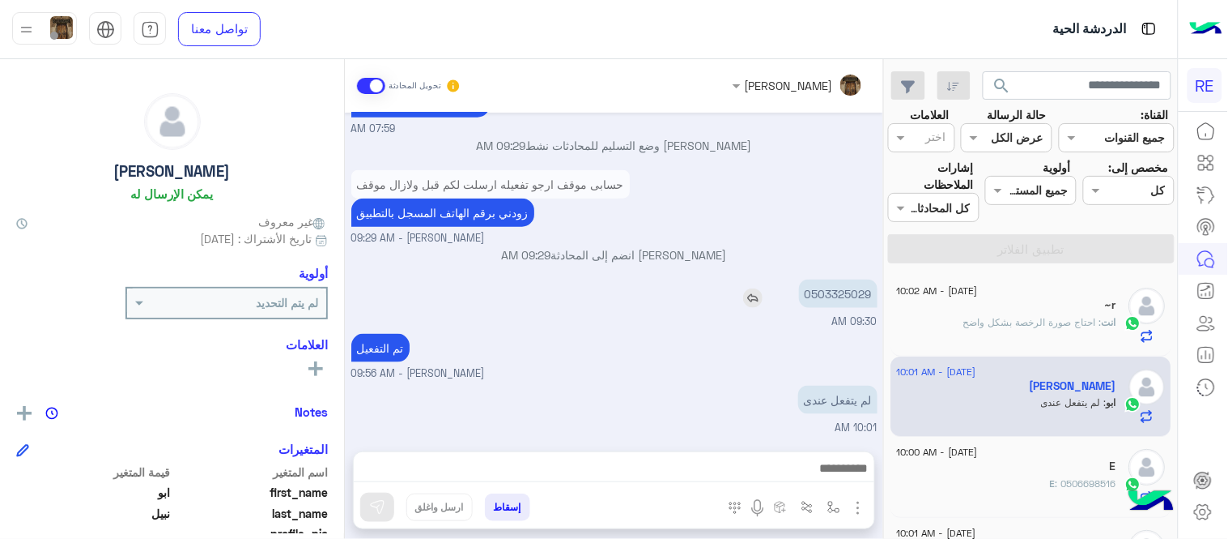
click at [863, 296] on p "0503325029" at bounding box center [838, 293] width 79 height 28
click at [866, 306] on p "0503325029" at bounding box center [838, 293] width 79 height 28
click at [860, 284] on p "0503325029" at bounding box center [838, 293] width 79 height 28
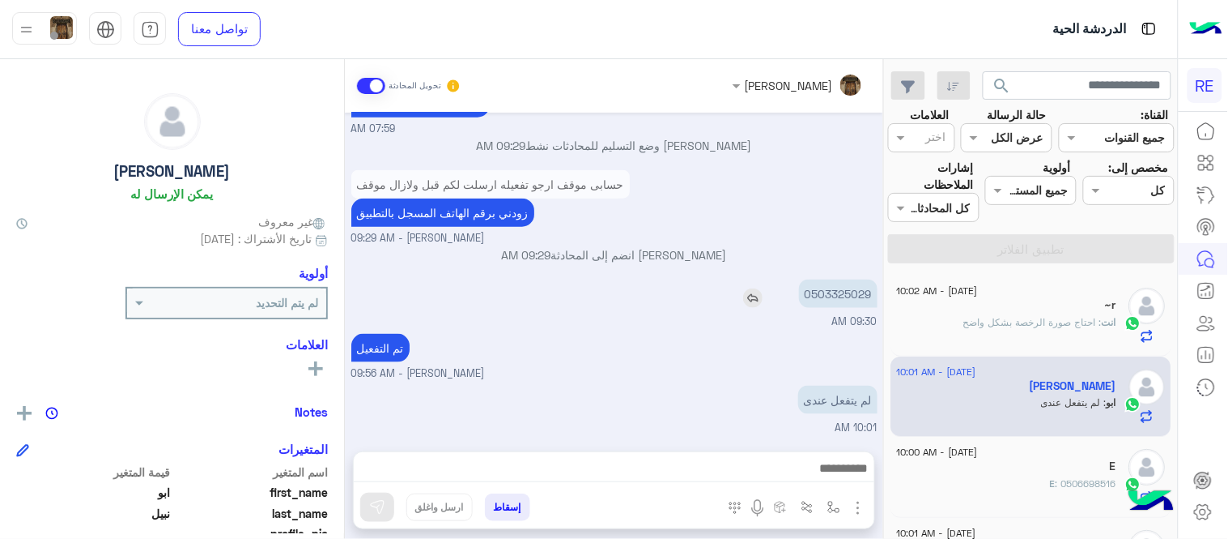
copy p "0503325029"
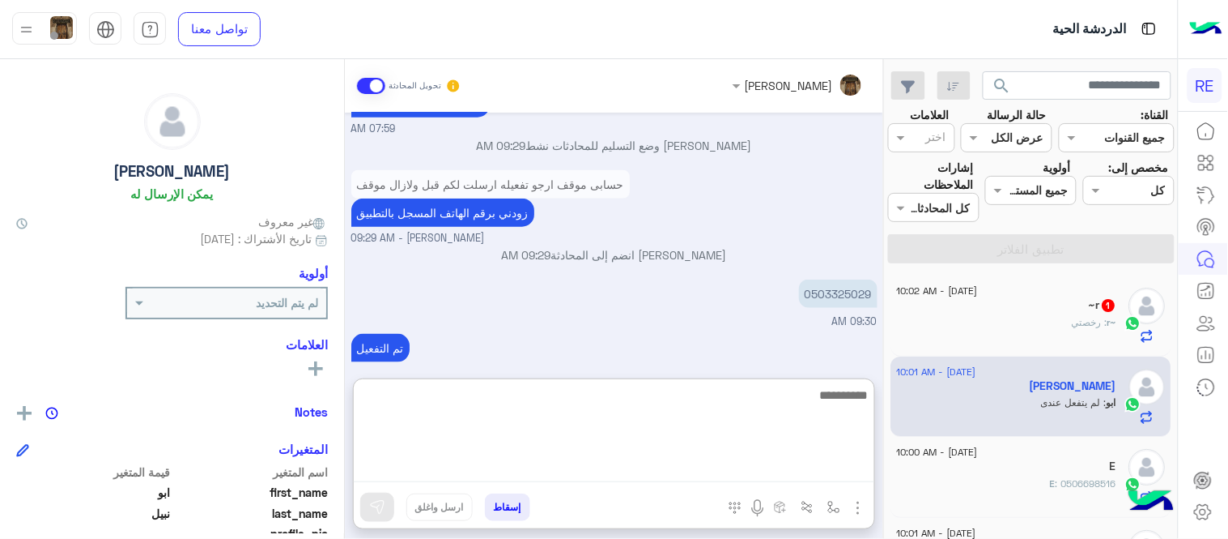
click at [721, 458] on textarea at bounding box center [614, 433] width 521 height 97
type textarea "**********"
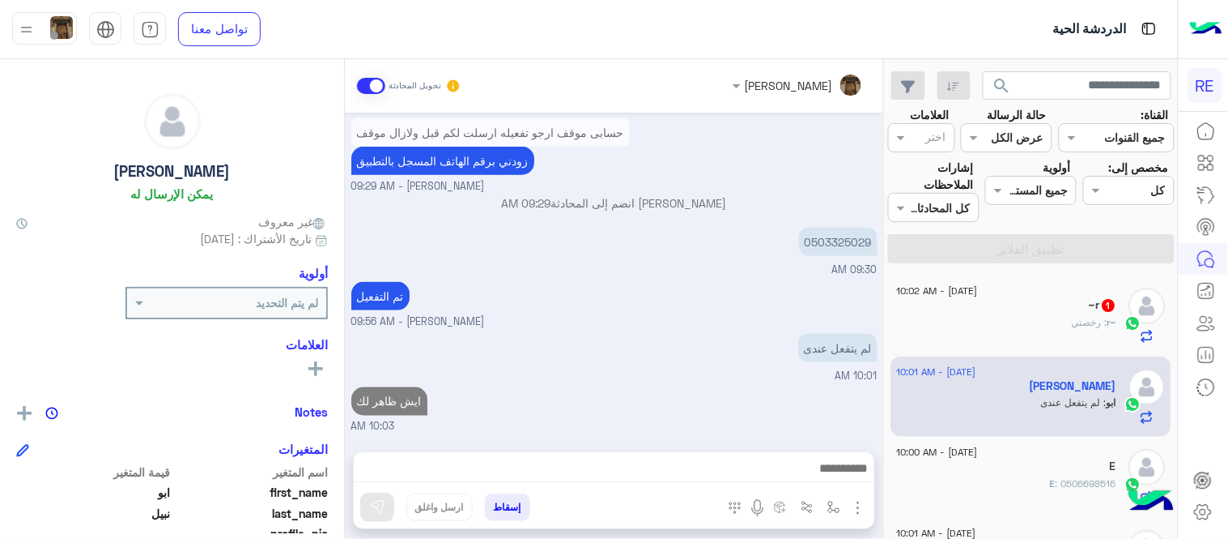
scroll to position [533, 0]
click at [1053, 313] on div "~r 1" at bounding box center [1007, 306] width 220 height 17
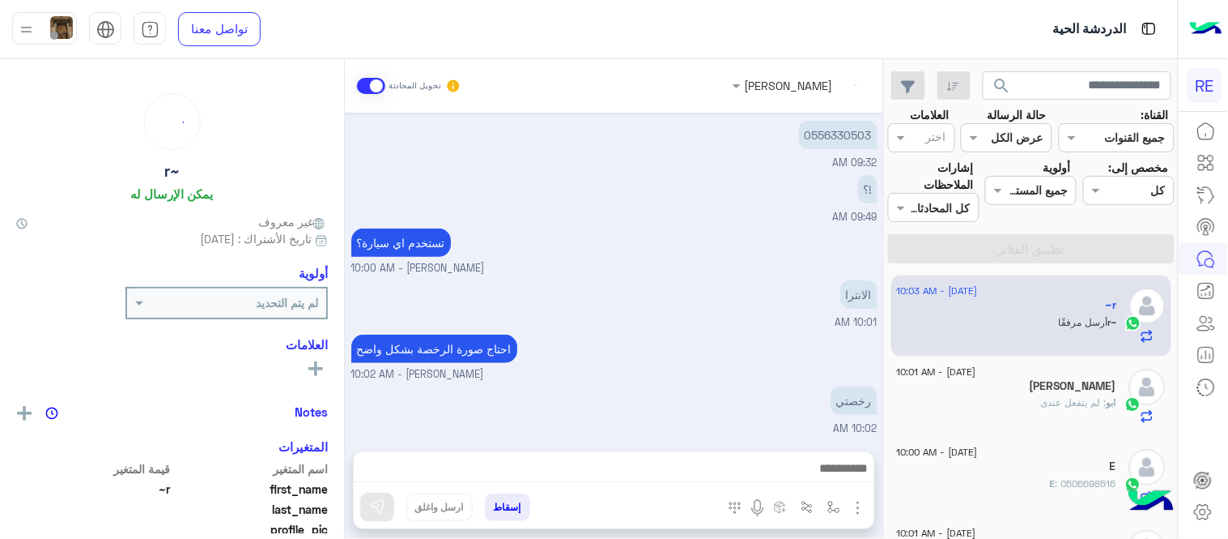
scroll to position [258, 0]
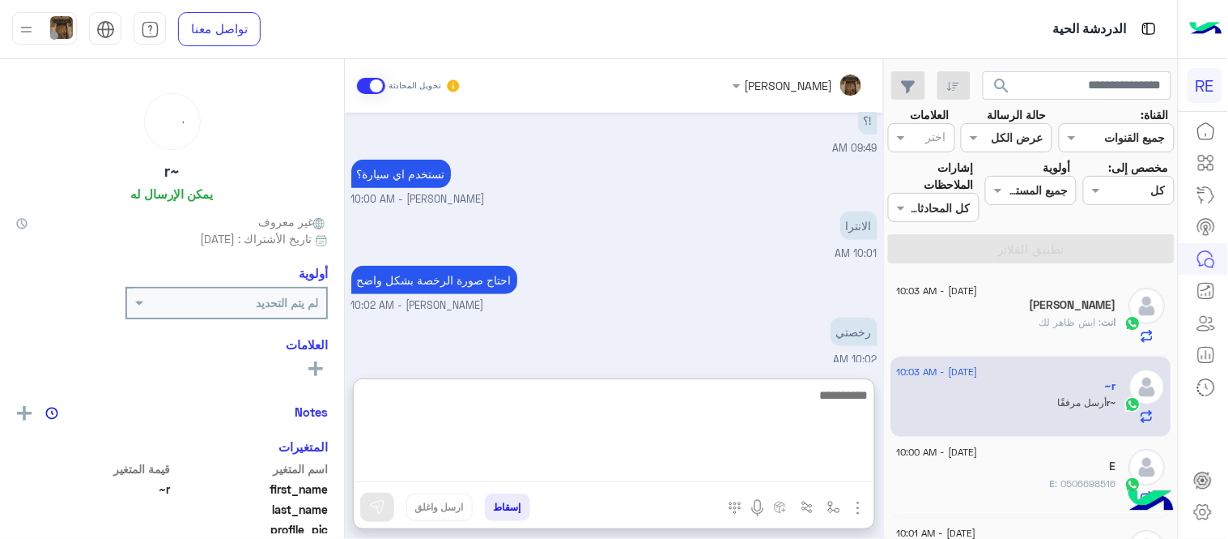
click at [739, 462] on textarea at bounding box center [614, 433] width 521 height 97
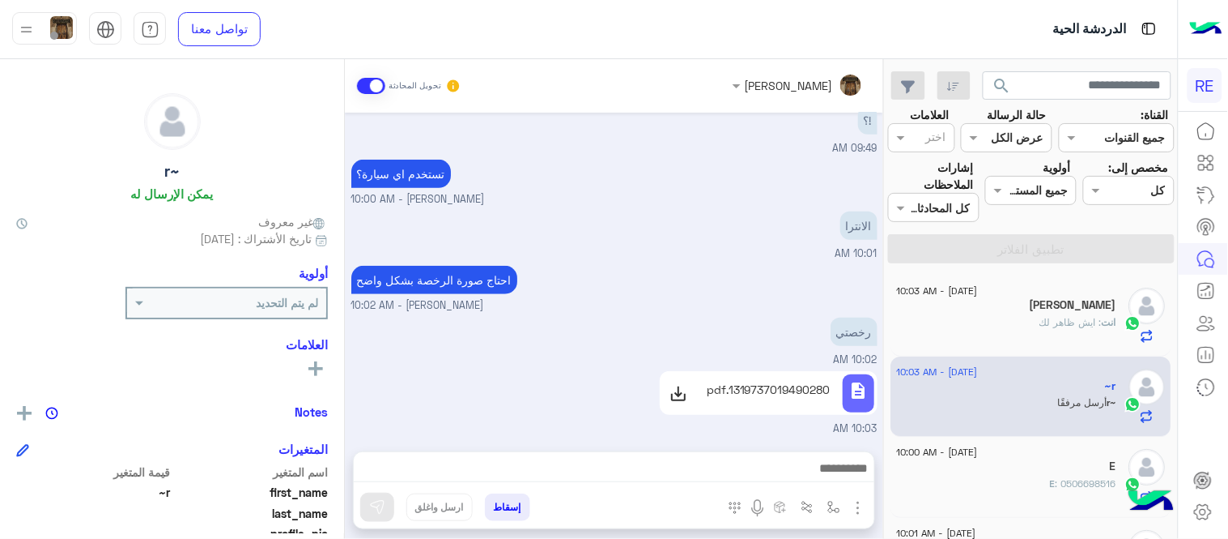
click at [707, 266] on div "احتاج صورة الرخصة بشكل واضح [PERSON_NAME] - 10:02 AM" at bounding box center [614, 288] width 526 height 52
click at [773, 384] on p "1319737019490280.pdf" at bounding box center [769, 389] width 124 height 17
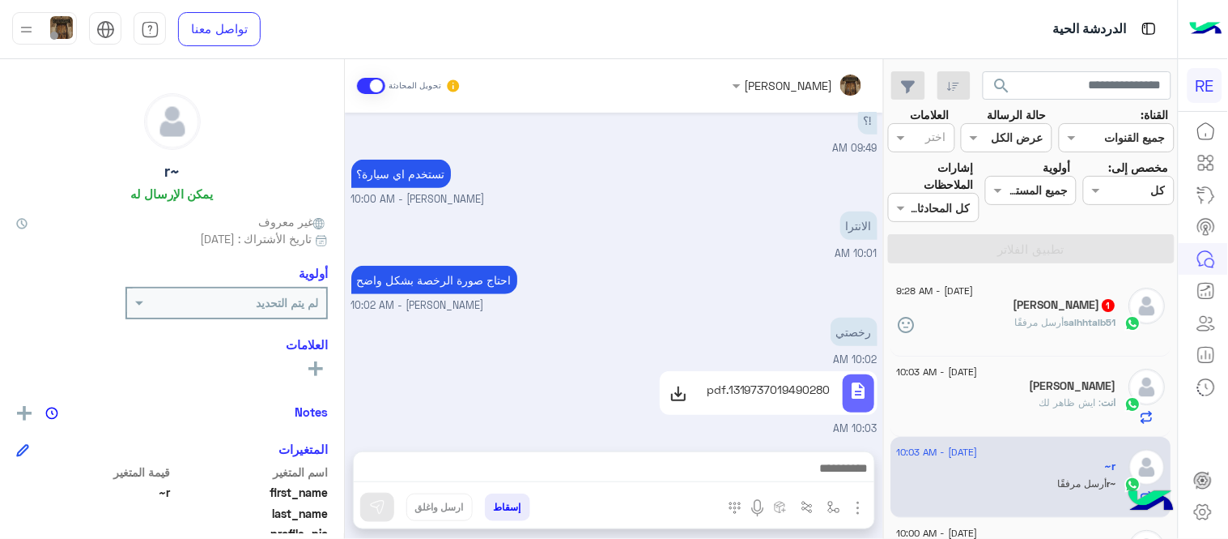
click at [652, 456] on div at bounding box center [614, 472] width 521 height 40
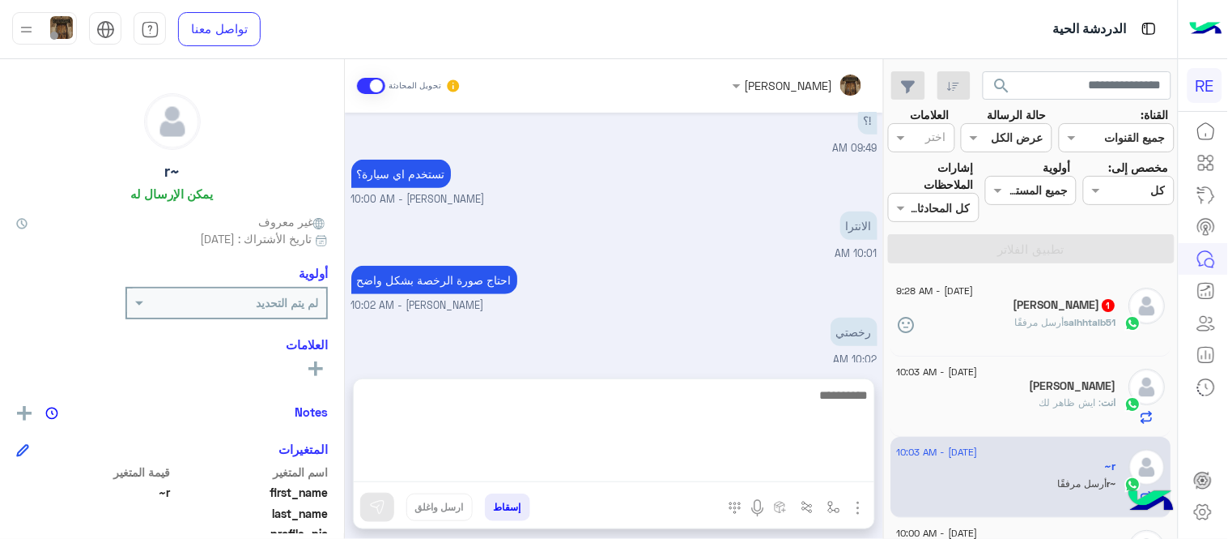
click at [650, 462] on textarea at bounding box center [614, 433] width 521 height 97
click at [626, 479] on textarea at bounding box center [614, 433] width 521 height 97
type textarea "*"
type textarea "**********"
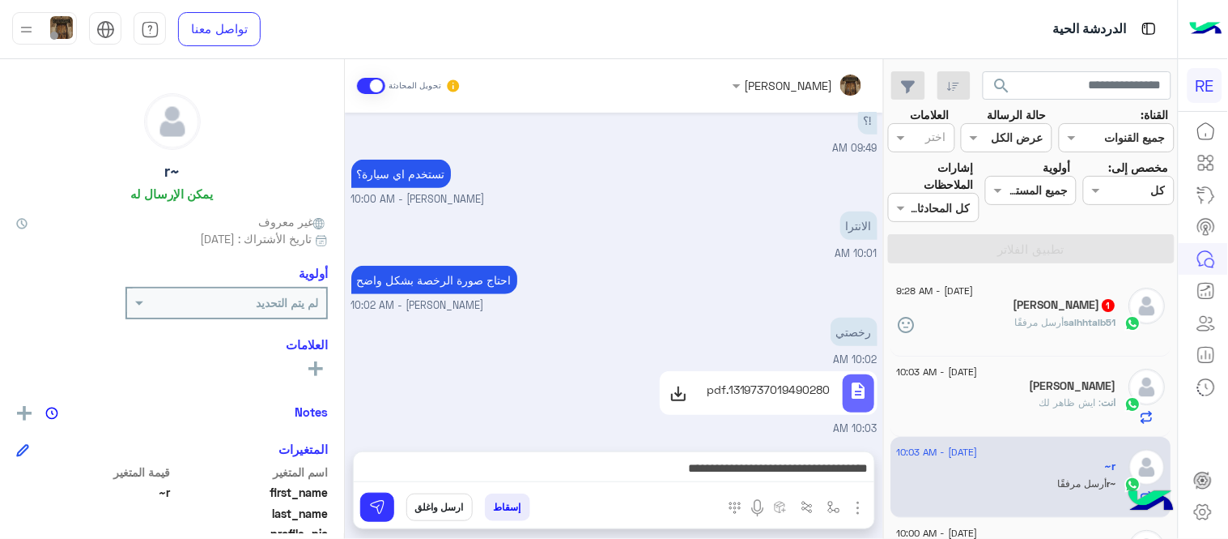
click at [656, 290] on div "احتاج صورة الرخصة بشكل واضح [PERSON_NAME] - 10:02 AM" at bounding box center [614, 288] width 526 height 52
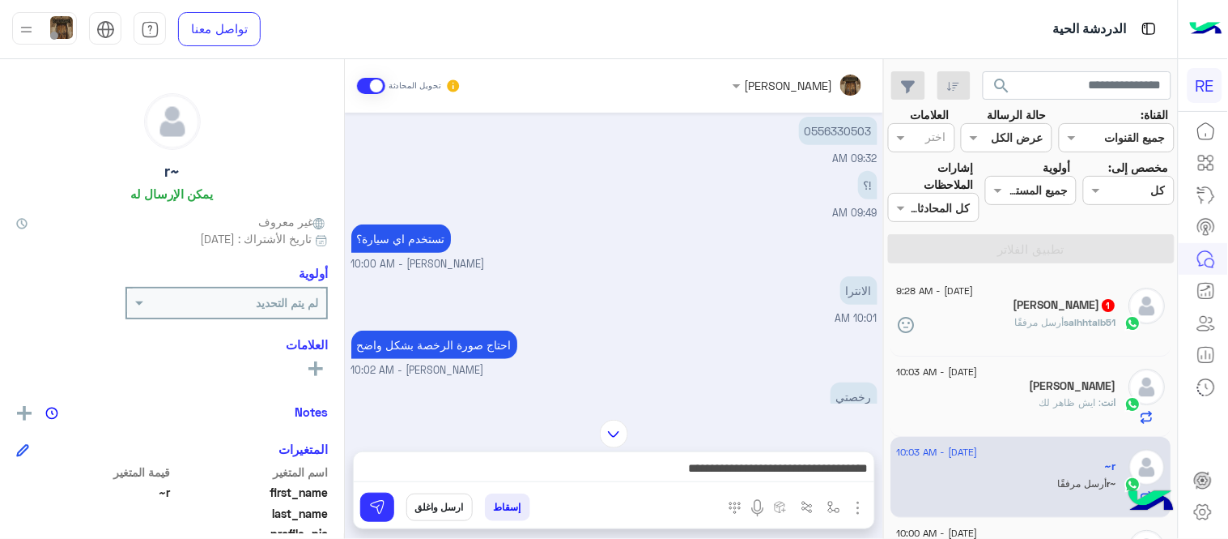
scroll to position [168, 0]
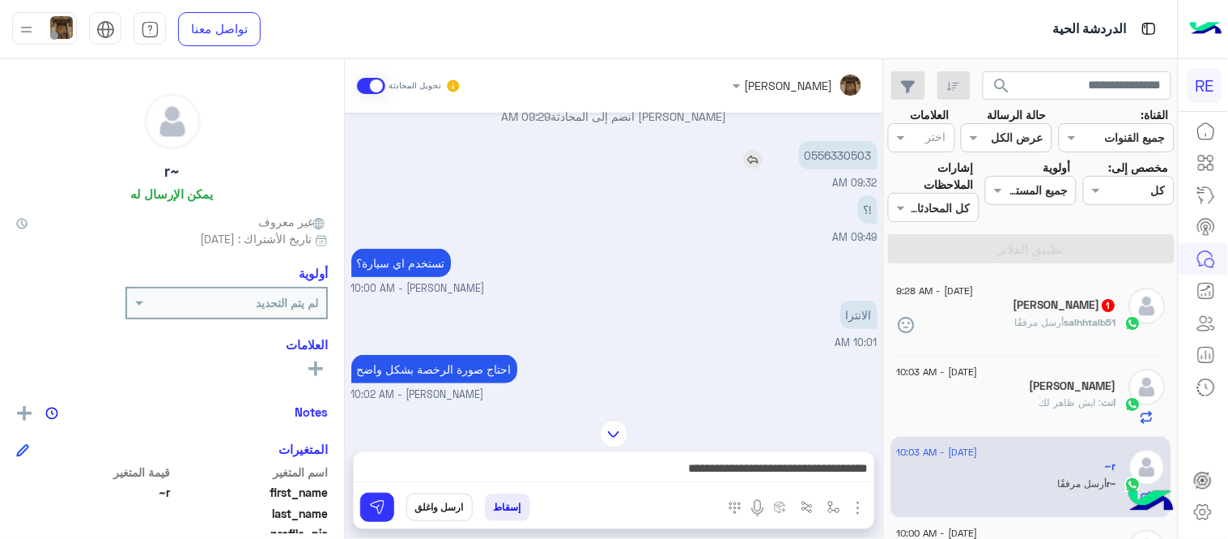
click at [749, 159] on img at bounding box center [752, 159] width 19 height 19
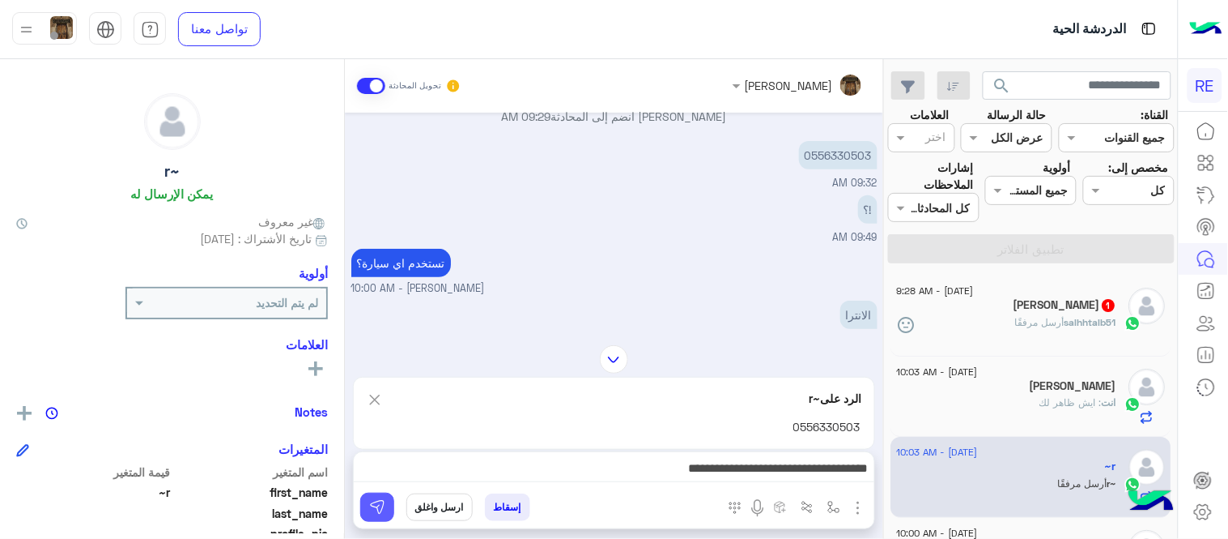
click at [369, 508] on img at bounding box center [377, 507] width 16 height 16
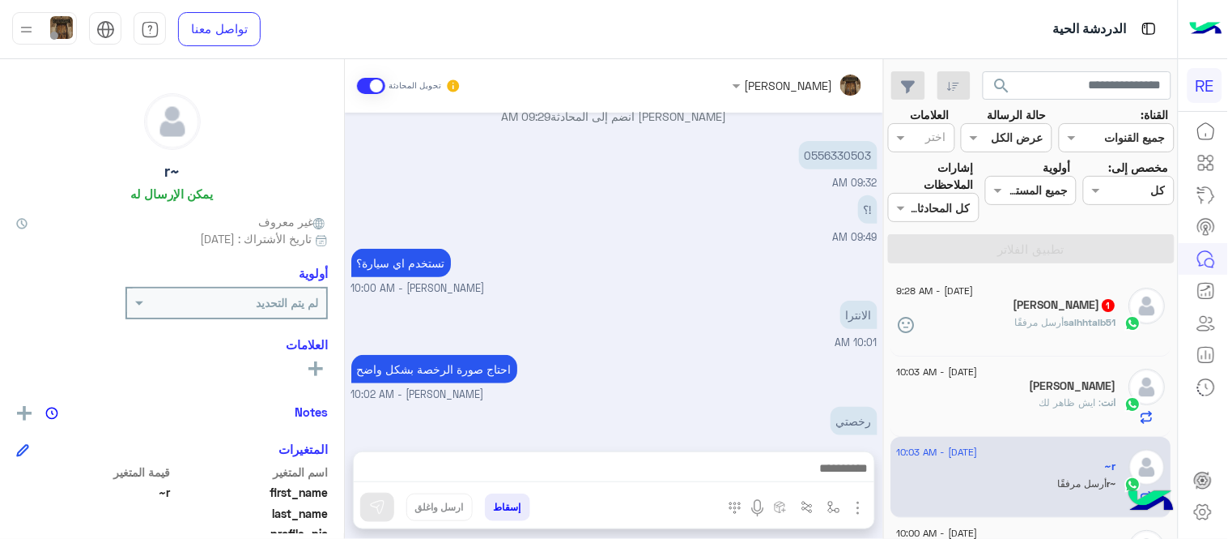
scroll to position [338, 0]
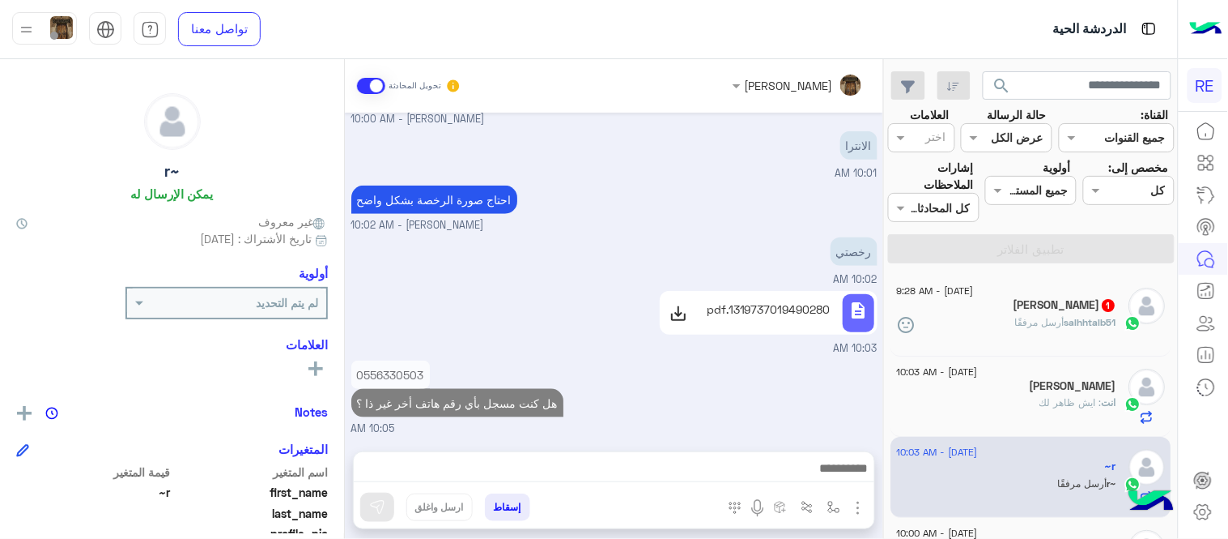
click at [1024, 338] on div "salhhtalb51 أرسل مرفقًا" at bounding box center [1007, 329] width 220 height 28
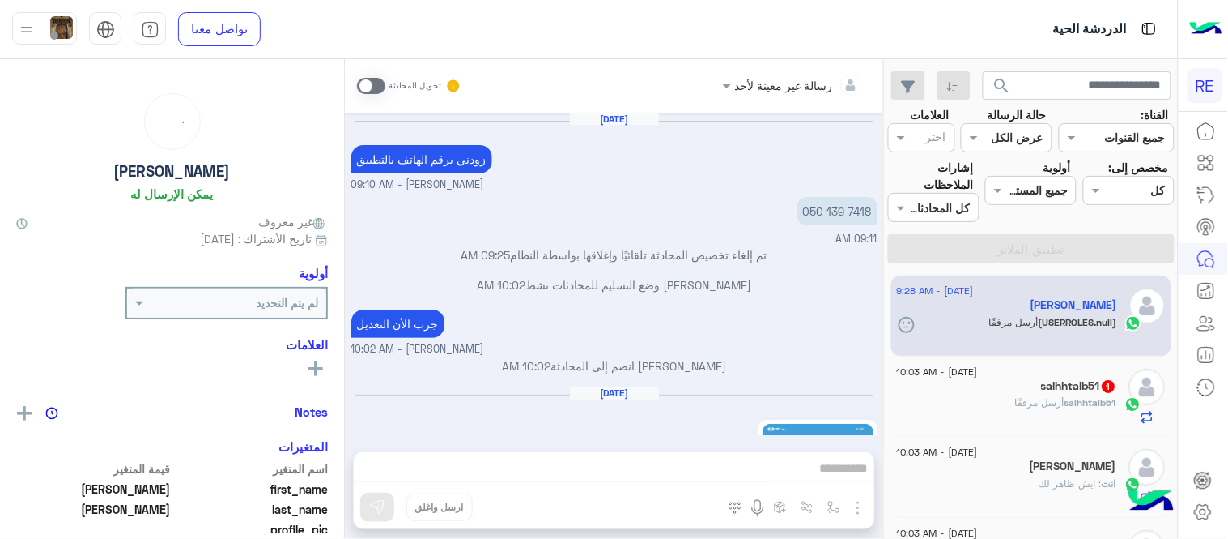
scroll to position [455, 0]
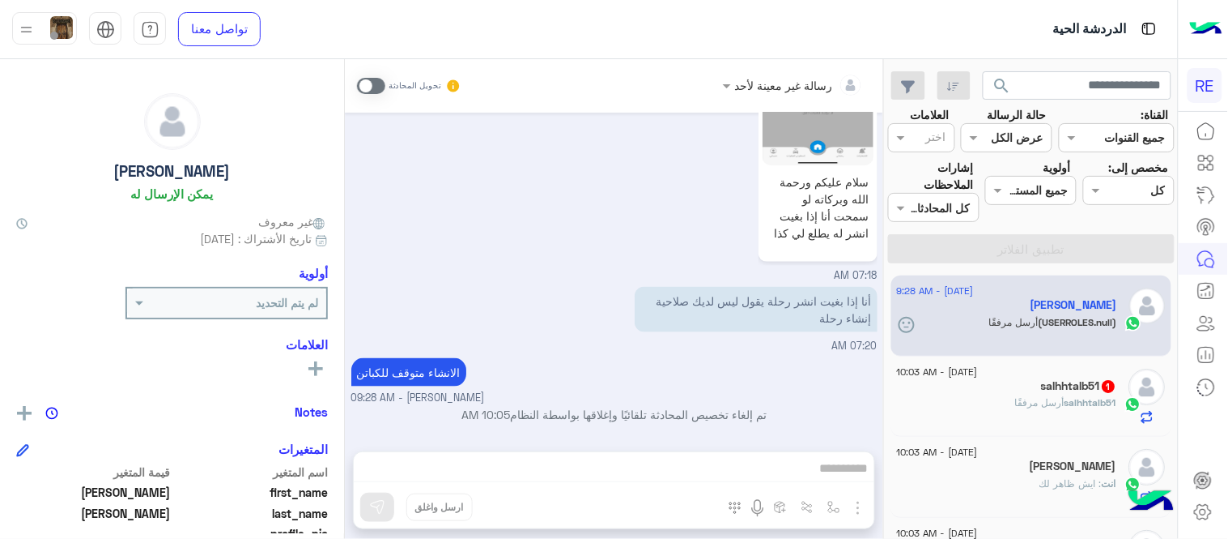
click at [1010, 415] on div "salhhtalb51 أرسل مرفقًا" at bounding box center [1007, 409] width 220 height 28
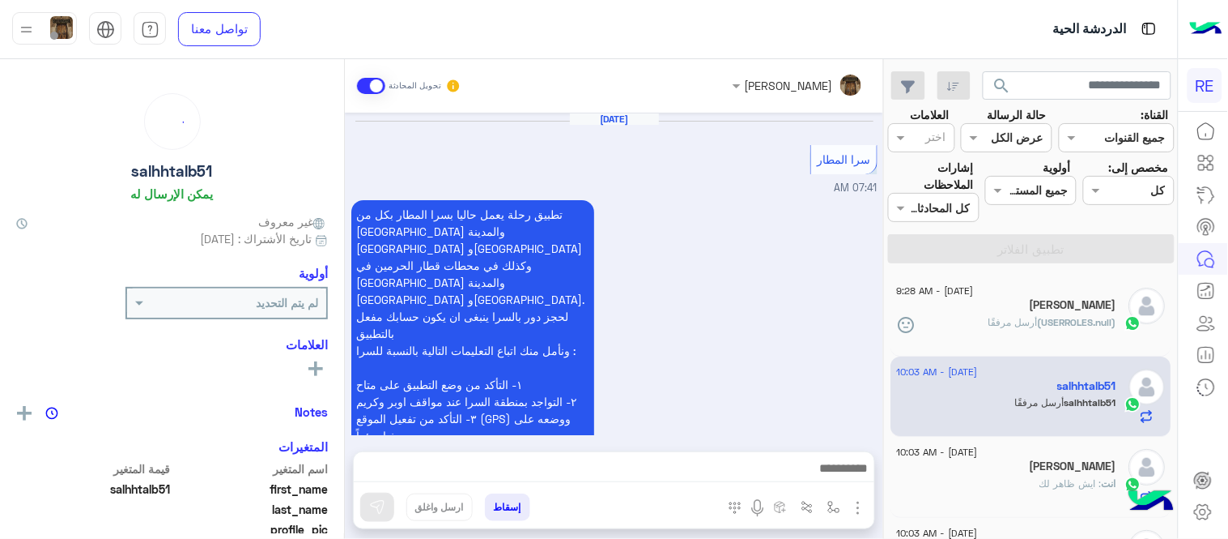
scroll to position [1607, 0]
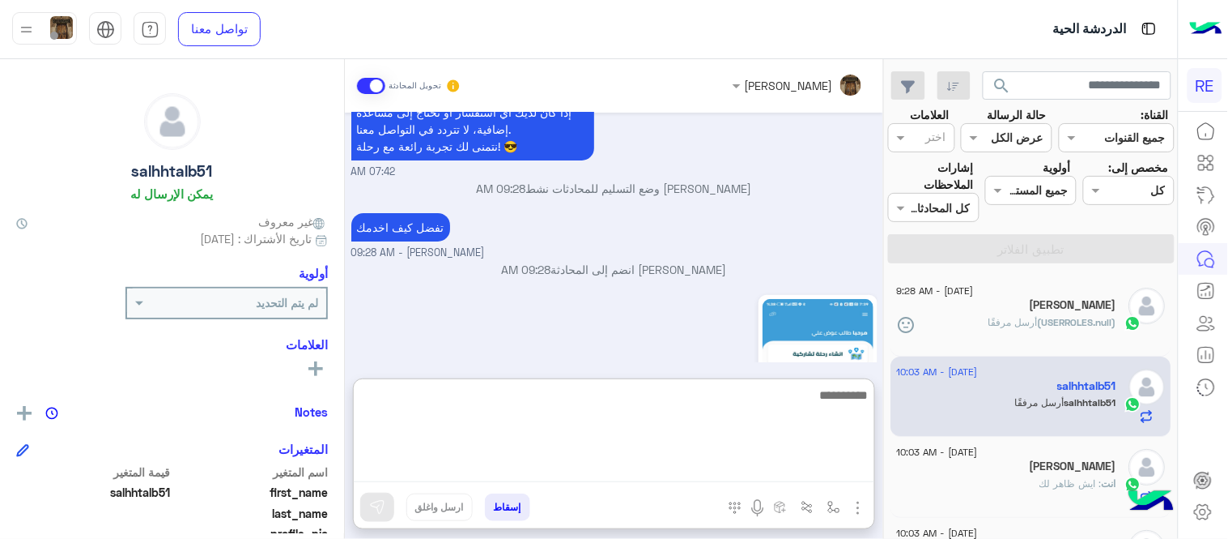
click at [757, 458] on textarea at bounding box center [614, 433] width 521 height 97
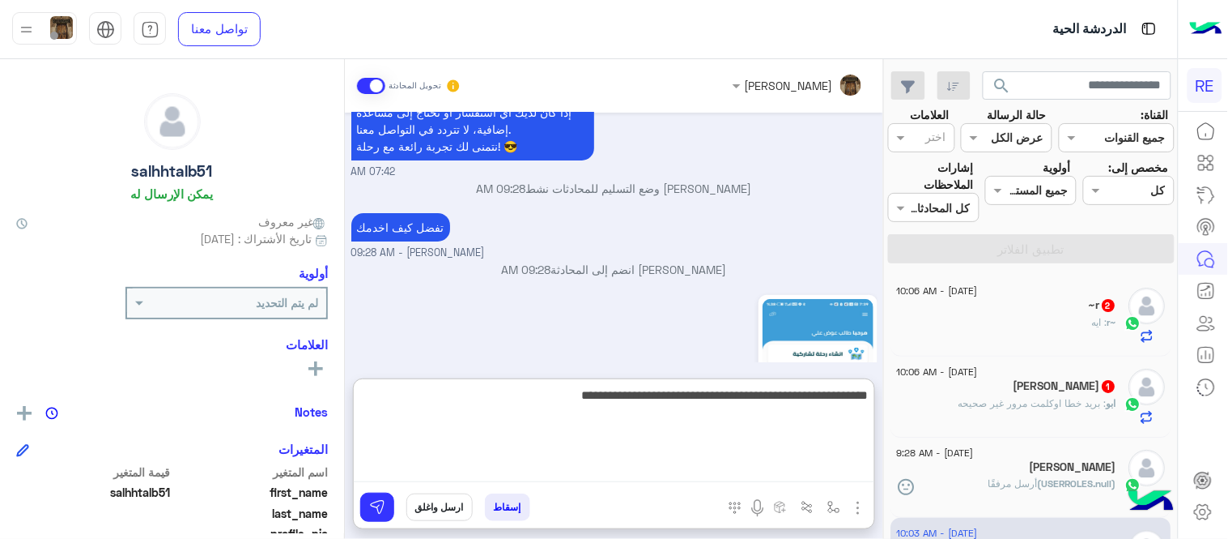
type textarea "**********"
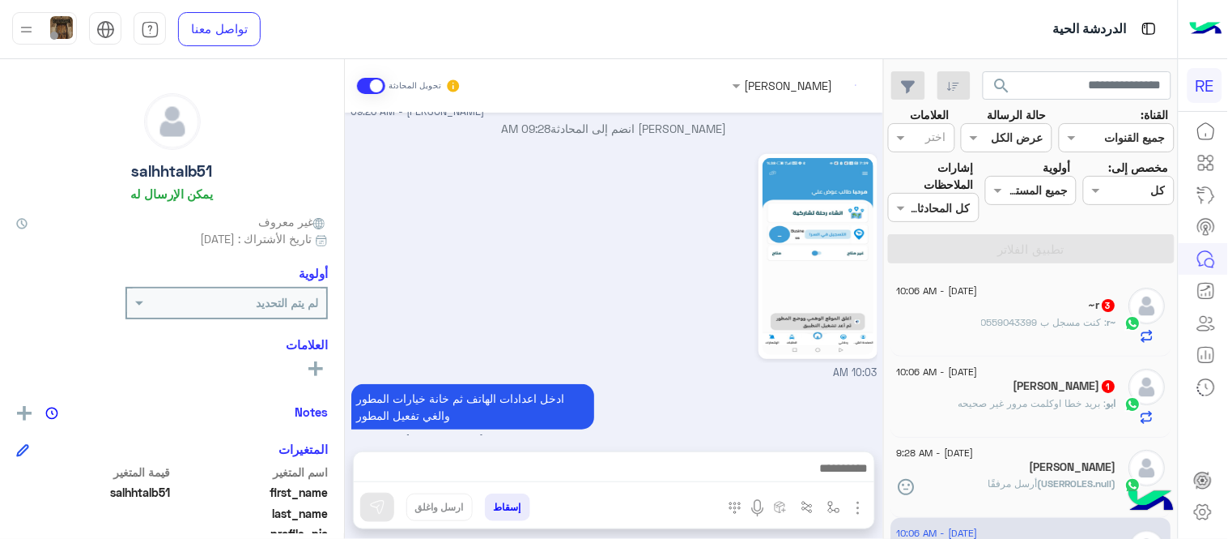
click at [1066, 424] on div "ابو : بريد خطا اوكلمت مرور غير صحيحه" at bounding box center [1007, 410] width 220 height 28
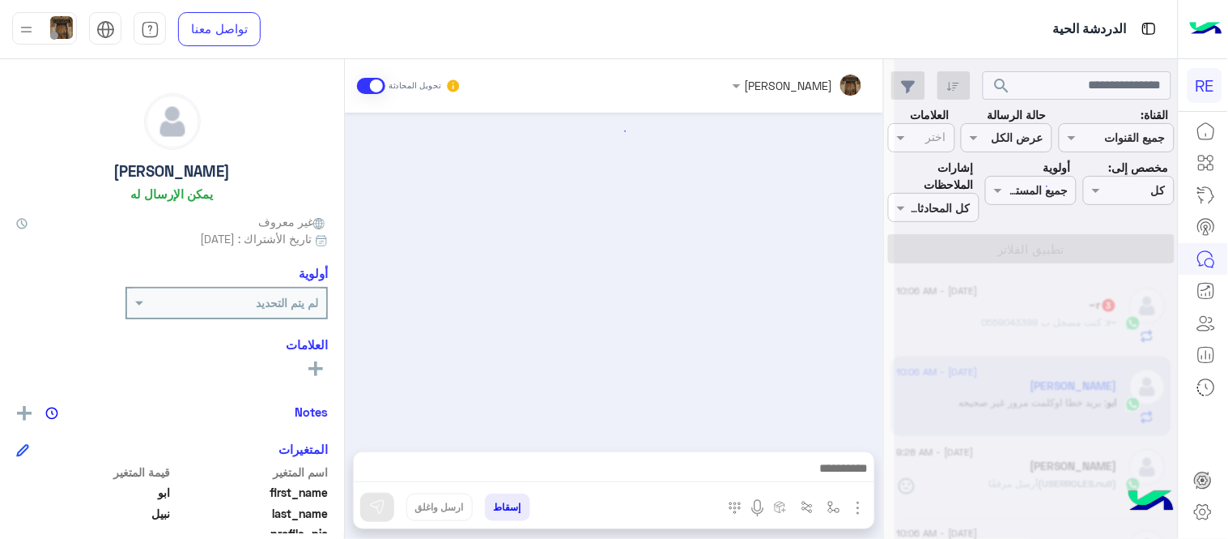
scroll to position [232, 0]
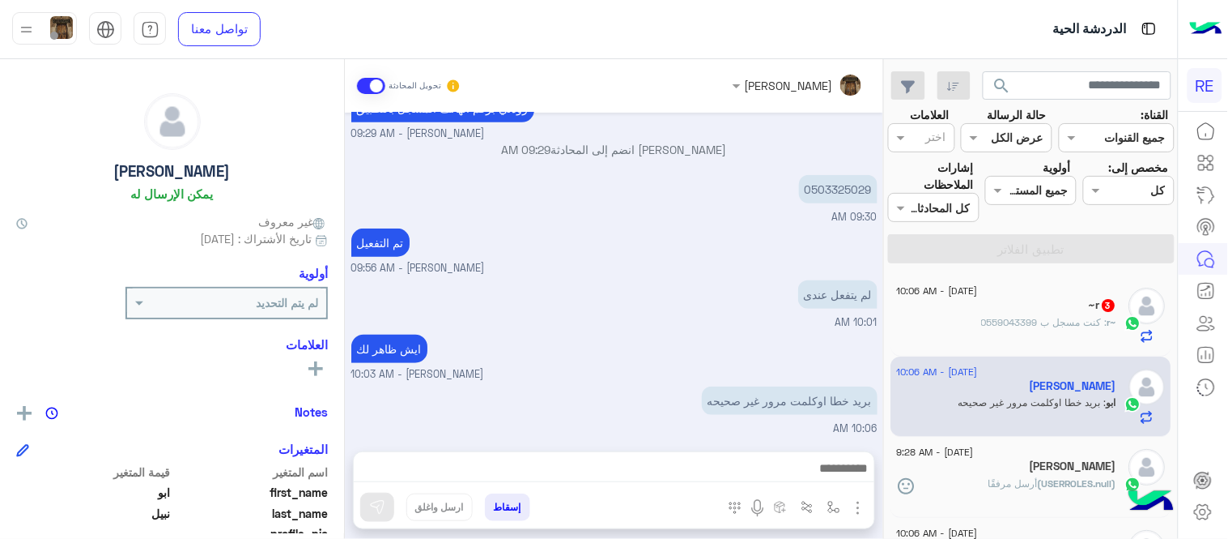
click at [1028, 312] on div "~r 3" at bounding box center [1007, 306] width 220 height 17
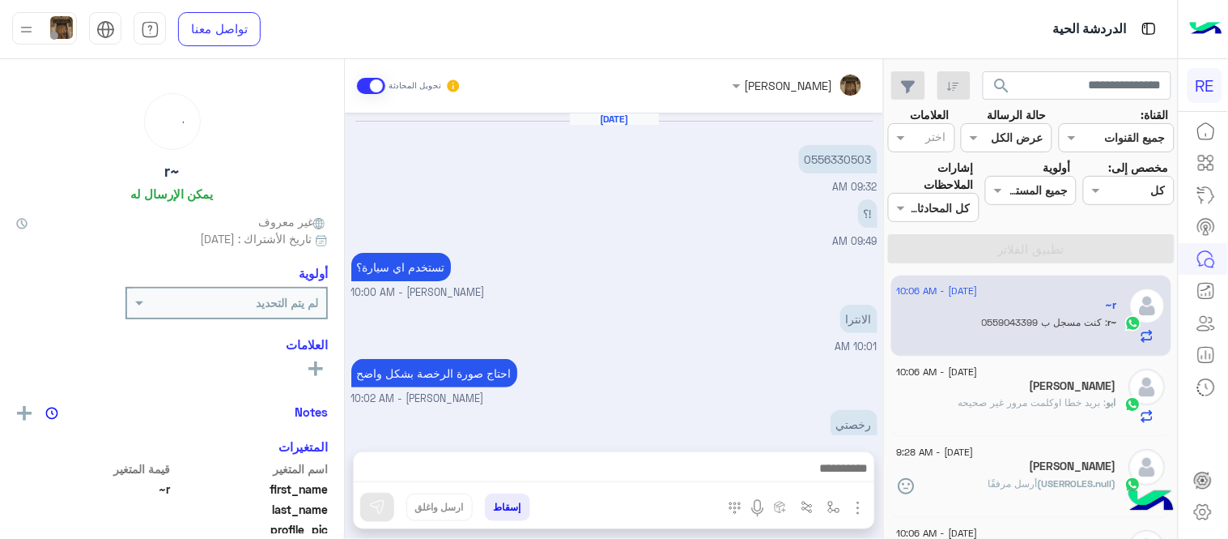
scroll to position [281, 0]
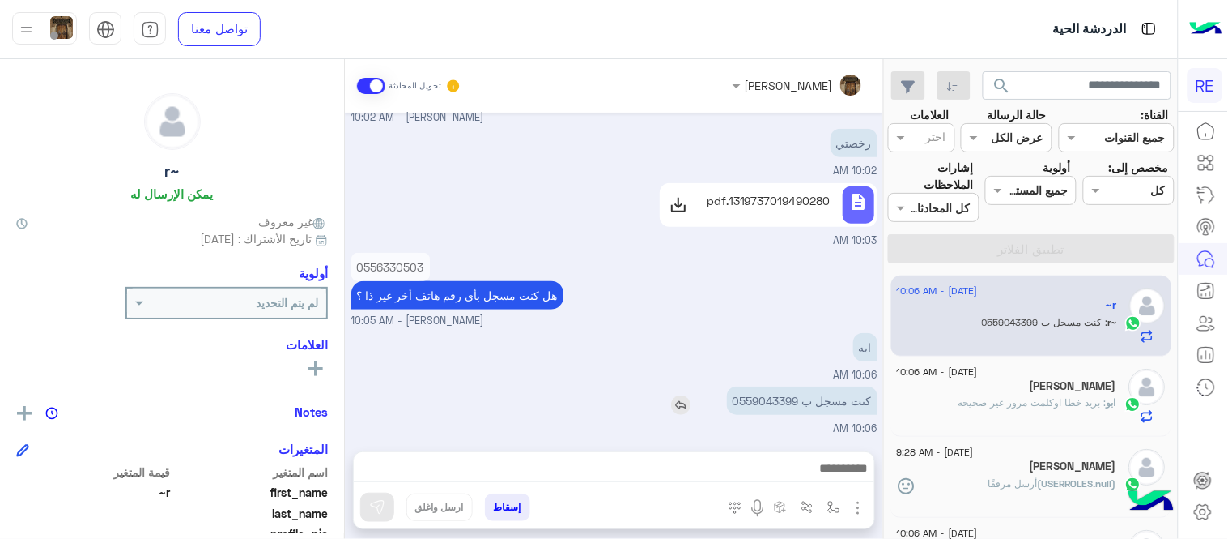
click at [780, 397] on p "كنت مسجل ب 0559043399" at bounding box center [802, 400] width 151 height 28
copy p "0559043399"
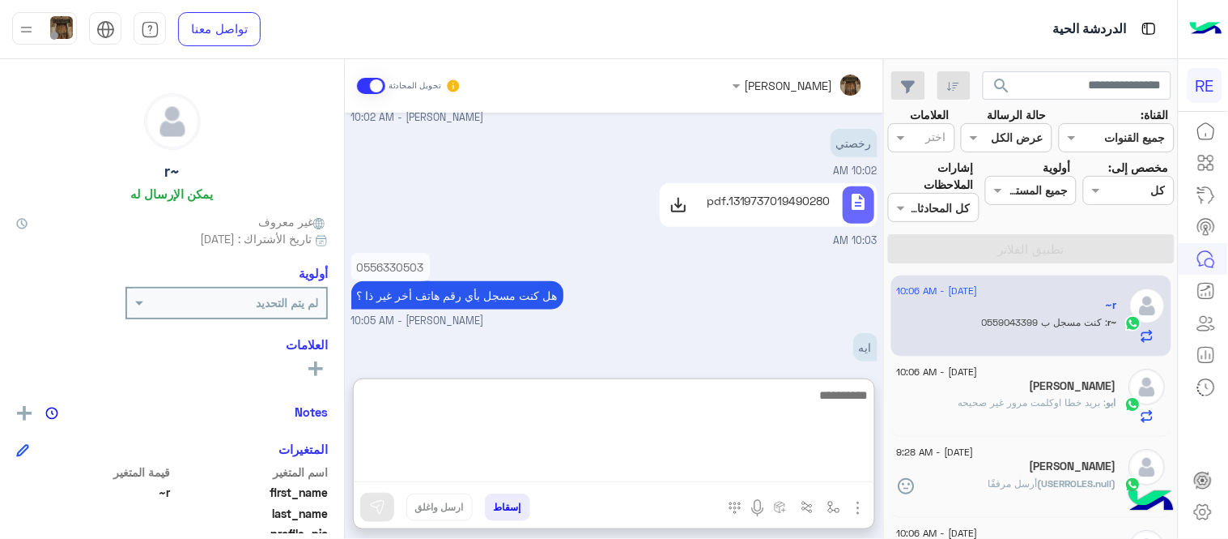
click at [662, 472] on textarea at bounding box center [614, 433] width 521 height 97
type textarea "**********"
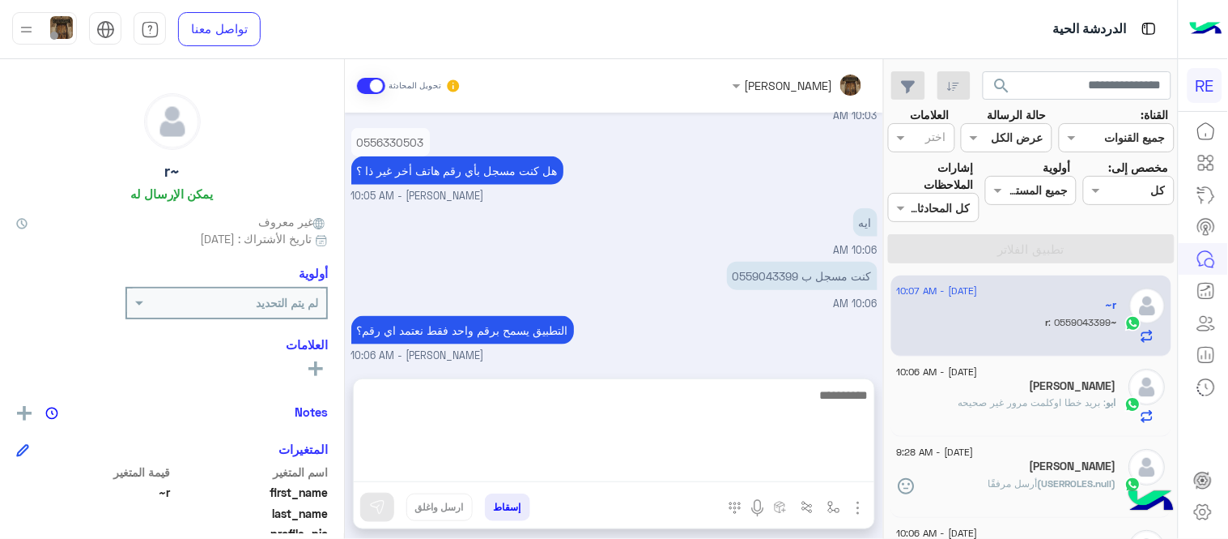
scroll to position [406, 0]
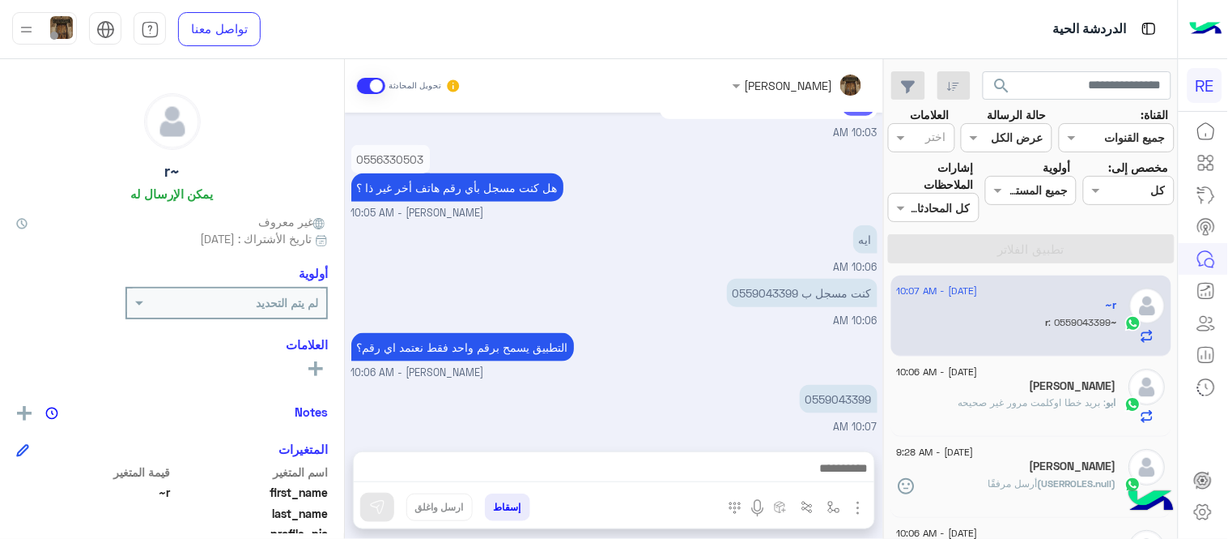
click at [653, 194] on div "0556330503 هل كنت مسجل بأي رقم هاتف أخر غير ذا ؟ [PERSON_NAME] - 10:05 AM" at bounding box center [614, 181] width 526 height 80
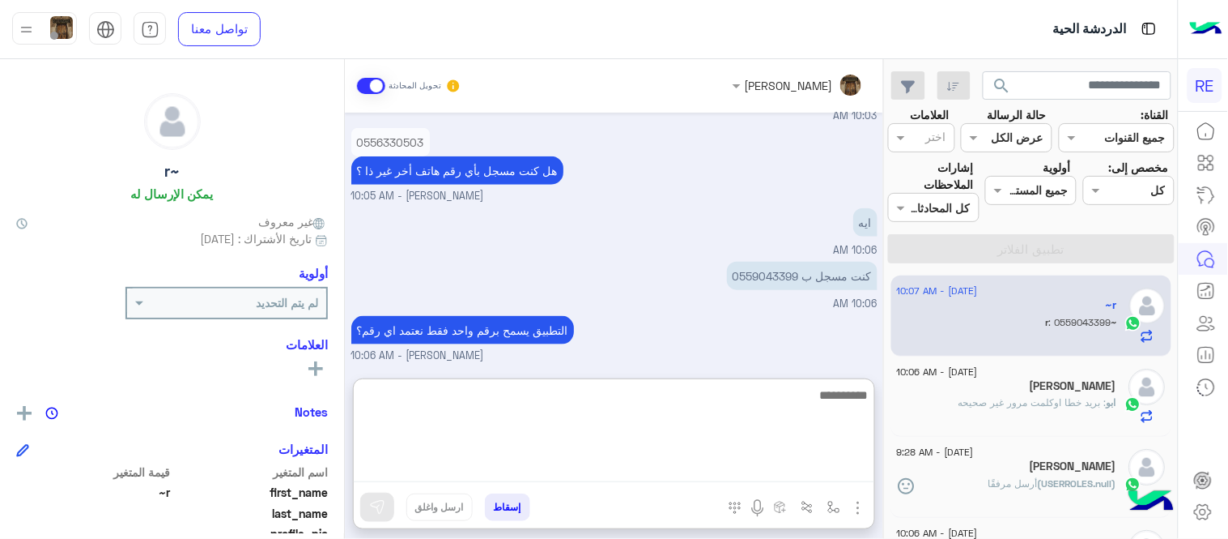
click at [732, 472] on textarea at bounding box center [614, 433] width 521 height 97
type textarea "**********"
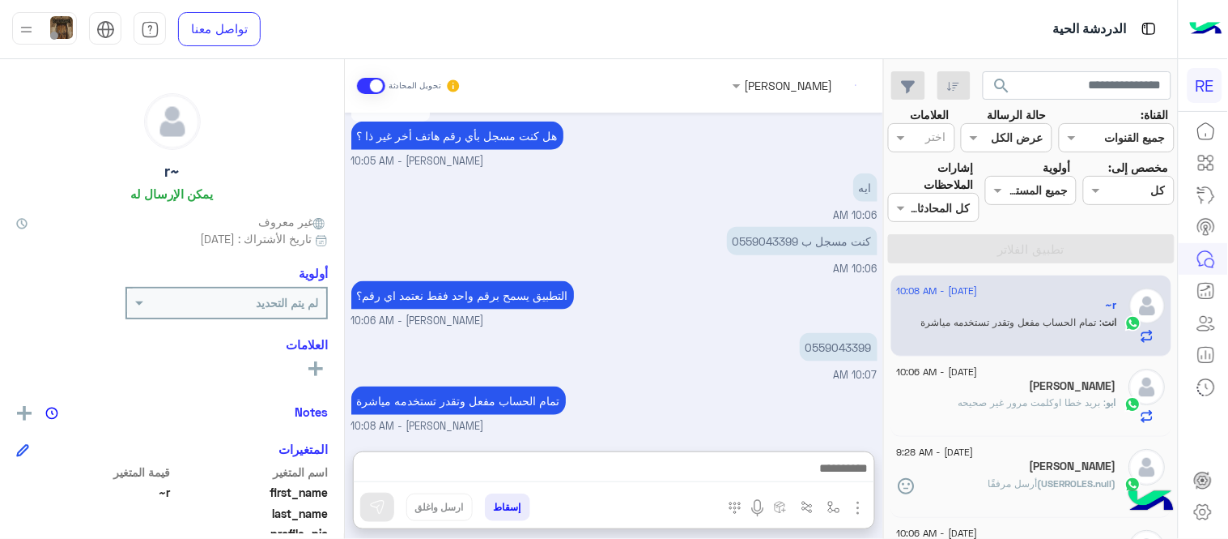
scroll to position [482, 0]
click at [1038, 407] on span ": بريد خطا اوكلمت مرور غير صحيحه" at bounding box center [1034, 402] width 148 height 12
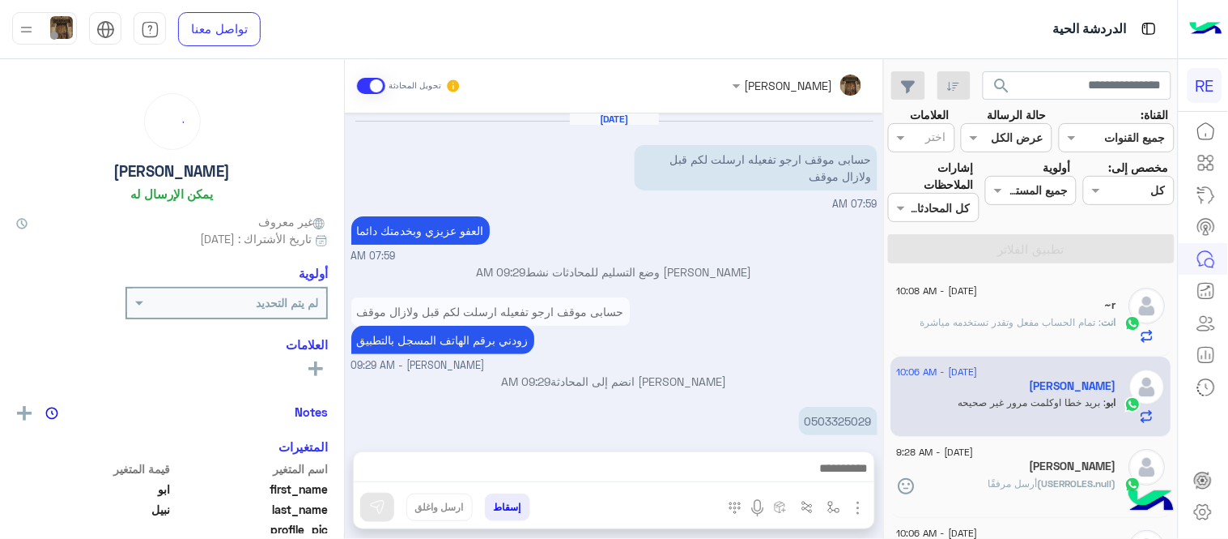
scroll to position [232, 0]
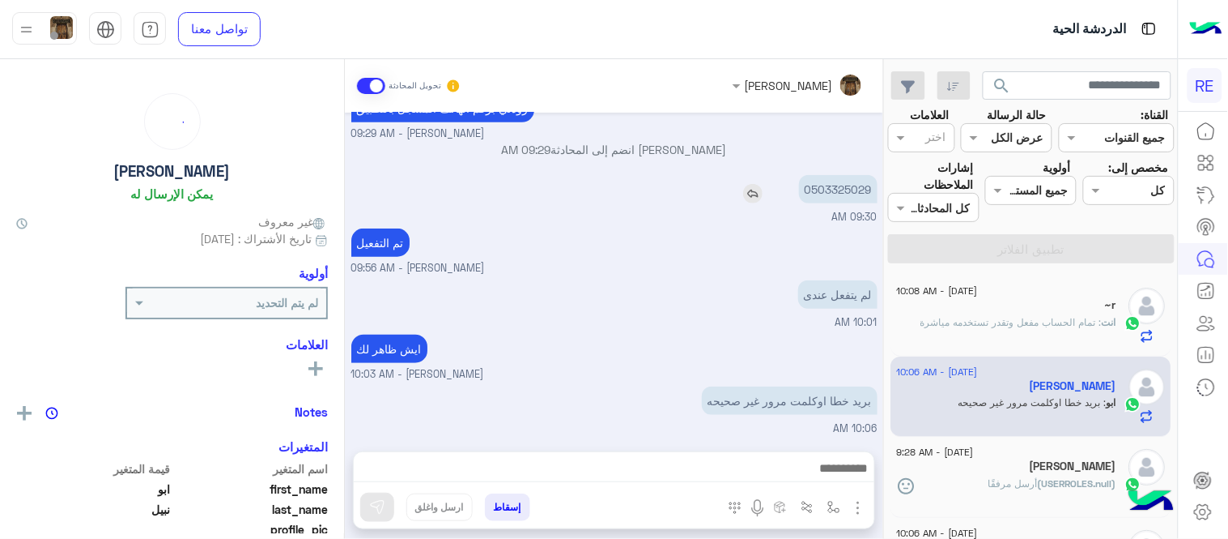
click at [832, 180] on p "0503325029" at bounding box center [838, 189] width 79 height 28
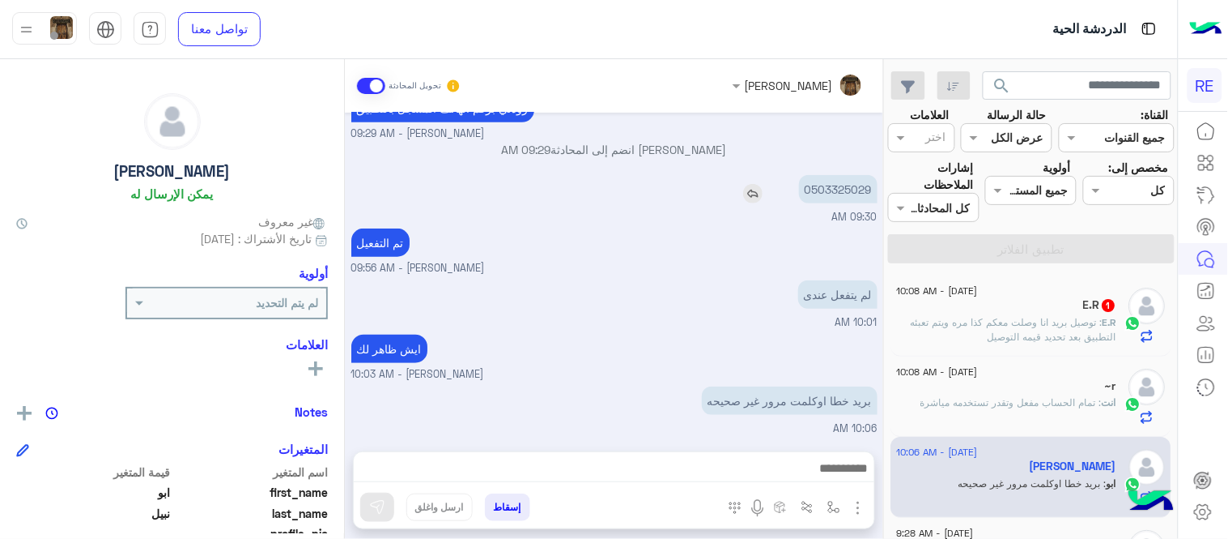
copy p "0503325029"
click at [753, 448] on div "[PERSON_NAME] تحويل المحادثة [DATE] حسابى موقف ارجو تفعيله ارسلت لكم قبل ولازال…" at bounding box center [614, 302] width 539 height 486
click at [769, 452] on div at bounding box center [614, 472] width 521 height 40
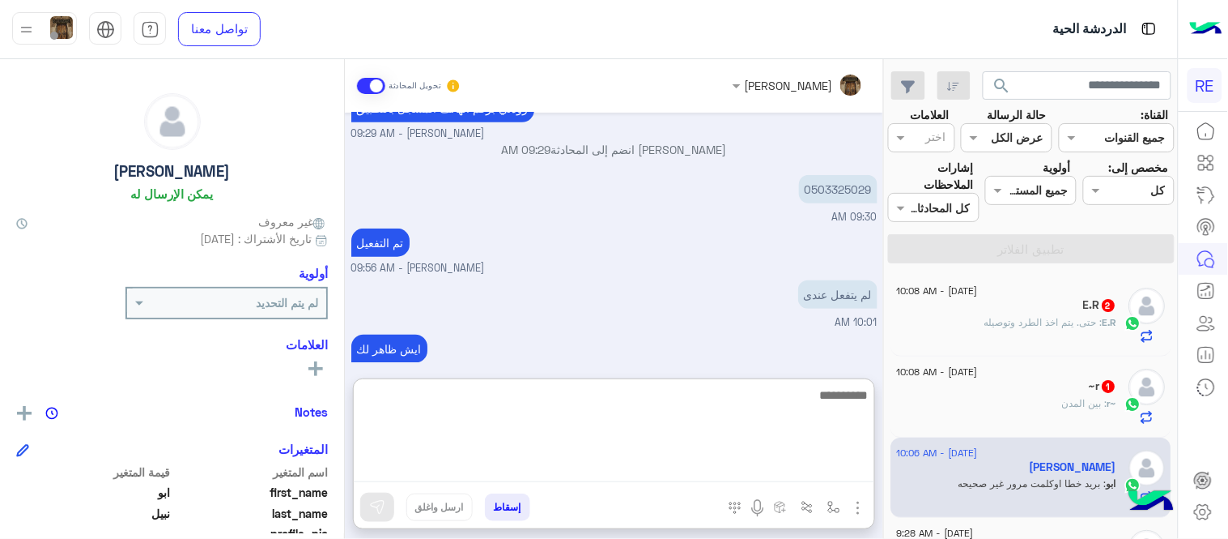
click at [788, 472] on textarea at bounding box center [614, 433] width 521 height 97
type textarea "**********"
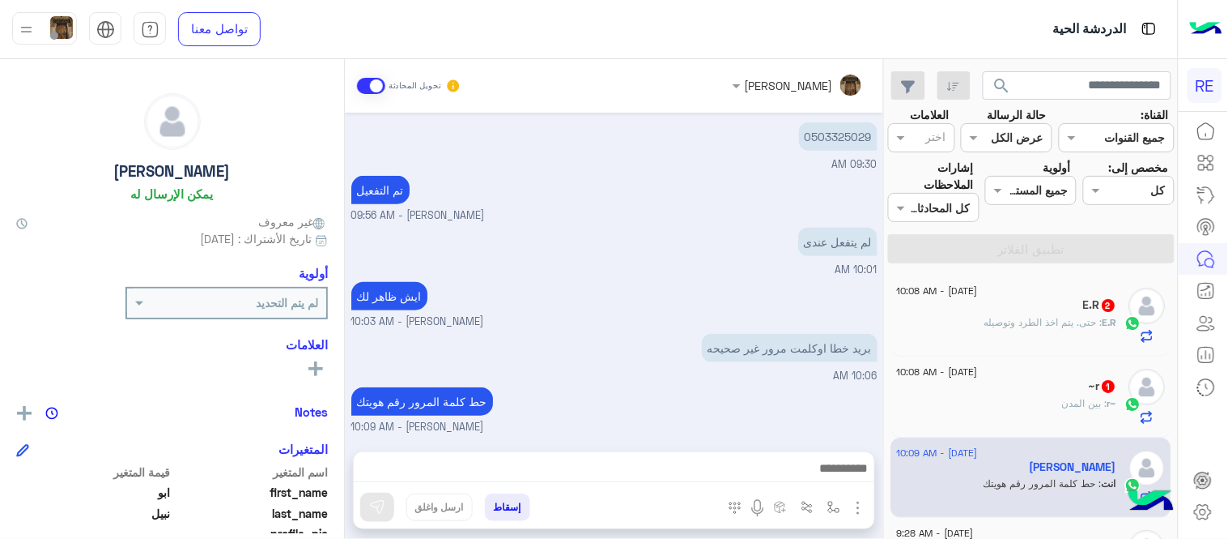
scroll to position [326, 0]
click at [1023, 294] on div "[DATE] - 10:08 AM" at bounding box center [1007, 292] width 220 height 11
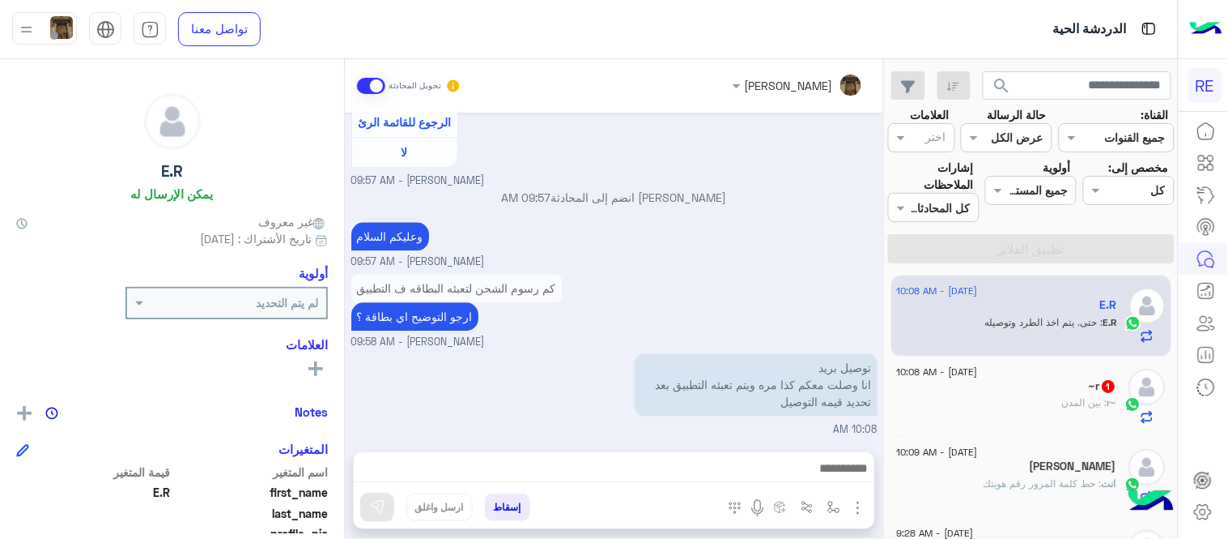
scroll to position [1001, 0]
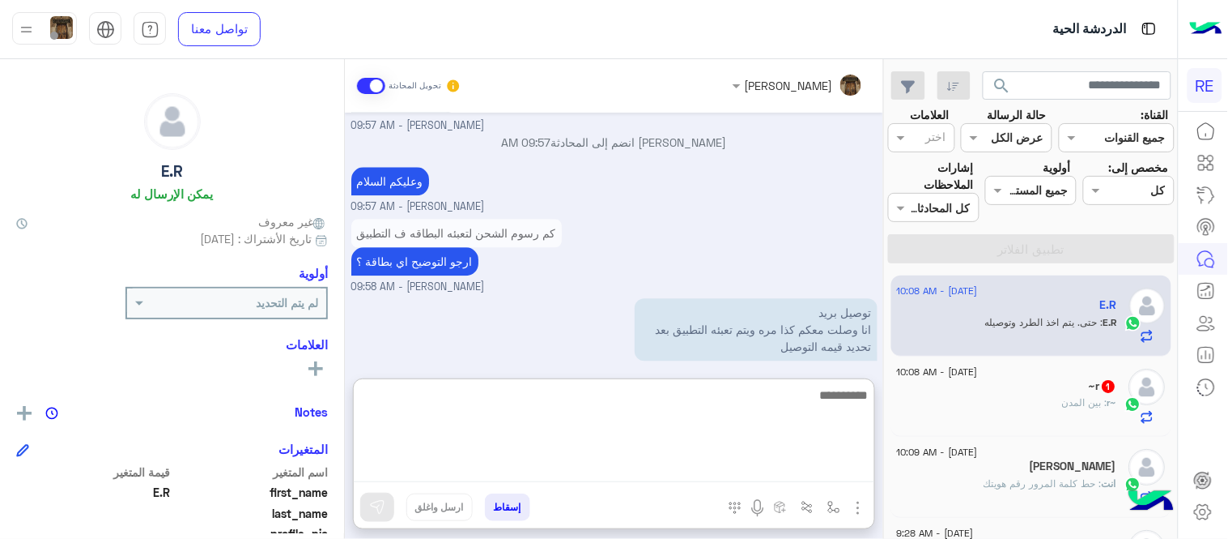
click at [454, 479] on textarea at bounding box center [614, 433] width 521 height 97
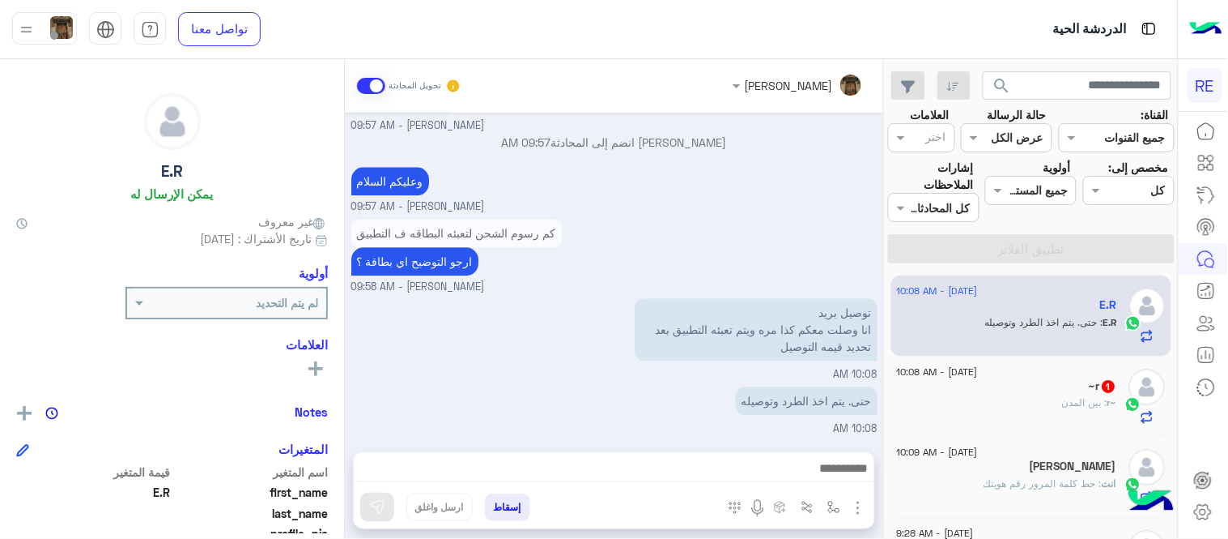
click at [390, 334] on div "توصيل بريد انا وصلت معكم كذا مره ويتم تعبئه التطبيق بعد تحديد قيمه التوصيل 10:0…" at bounding box center [614, 338] width 526 height 88
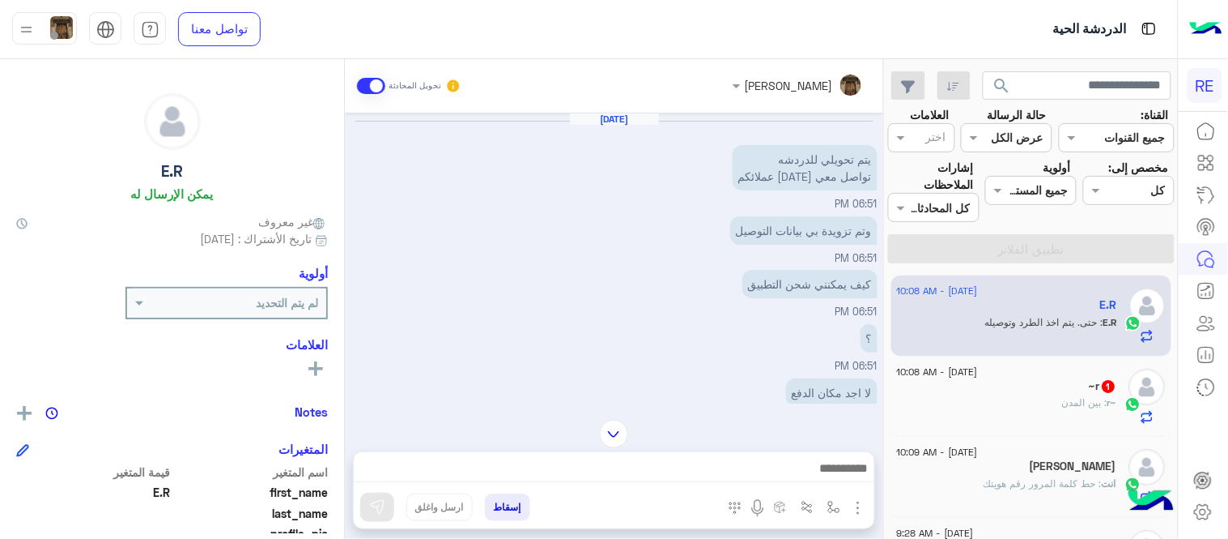
scroll to position [556, 0]
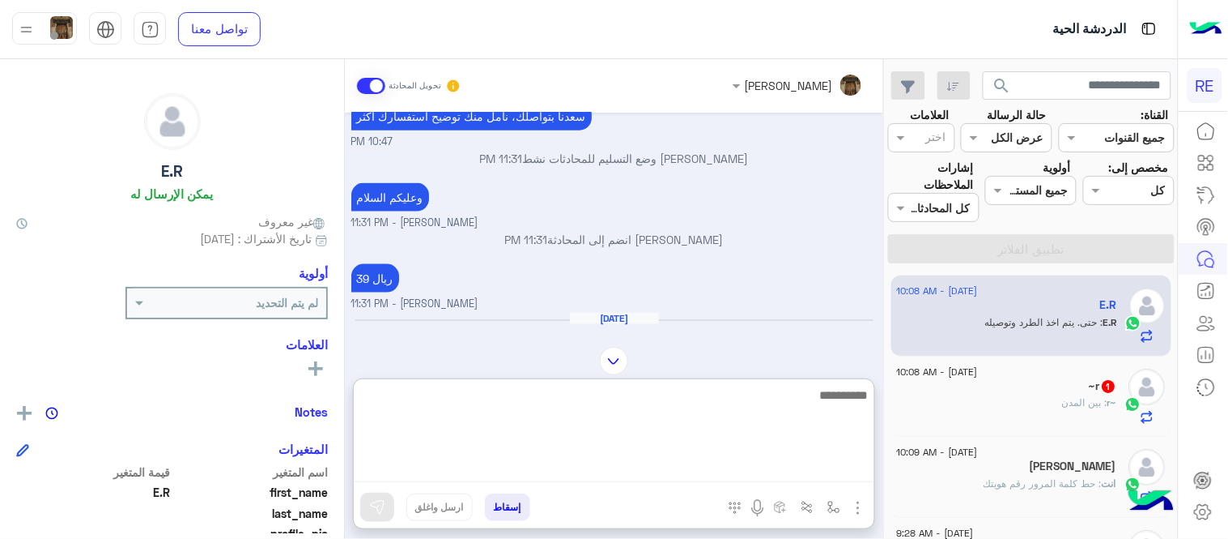
click at [568, 468] on textarea at bounding box center [614, 433] width 521 height 97
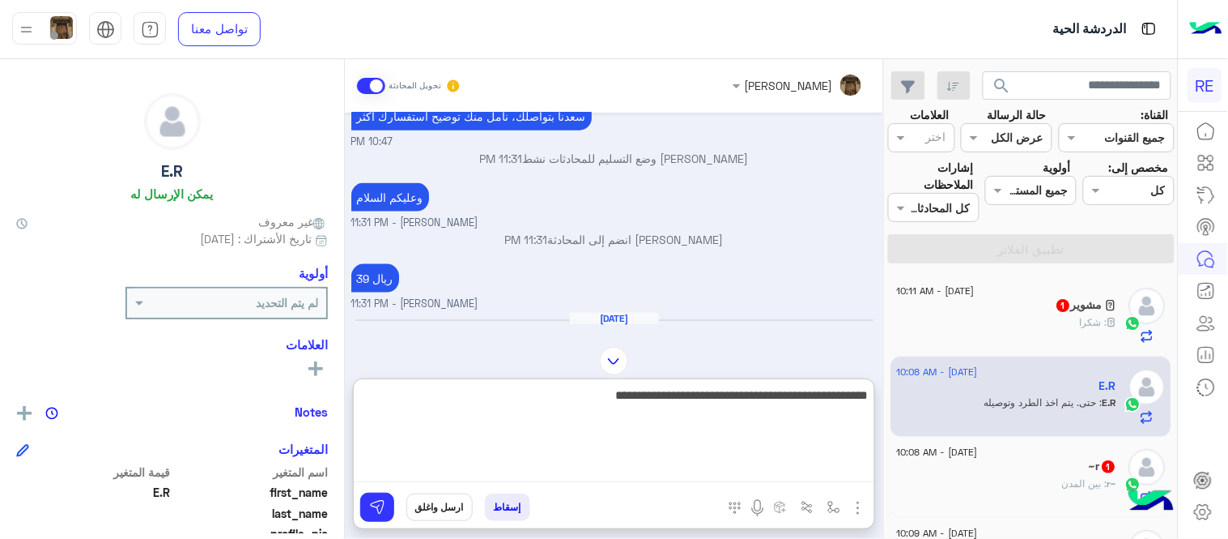
type textarea "**********"
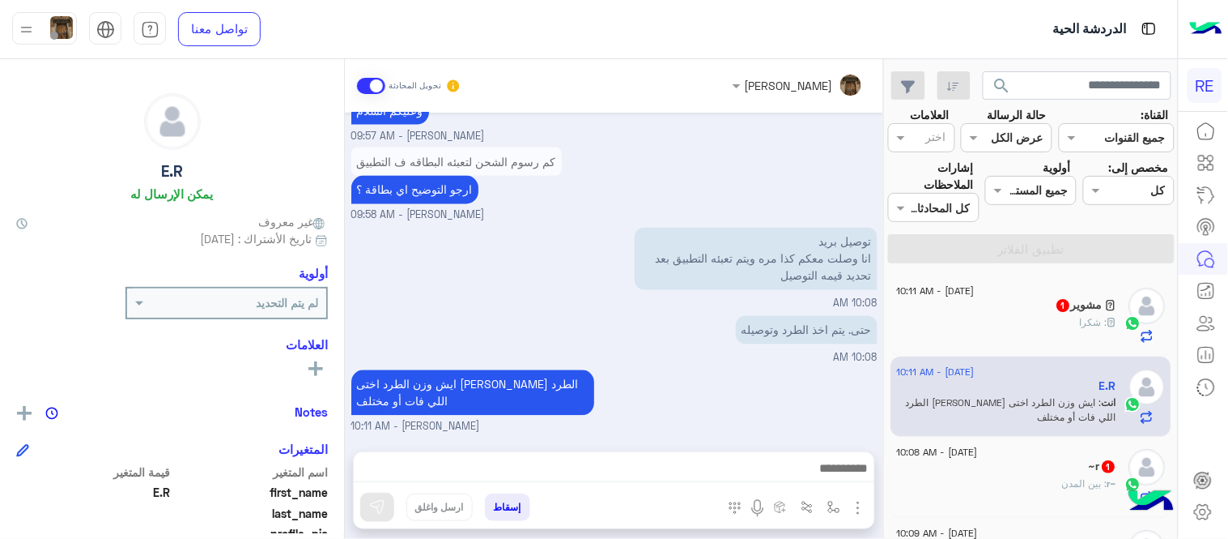
scroll to position [3952, 0]
click at [1026, 309] on div "‏𓃵 مشوير 1" at bounding box center [1007, 306] width 220 height 17
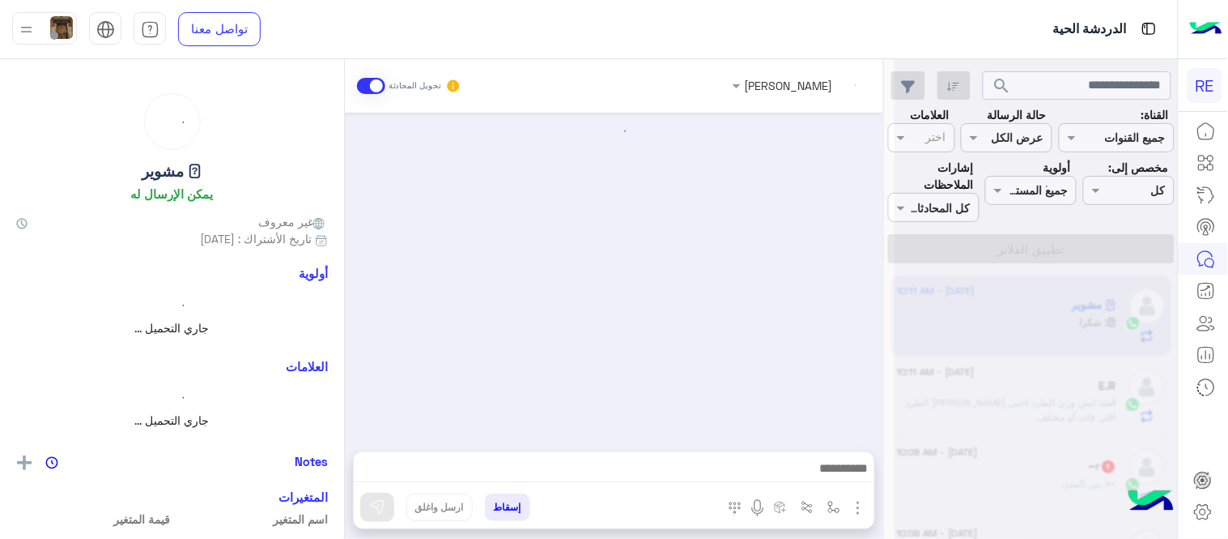
scroll to position [426, 0]
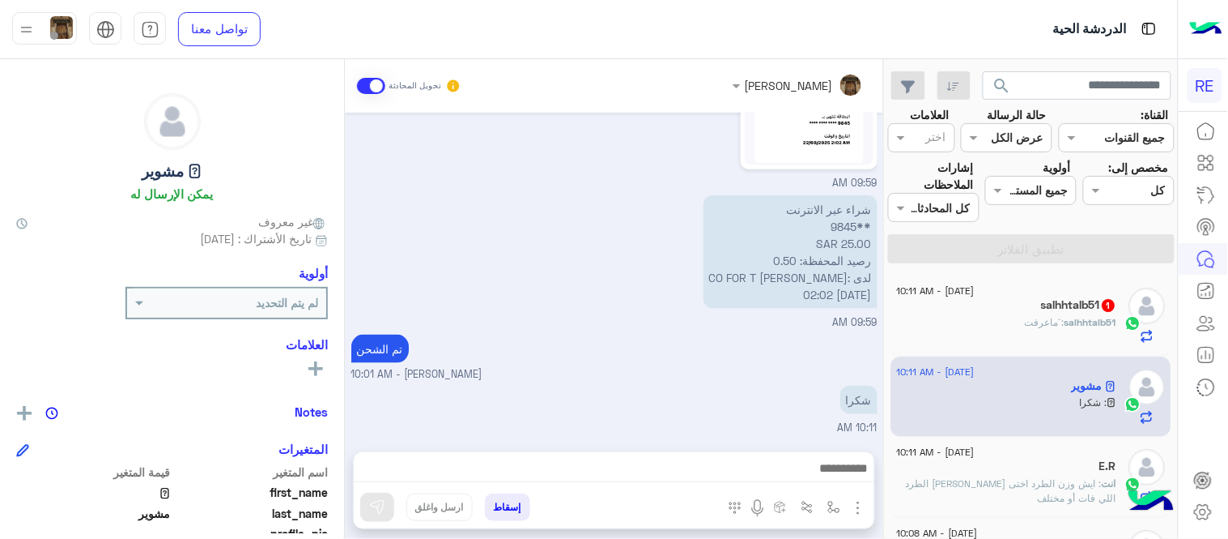
click at [1026, 318] on div "salhhtalb51 : َماعرفت" at bounding box center [1007, 329] width 220 height 28
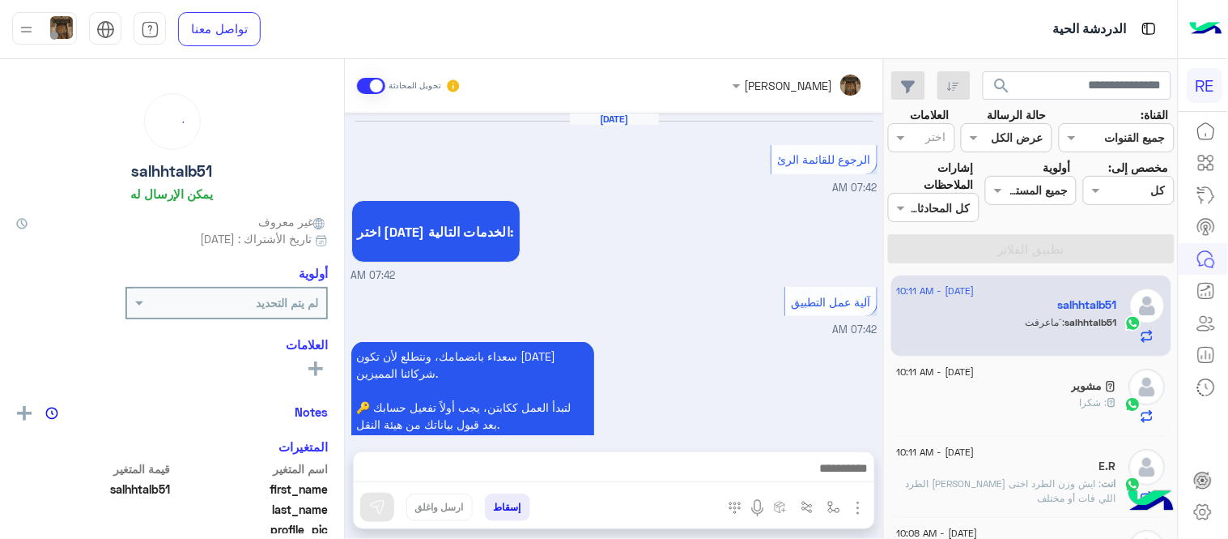
scroll to position [1063, 0]
